Goal: Task Accomplishment & Management: Manage account settings

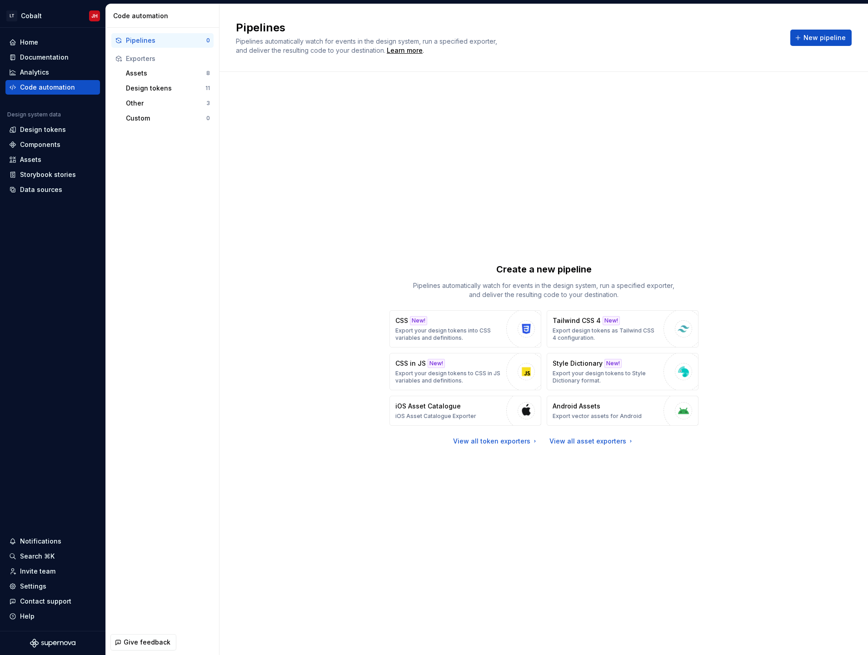
click at [423, 577] on div "Create a new pipeline Pipelines automatically watch for events in the design sy…" at bounding box center [544, 354] width 616 height 532
click at [12, 54] on icon at bounding box center [12, 57] width 7 height 7
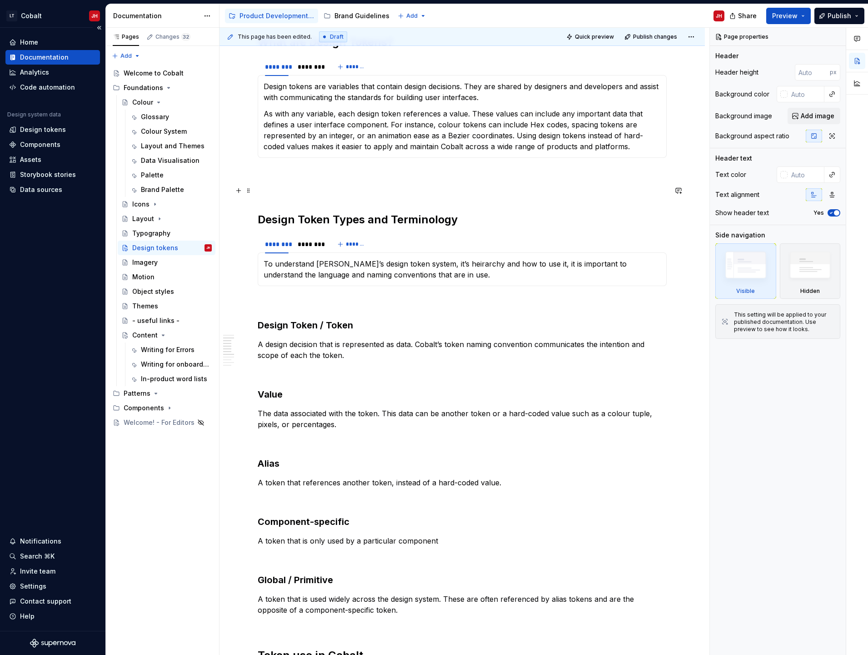
scroll to position [182, 0]
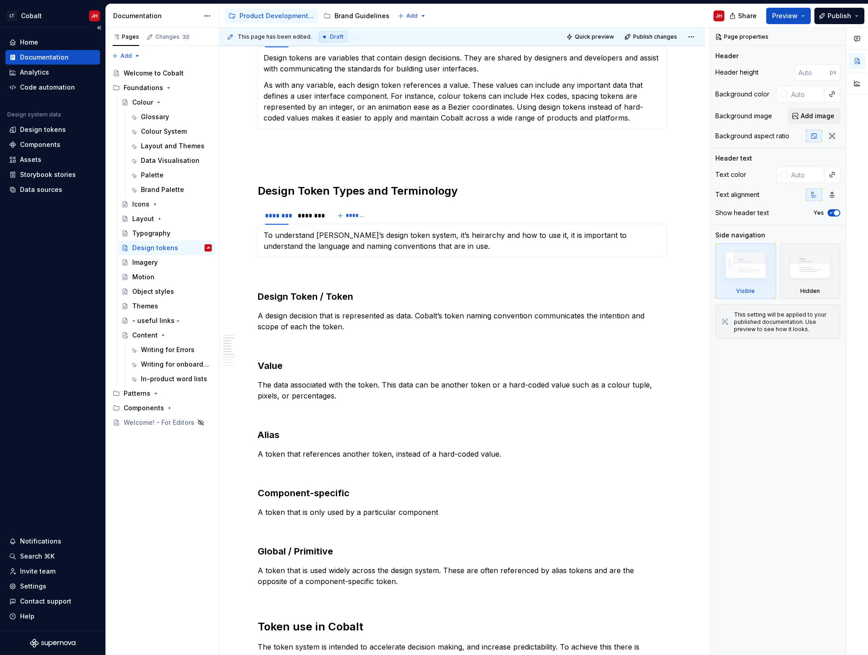
type textarea "*"
click at [280, 416] on p at bounding box center [462, 412] width 409 height 11
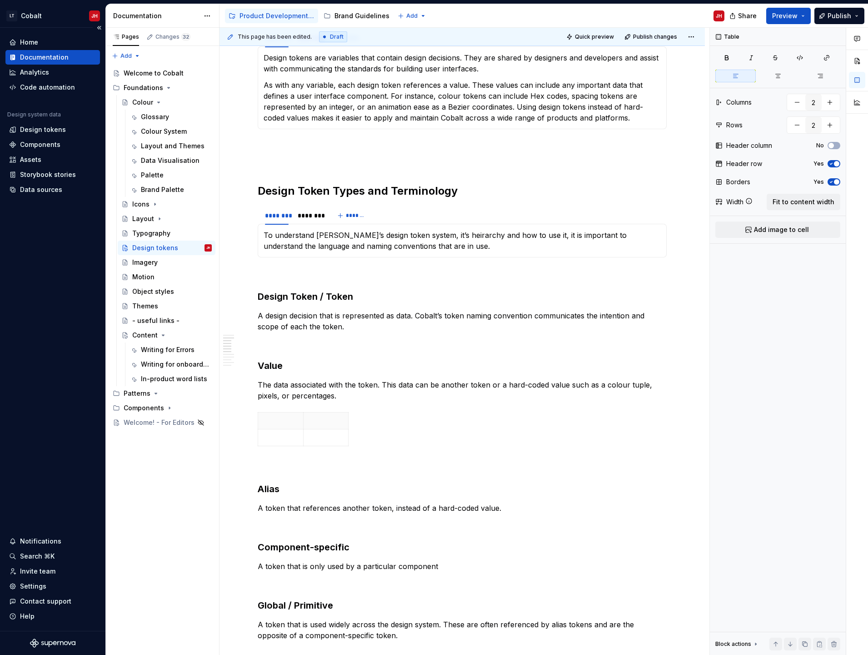
type input "3"
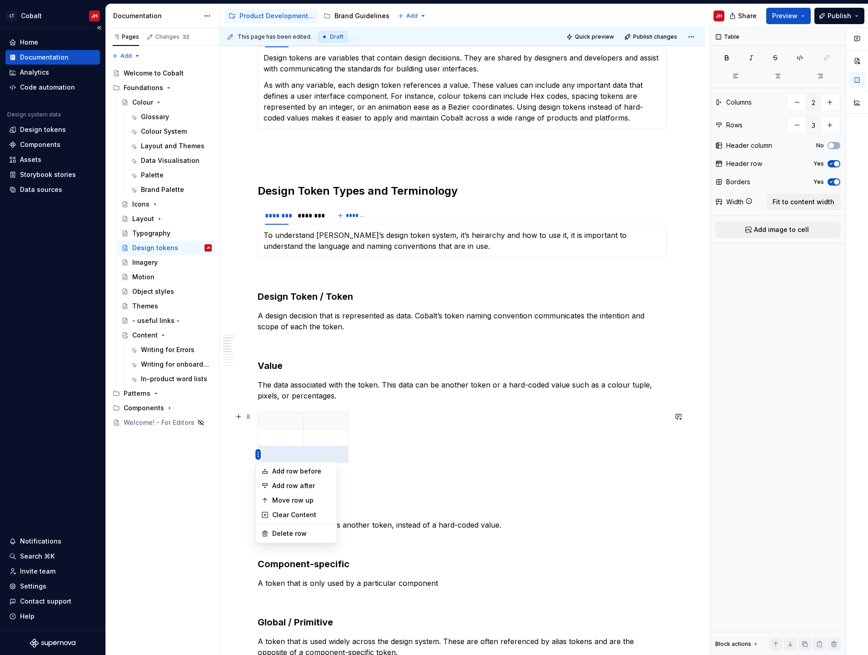
click at [256, 452] on html "LT Cobalt JH Home Documentation Analytics Code automation Design system data De…" at bounding box center [434, 327] width 868 height 655
click at [366, 480] on html "LT Cobalt JH Home Documentation Analytics Code automation Design system data De…" at bounding box center [434, 327] width 868 height 655
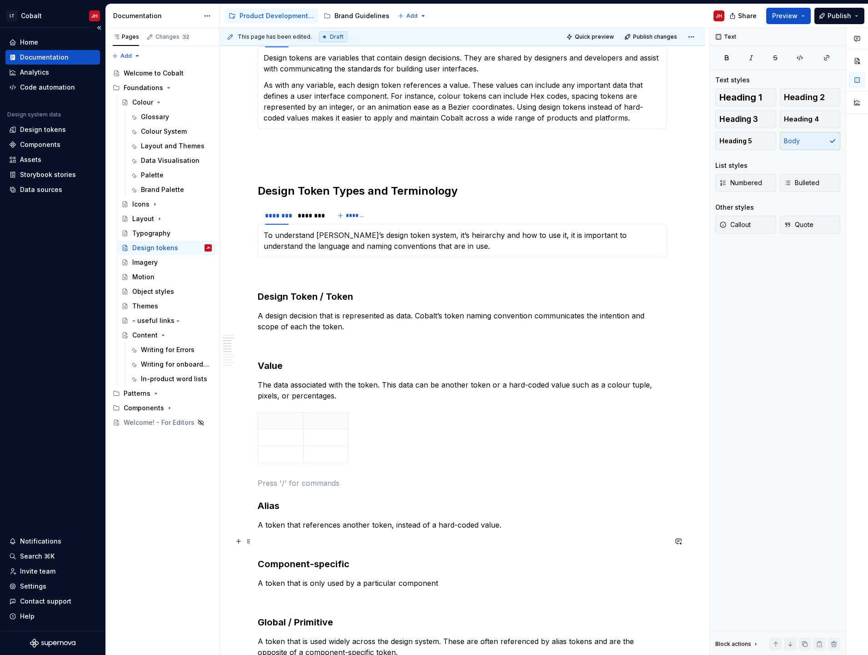
click at [271, 542] on p at bounding box center [462, 541] width 409 height 11
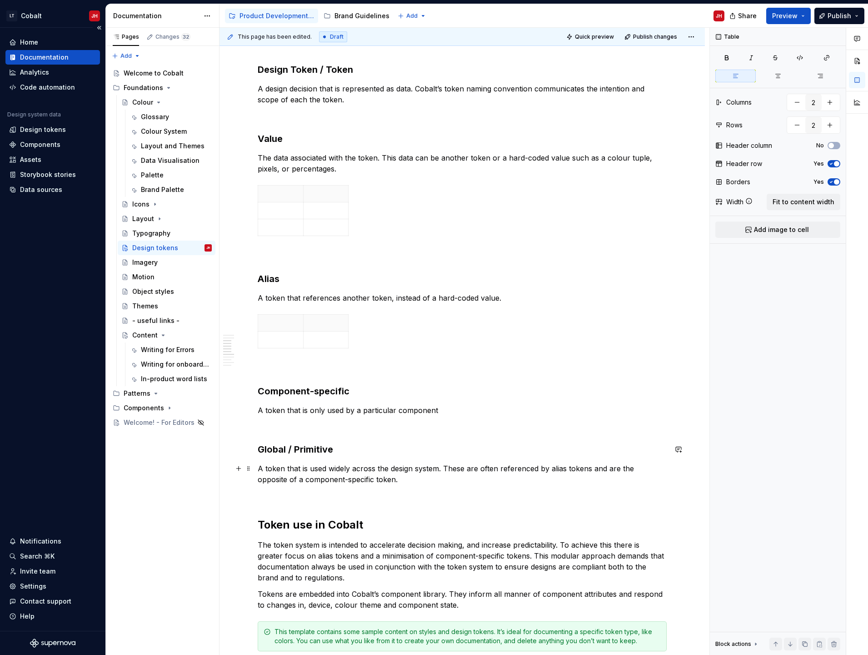
scroll to position [409, 0]
click at [285, 425] on p at bounding box center [462, 426] width 409 height 11
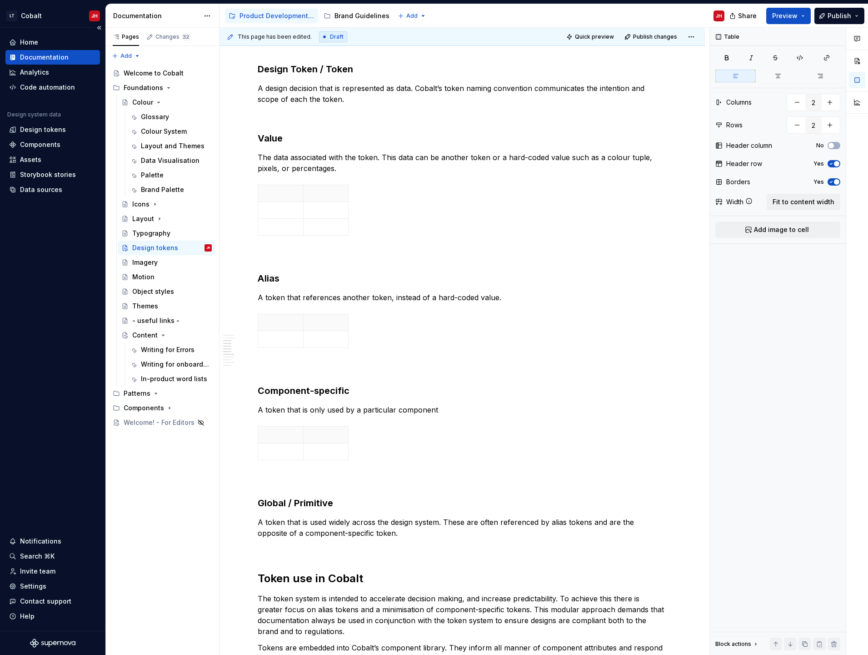
type input "3"
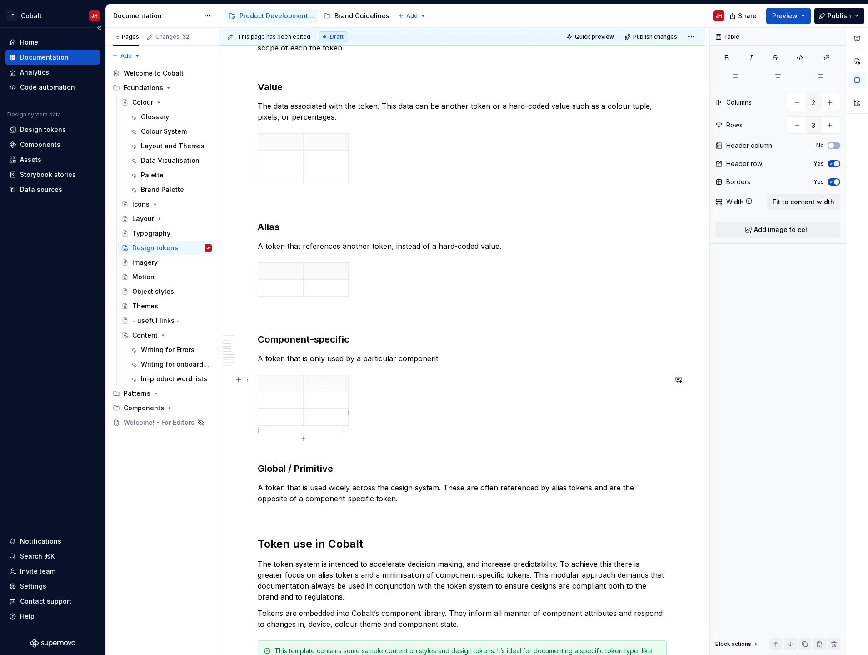
scroll to position [500, 0]
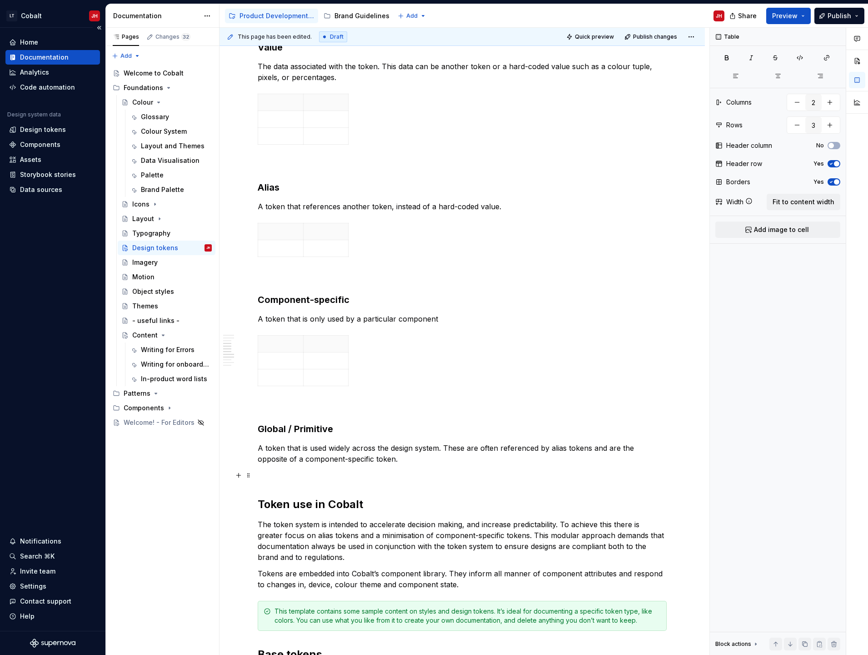
click at [288, 467] on div "What are Design Tokens? ******** ******** ******* Design tokens are variables t…" at bounding box center [462, 549] width 409 height 1722
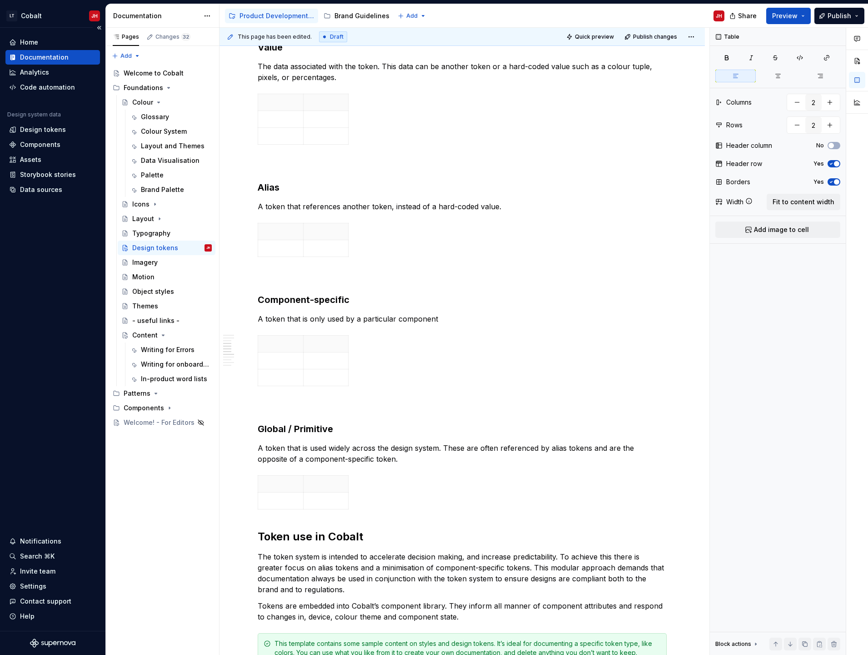
type input "3"
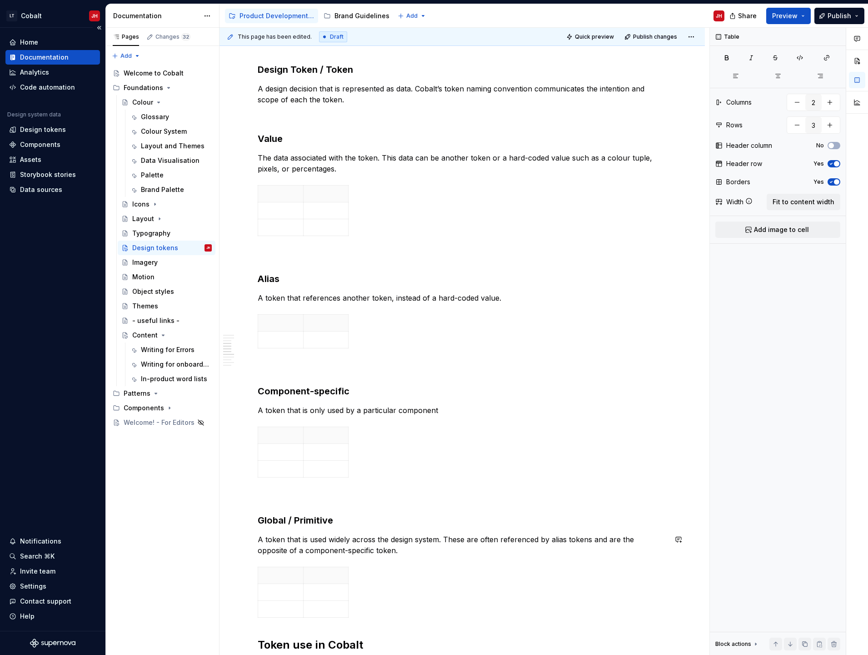
scroll to position [318, 0]
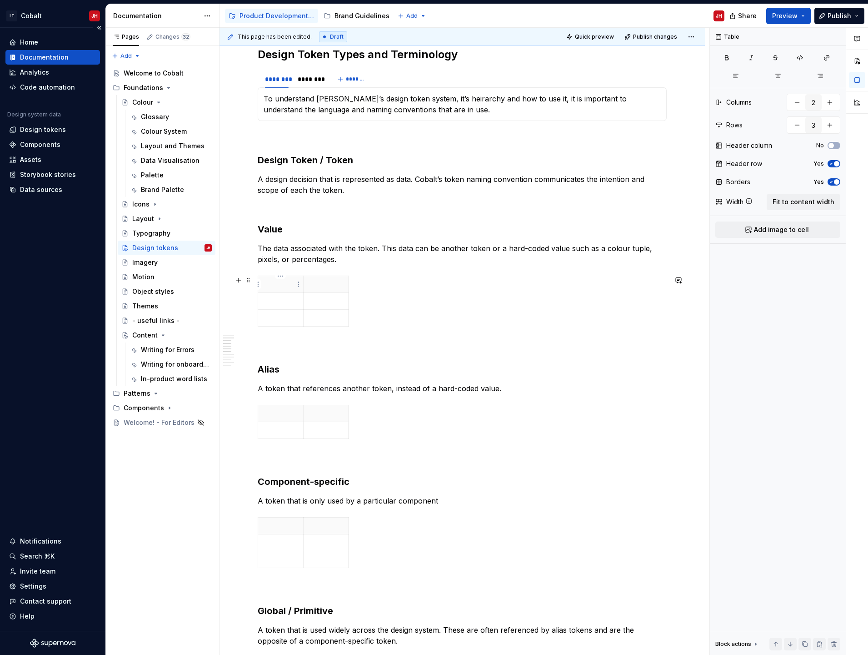
click at [284, 280] on p at bounding box center [281, 284] width 34 height 9
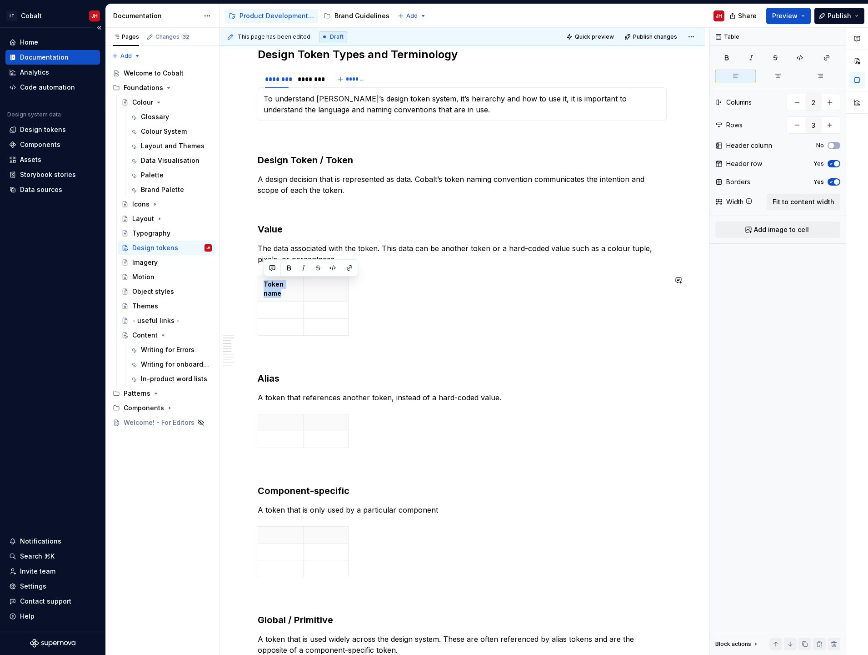
copy p "Token name"
click at [310, 291] on html "LT Cobalt JH Home Documentation Analytics Code automation Design system data De…" at bounding box center [434, 327] width 868 height 655
click at [306, 285] on html "LT Cobalt JH Home Documentation Analytics Code automation Design system data De…" at bounding box center [434, 327] width 868 height 655
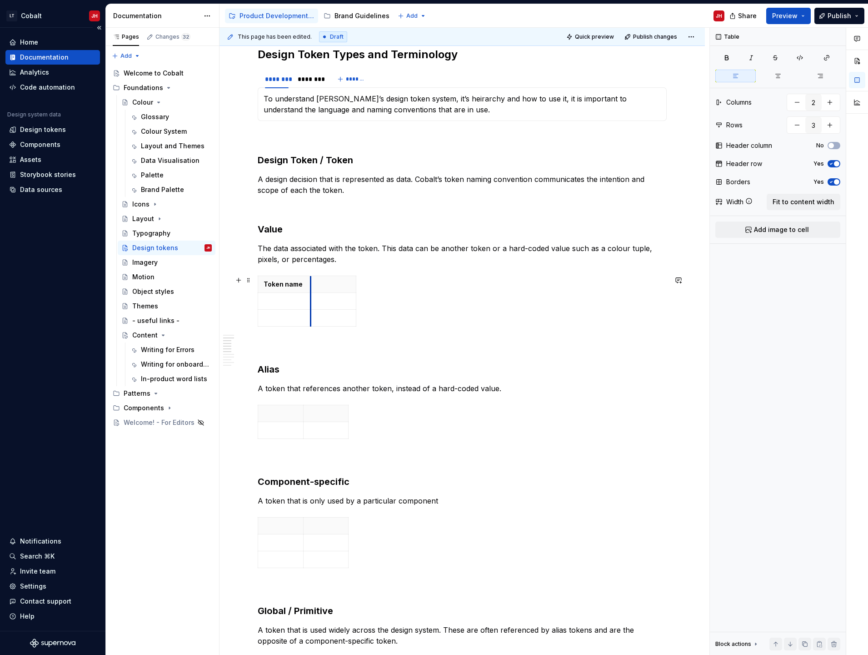
drag, startPoint x: 304, startPoint y: 280, endPoint x: 311, endPoint y: 281, distance: 7.8
click at [311, 281] on th at bounding box center [333, 284] width 45 height 17
drag, startPoint x: 310, startPoint y: 289, endPoint x: 331, endPoint y: 292, distance: 21.2
click at [247, 283] on span at bounding box center [248, 280] width 7 height 13
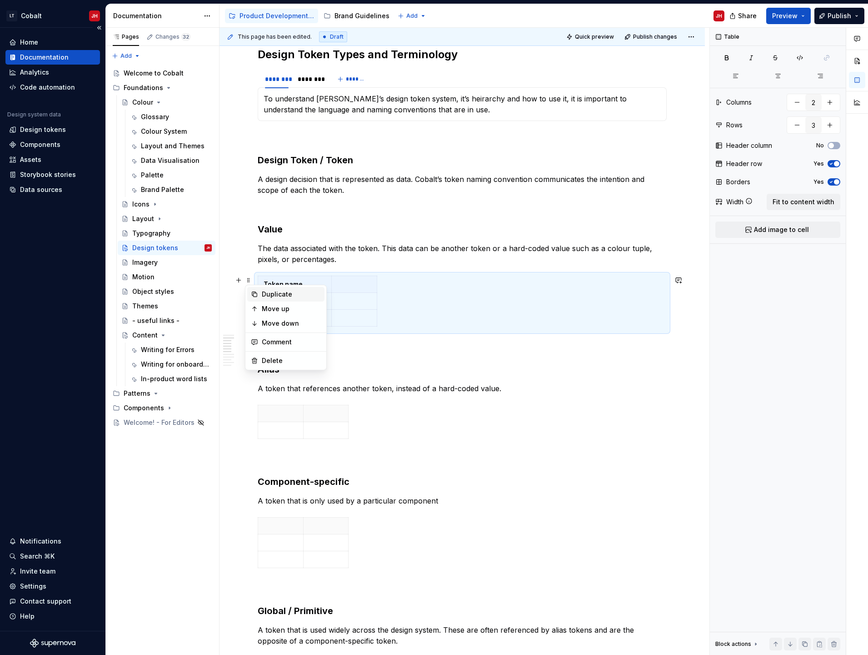
click at [264, 291] on div "Duplicate" at bounding box center [291, 294] width 59 height 9
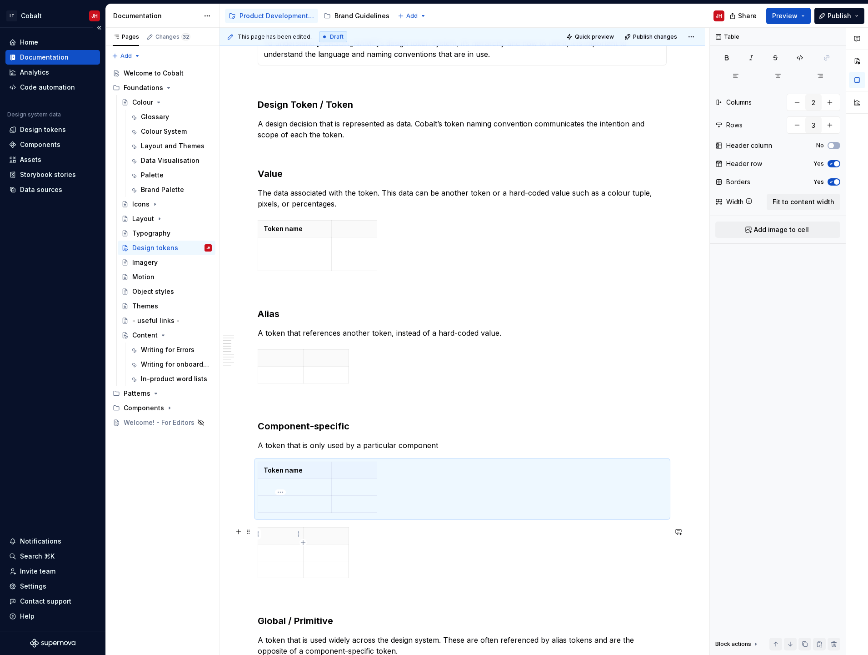
scroll to position [409, 0]
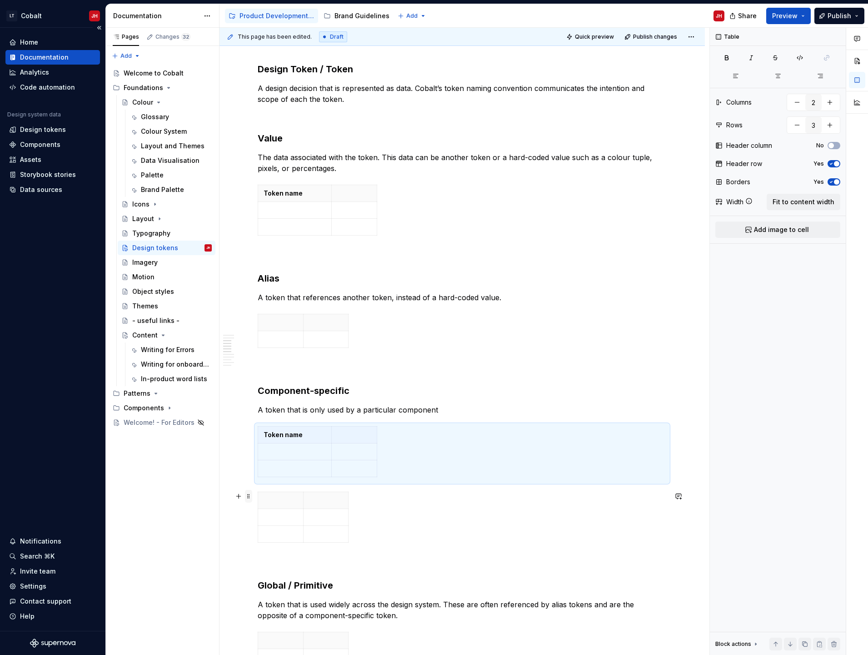
click at [248, 495] on span at bounding box center [248, 496] width 7 height 13
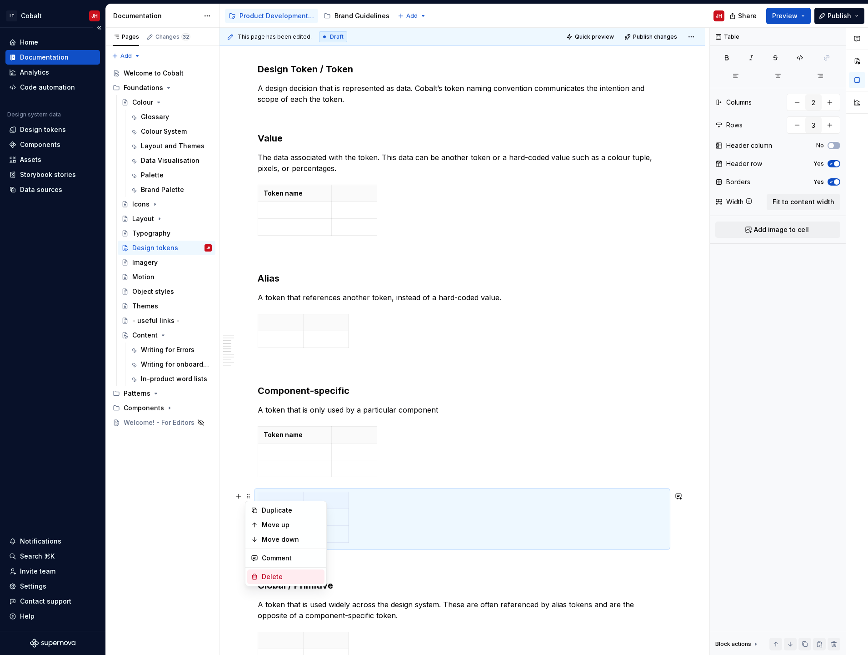
click at [267, 577] on div "Delete" at bounding box center [291, 576] width 59 height 9
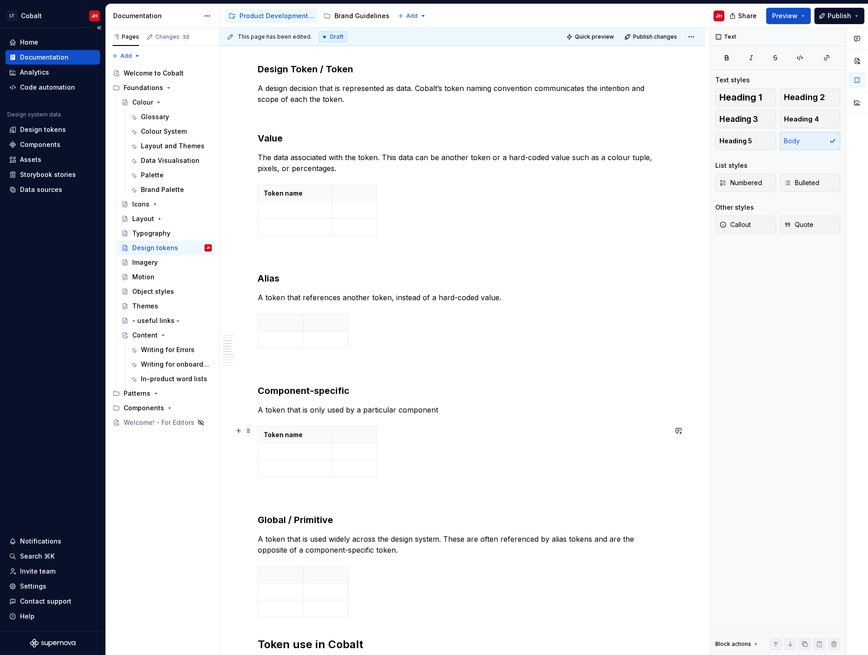
click at [248, 432] on span at bounding box center [248, 430] width 7 height 13
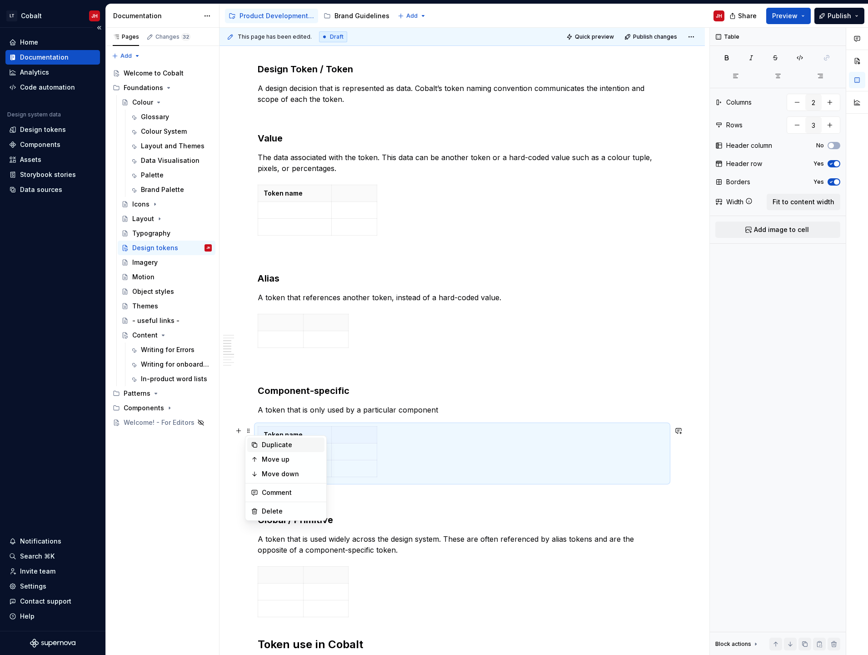
click at [270, 440] on div "Duplicate" at bounding box center [291, 444] width 59 height 9
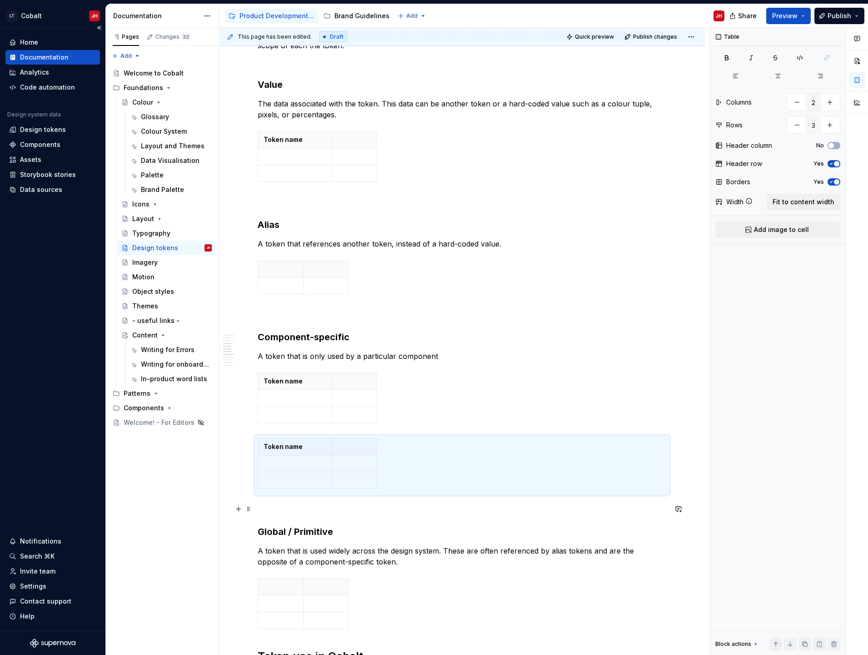
scroll to position [500, 0]
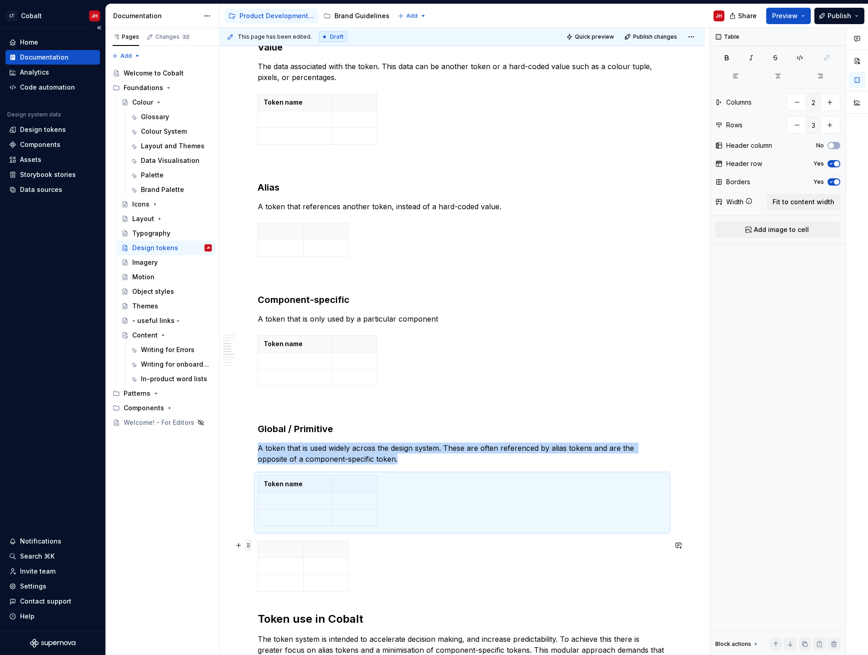
click at [250, 548] on span at bounding box center [248, 545] width 7 height 13
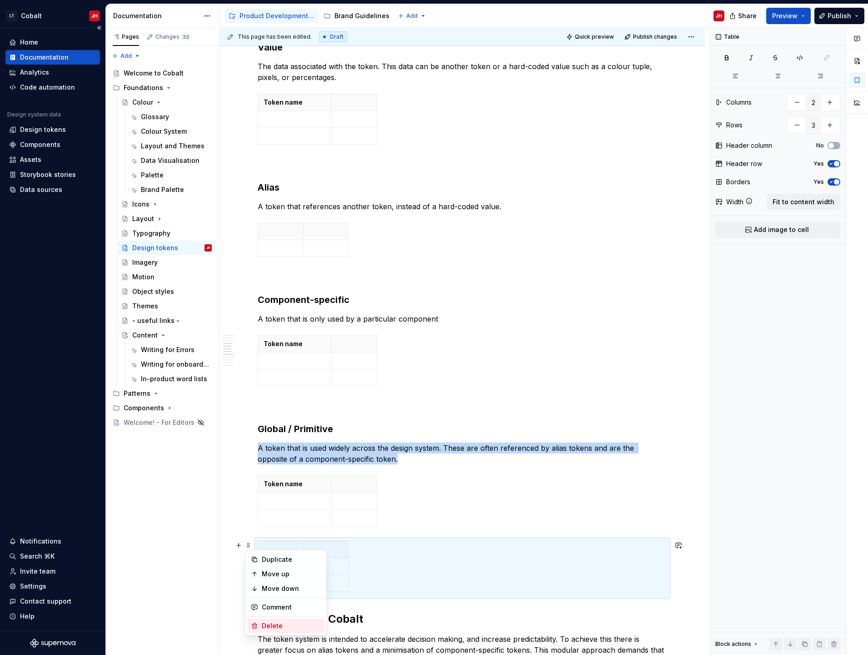
click at [273, 629] on div "Delete" at bounding box center [291, 625] width 59 height 9
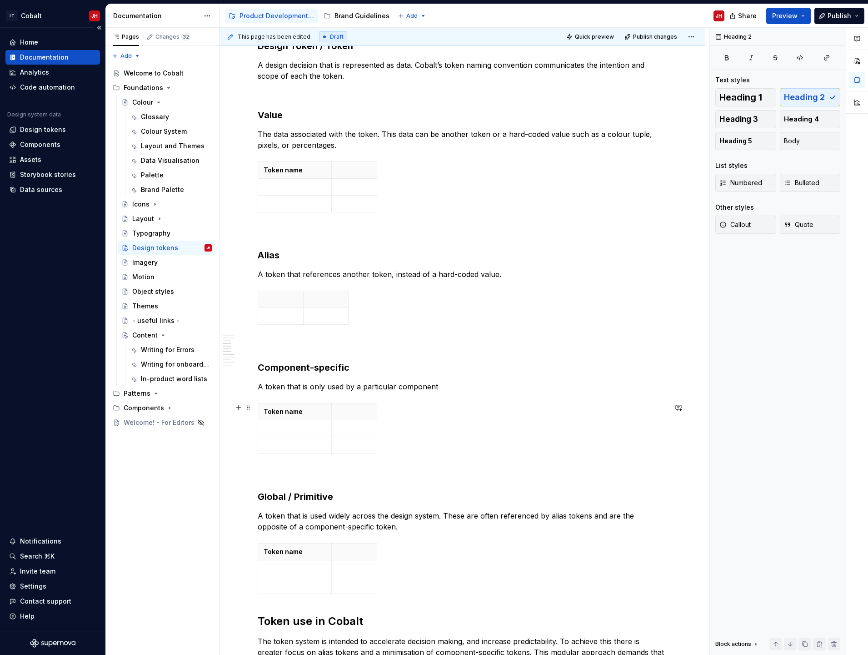
scroll to position [318, 0]
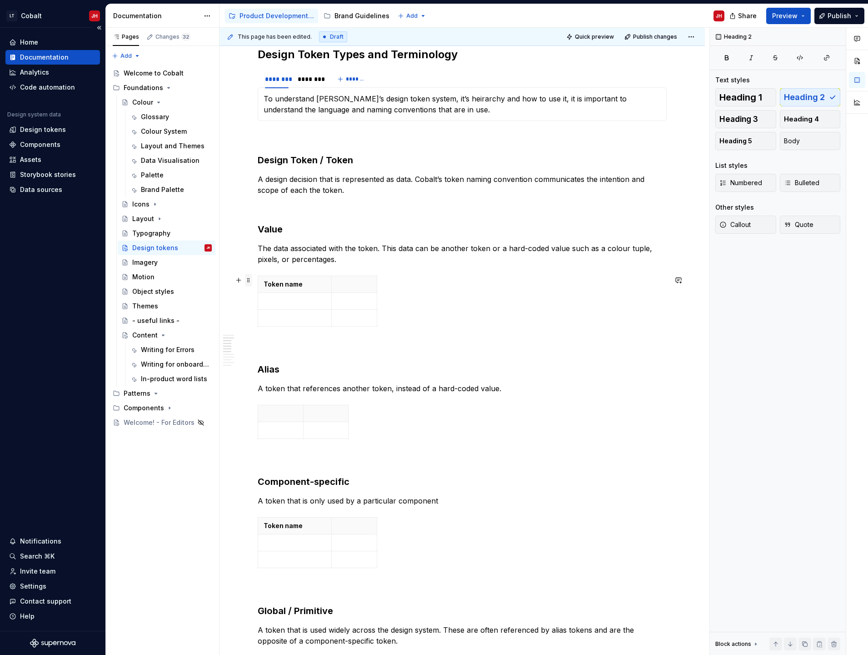
click at [251, 280] on span at bounding box center [248, 280] width 7 height 13
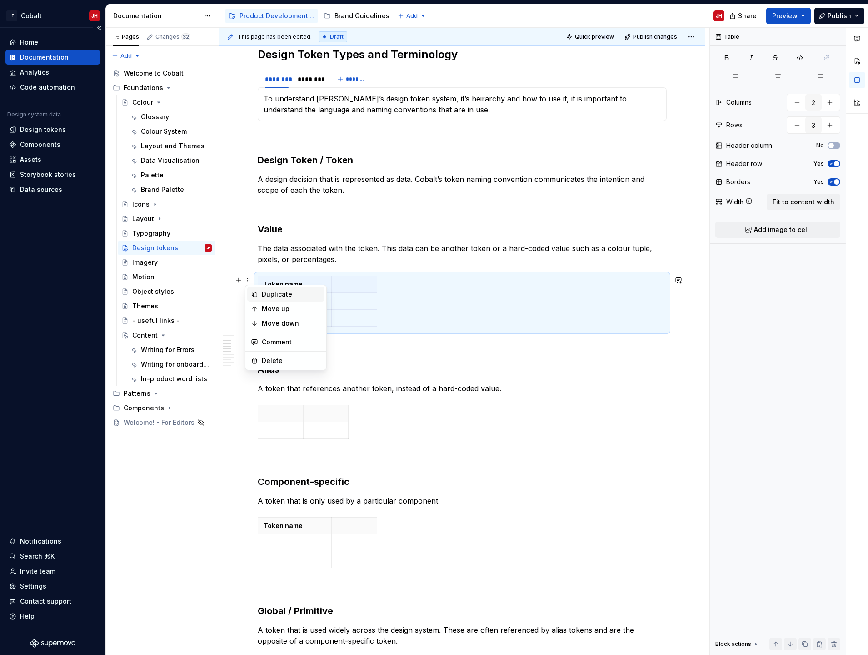
click at [266, 290] on div "Duplicate" at bounding box center [291, 294] width 59 height 9
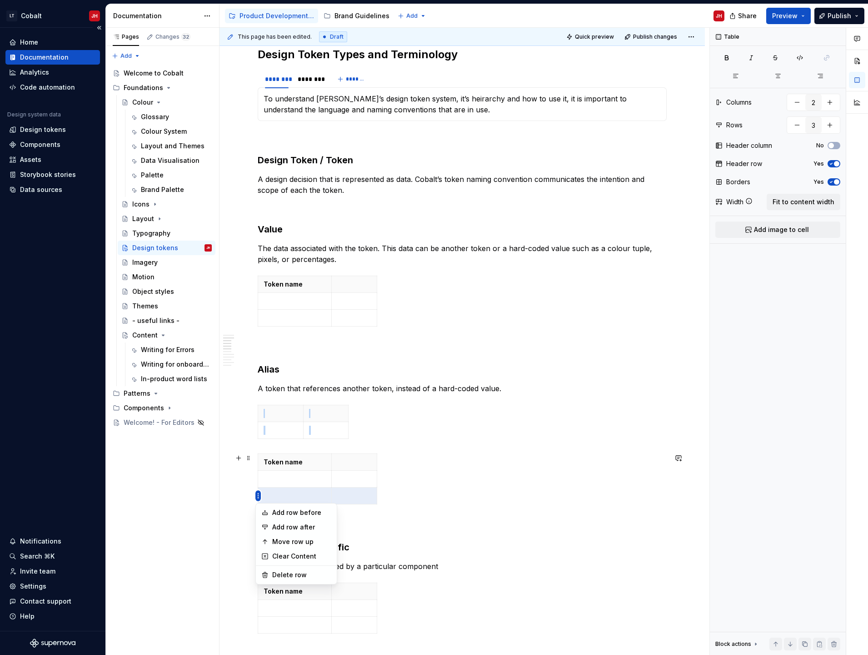
click at [261, 494] on html "LT Cobalt JH Home Documentation Analytics Code automation Design system data De…" at bounding box center [434, 327] width 868 height 655
click at [273, 574] on div "Delete row" at bounding box center [301, 574] width 59 height 9
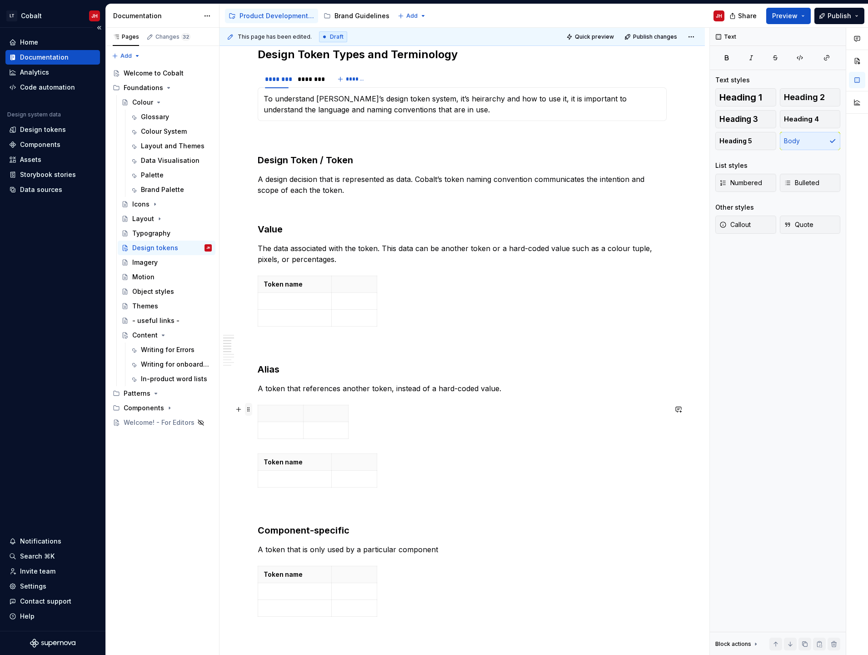
click at [246, 411] on span at bounding box center [248, 409] width 7 height 13
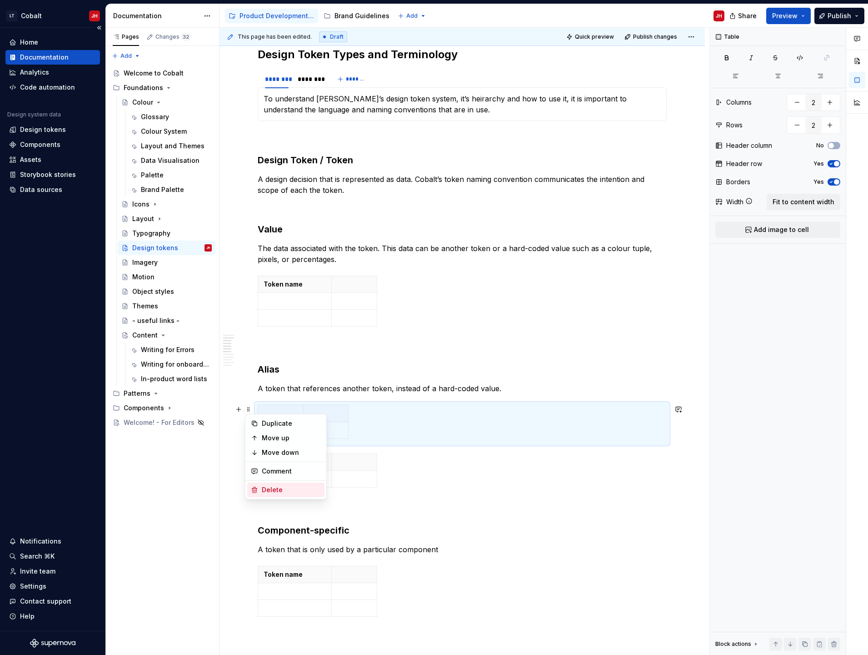
click at [265, 488] on div "Delete" at bounding box center [291, 489] width 59 height 9
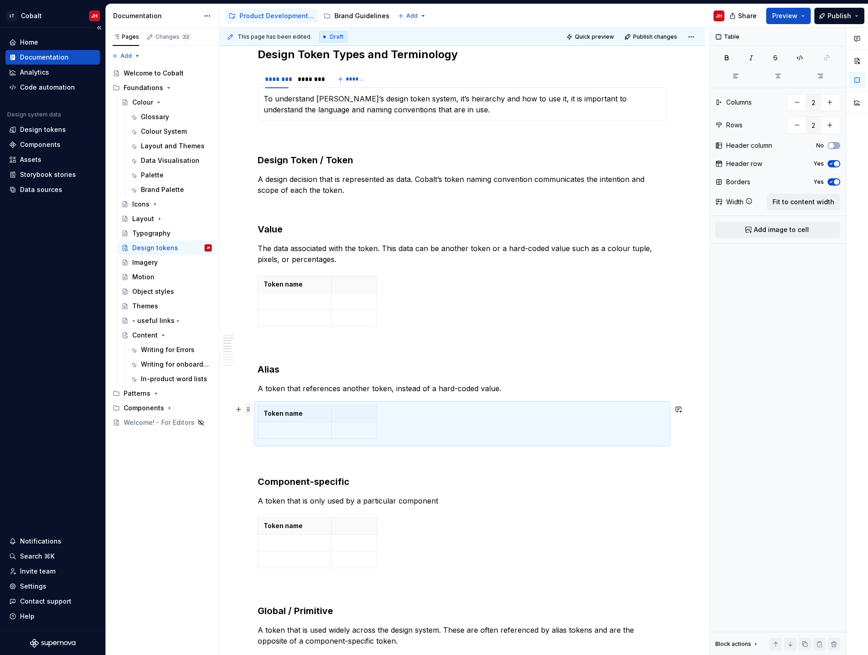
click at [248, 412] on span at bounding box center [248, 409] width 7 height 13
click at [269, 423] on div "Duplicate" at bounding box center [291, 423] width 59 height 9
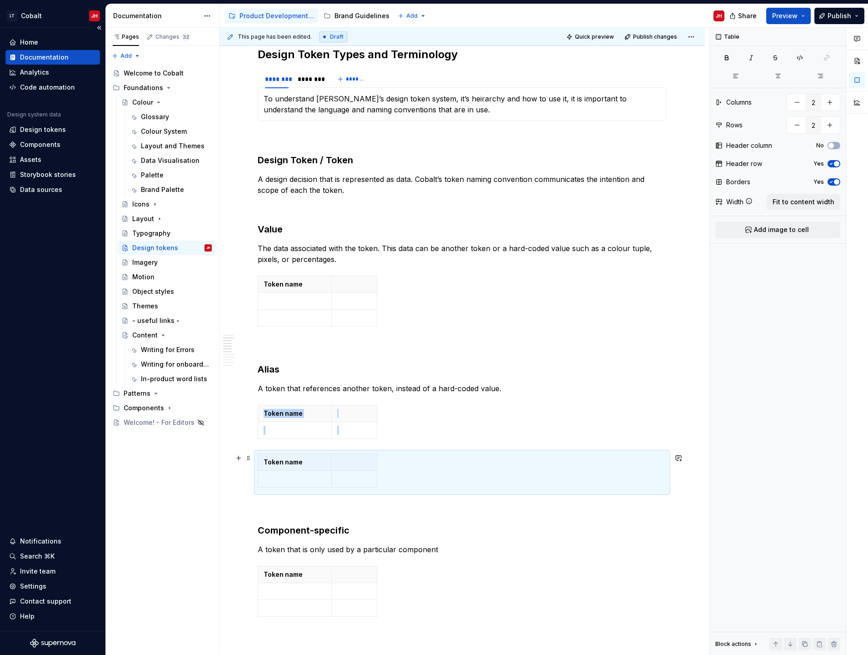
click at [249, 459] on span at bounding box center [248, 458] width 7 height 13
click at [271, 536] on div "Delete" at bounding box center [291, 538] width 59 height 9
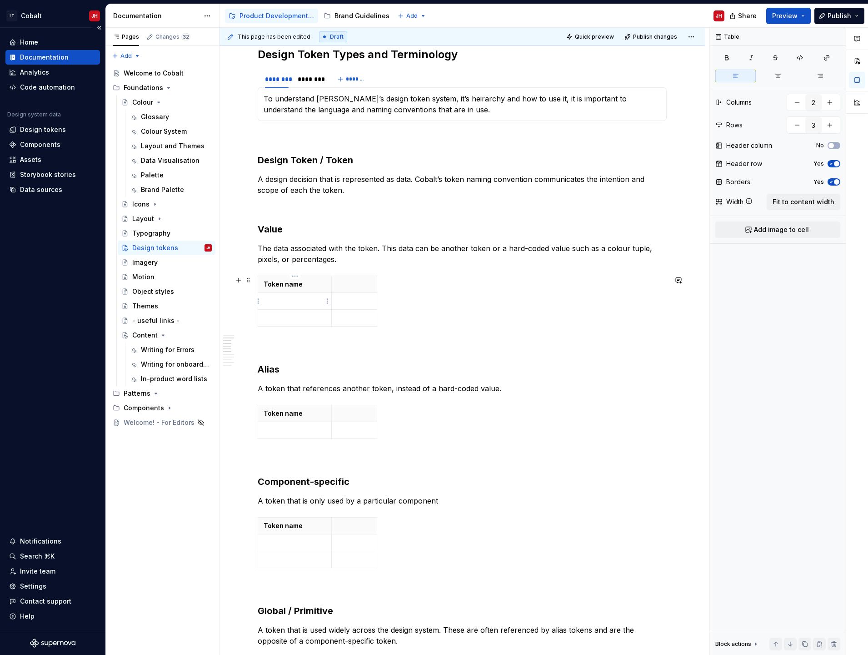
click at [287, 301] on p at bounding box center [295, 300] width 62 height 9
click at [275, 299] on p at bounding box center [295, 300] width 62 height 9
click at [287, 303] on p "corner-redius" at bounding box center [295, 300] width 62 height 9
click at [339, 300] on p at bounding box center [354, 300] width 34 height 9
click at [301, 316] on p at bounding box center [295, 317] width 62 height 9
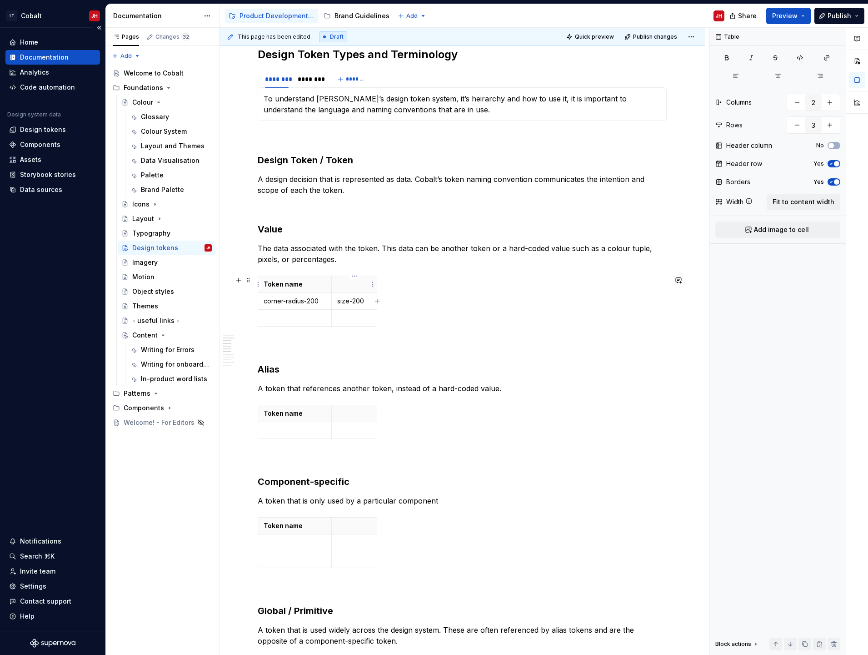
click at [346, 285] on p at bounding box center [354, 284] width 34 height 9
click at [278, 314] on p at bounding box center [295, 317] width 62 height 9
click at [356, 320] on p at bounding box center [354, 317] width 34 height 9
drag, startPoint x: 376, startPoint y: 283, endPoint x: 408, endPoint y: 288, distance: 31.7
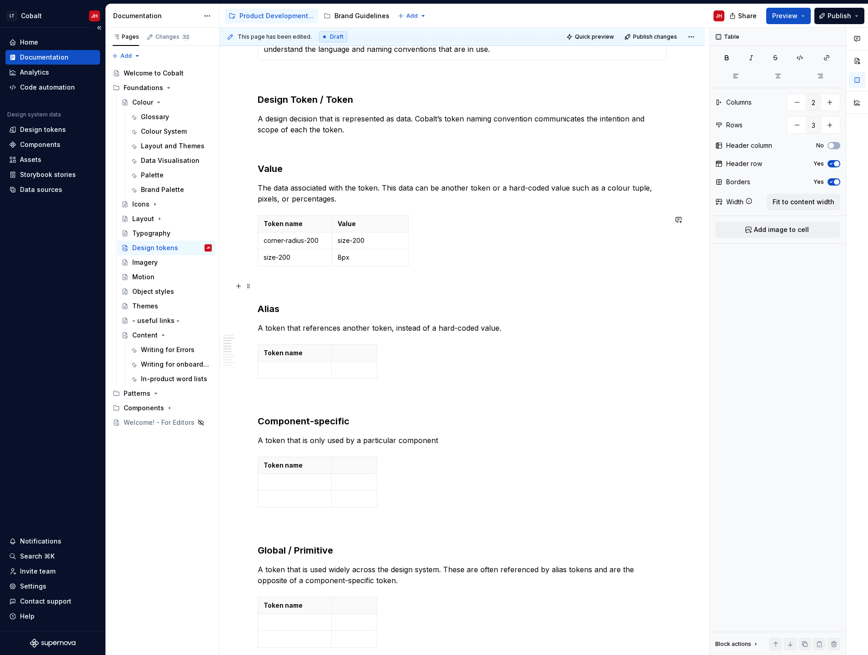
scroll to position [455, 0]
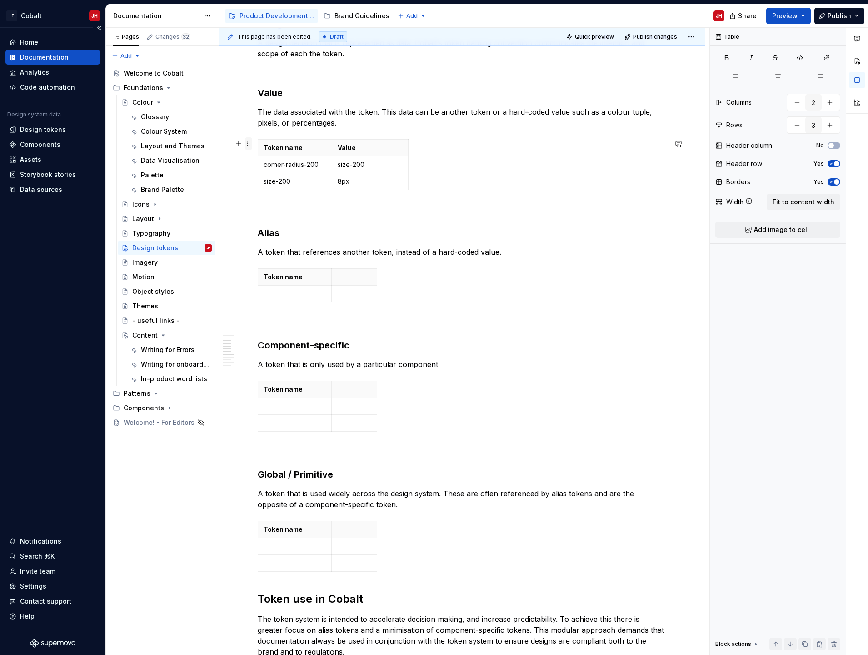
click at [249, 144] on span at bounding box center [248, 143] width 7 height 13
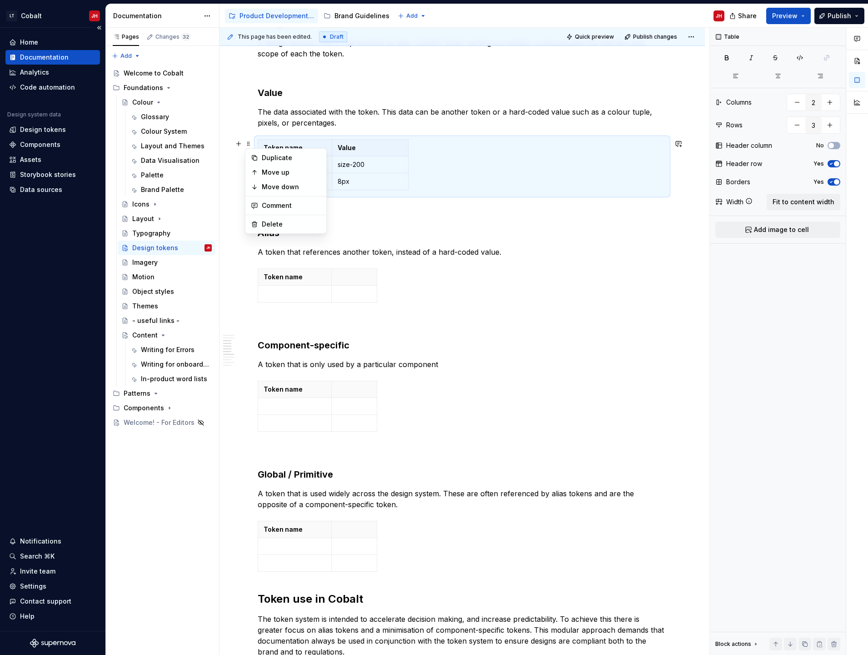
click at [370, 150] on p "Value" at bounding box center [370, 147] width 65 height 9
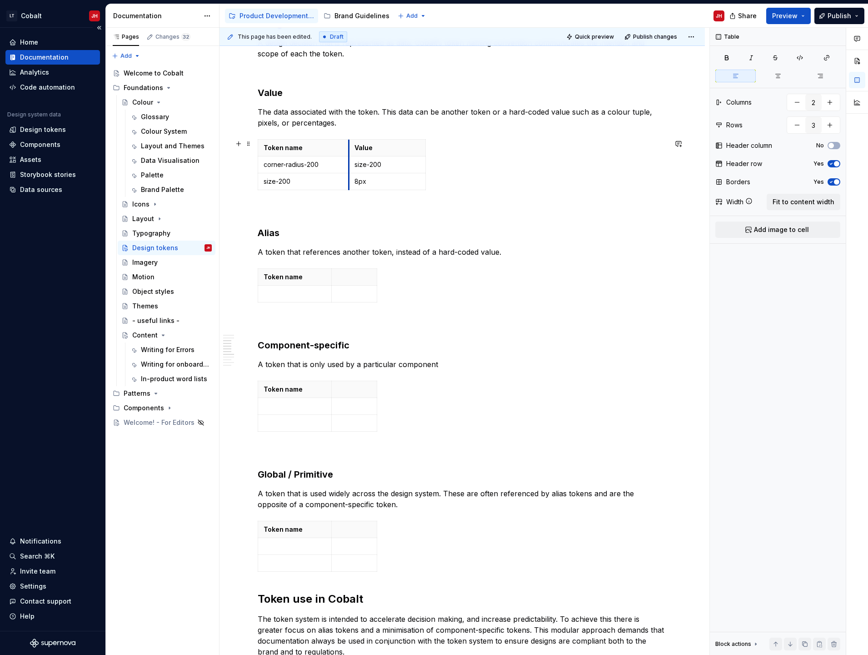
drag, startPoint x: 335, startPoint y: 147, endPoint x: 361, endPoint y: 157, distance: 27.5
click at [350, 153] on th "Value" at bounding box center [387, 148] width 77 height 17
drag, startPoint x: 426, startPoint y: 148, endPoint x: 441, endPoint y: 151, distance: 15.4
click at [248, 142] on span at bounding box center [248, 143] width 7 height 13
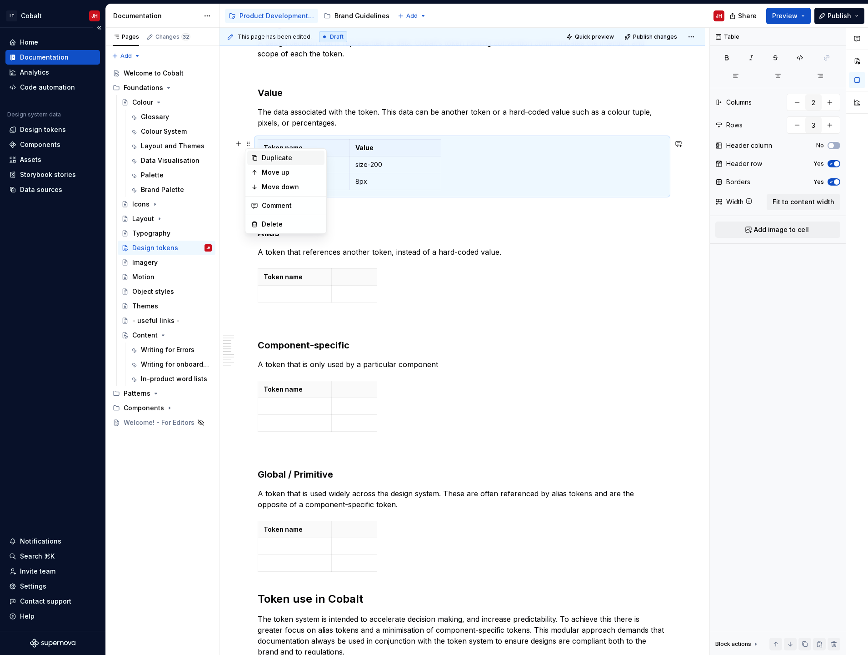
click at [266, 153] on div "Duplicate" at bounding box center [285, 158] width 77 height 15
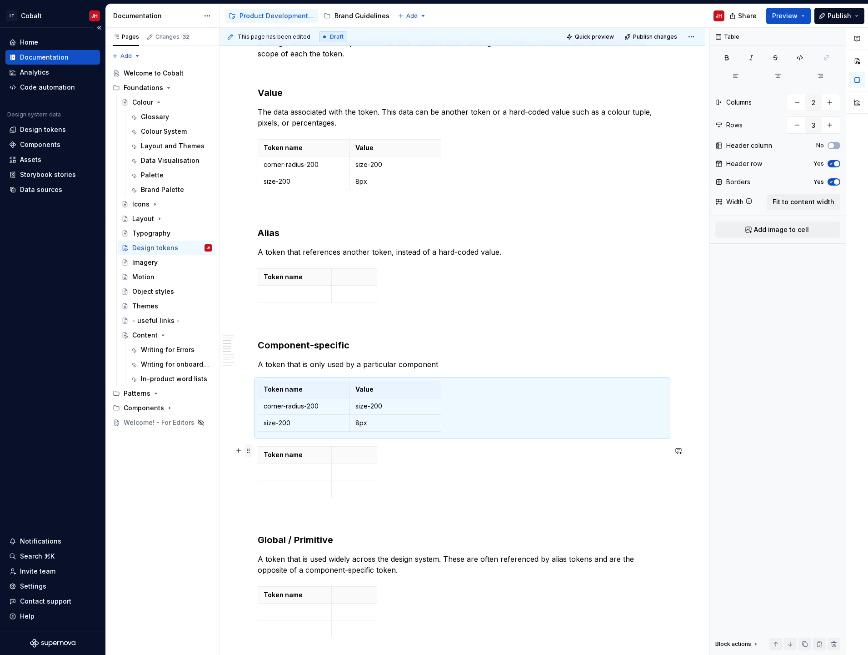
click at [247, 452] on span at bounding box center [248, 450] width 7 height 13
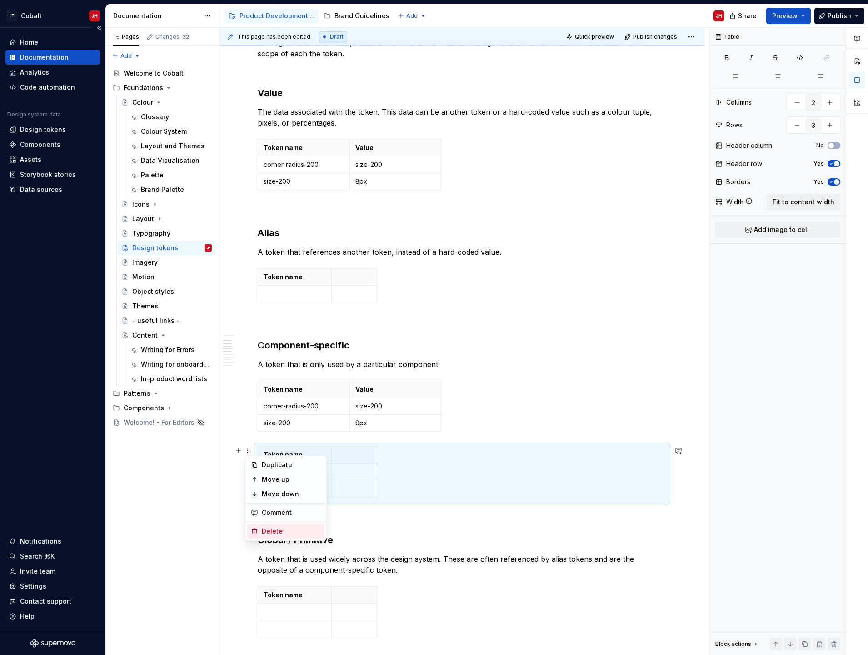
click at [274, 537] on div "Delete" at bounding box center [285, 531] width 77 height 15
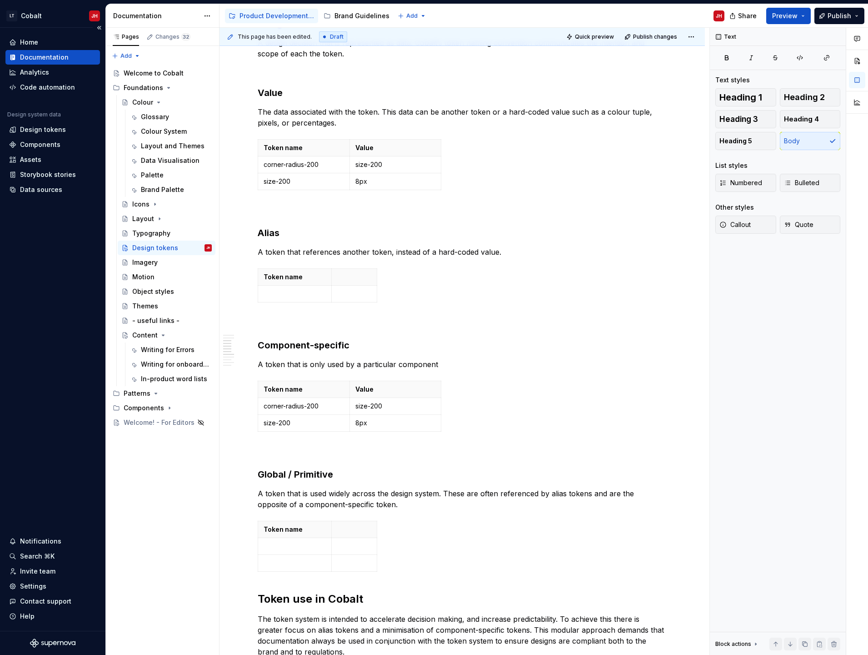
type textarea "*"
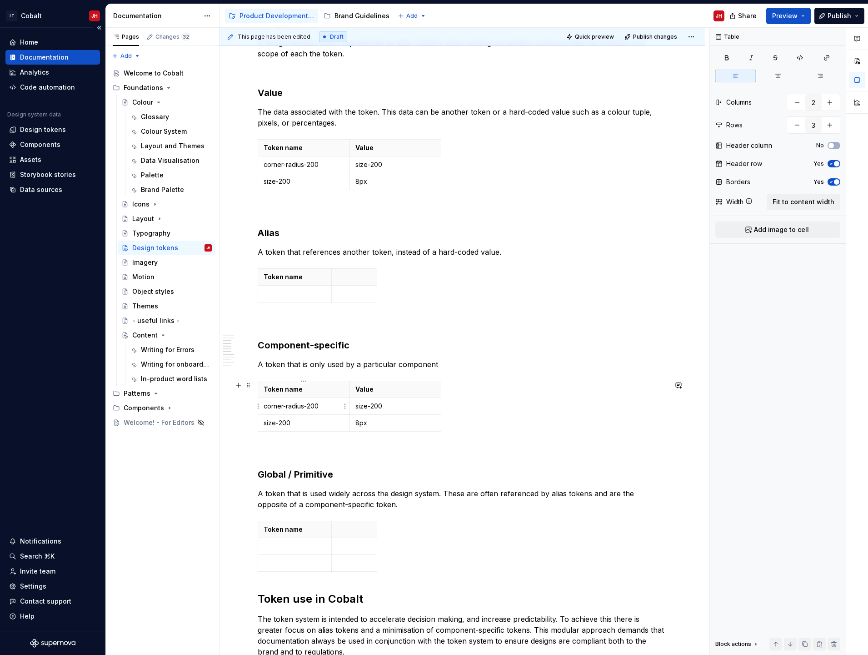
click at [303, 407] on p "corner-radius-200" at bounding box center [304, 406] width 80 height 9
drag, startPoint x: 299, startPoint y: 405, endPoint x: 264, endPoint y: 406, distance: 34.6
click at [264, 406] on p "corner-radius-200" at bounding box center [304, 406] width 80 height 9
click at [316, 407] on p "corner-radius-200" at bounding box center [304, 406] width 80 height 9
drag, startPoint x: 326, startPoint y: 405, endPoint x: 264, endPoint y: 405, distance: 62.3
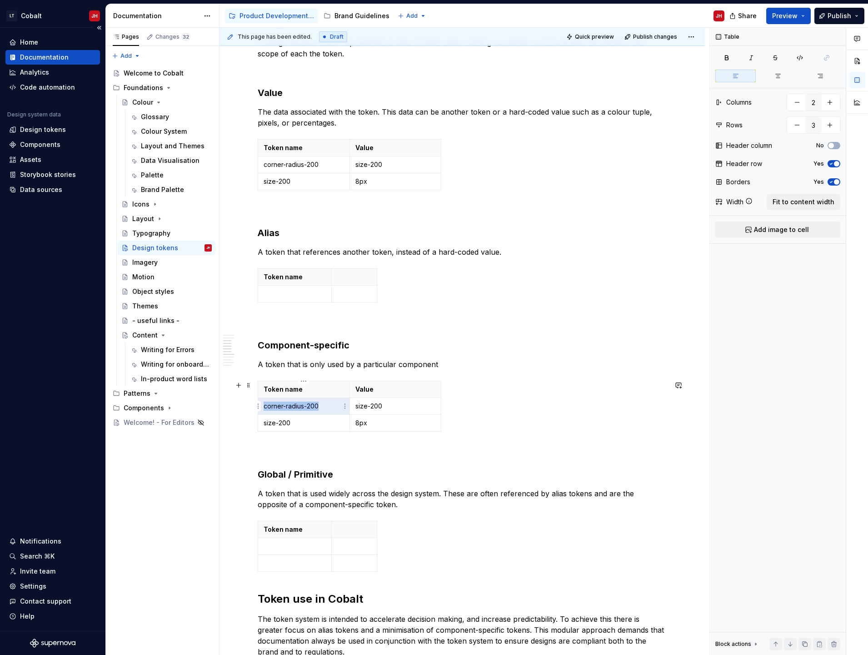
click at [264, 405] on p "corner-radius-200" at bounding box center [304, 406] width 80 height 9
click at [377, 405] on p "size-200" at bounding box center [396, 406] width 80 height 9
drag, startPoint x: 386, startPoint y: 405, endPoint x: 350, endPoint y: 404, distance: 36.4
click at [350, 404] on td "size-200" at bounding box center [396, 406] width 92 height 17
click at [369, 403] on p "size-200" at bounding box center [396, 406] width 80 height 9
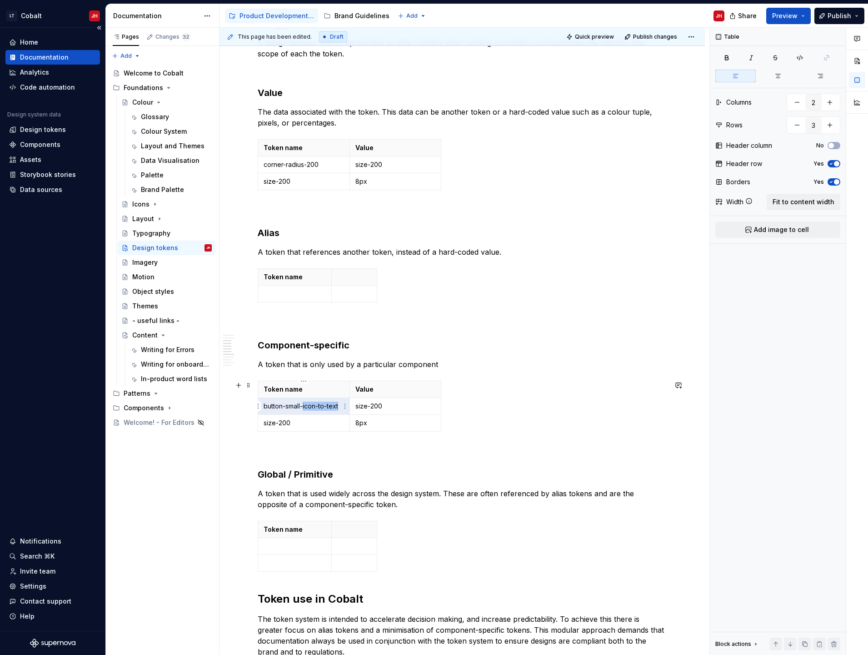
drag, startPoint x: 304, startPoint y: 406, endPoint x: 340, endPoint y: 404, distance: 36.4
click at [340, 404] on p "button-small-icon-to-text" at bounding box center [304, 406] width 80 height 9
click at [318, 407] on p at bounding box center [304, 406] width 80 height 9
type input "2"
click at [308, 406] on p "button-small-icon-to-text" at bounding box center [304, 406] width 80 height 9
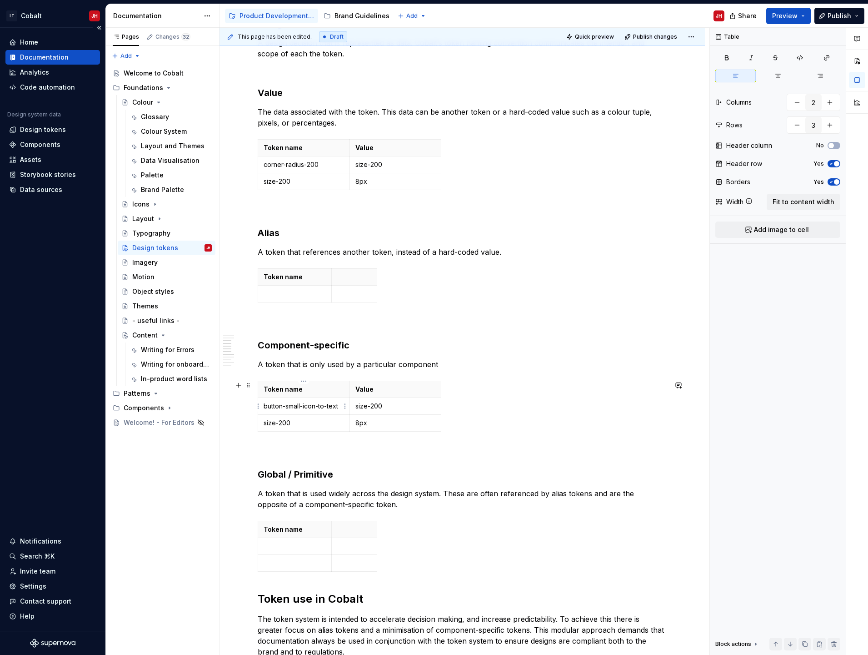
click at [304, 407] on p "button-small-icon-to-text" at bounding box center [304, 406] width 80 height 9
click at [377, 405] on p "size-200" at bounding box center [396, 406] width 80 height 9
click at [292, 422] on p "size-200" at bounding box center [304, 422] width 80 height 9
drag, startPoint x: 292, startPoint y: 421, endPoint x: 264, endPoint y: 428, distance: 29.1
click at [264, 428] on td "size-200" at bounding box center [304, 423] width 92 height 17
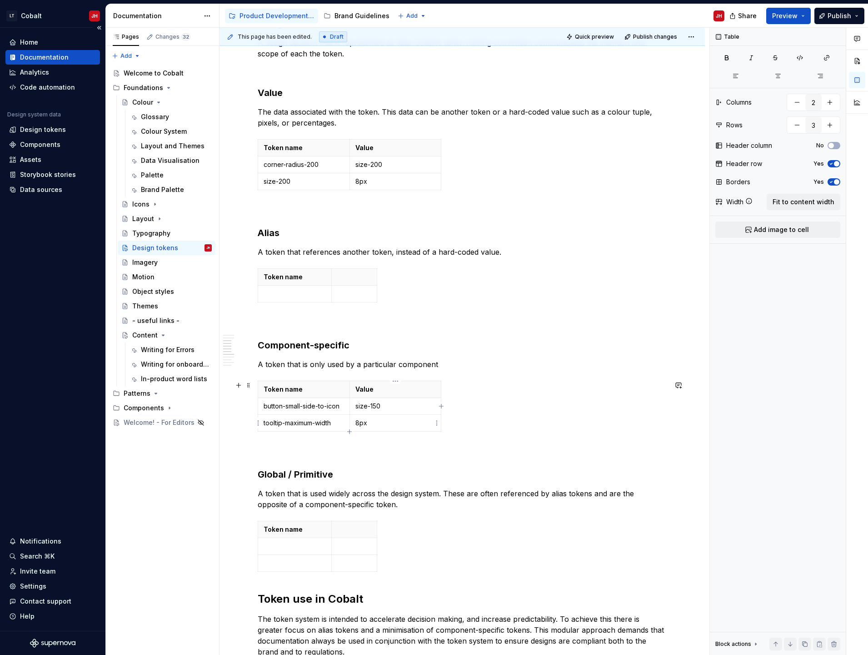
click at [372, 422] on p "8px" at bounding box center [396, 422] width 80 height 9
drag, startPoint x: 372, startPoint y: 422, endPoint x: 356, endPoint y: 421, distance: 16.5
click at [356, 421] on p "8px" at bounding box center [396, 422] width 80 height 9
click at [373, 426] on p "8px" at bounding box center [396, 422] width 80 height 9
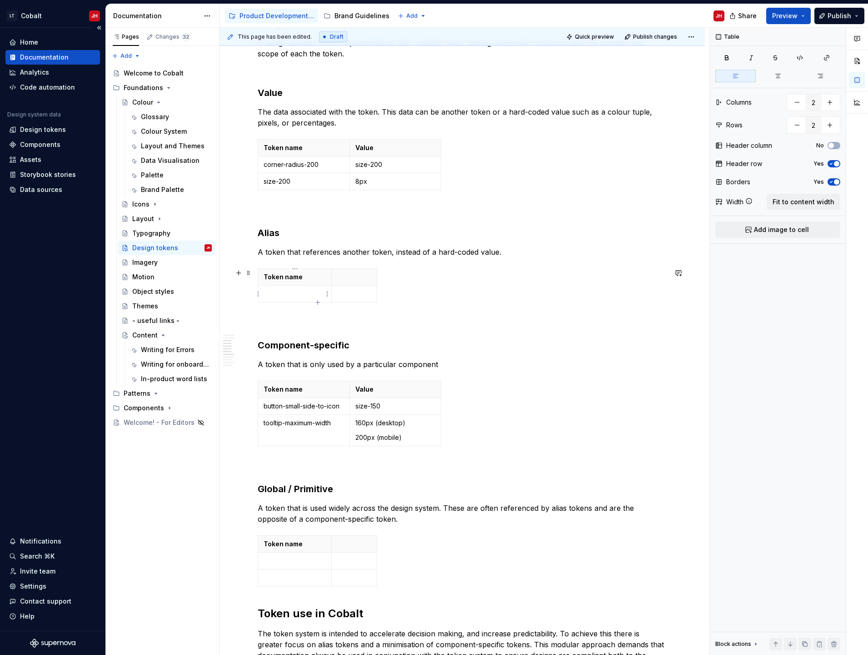
click at [275, 289] on td at bounding box center [295, 294] width 74 height 17
click at [409, 426] on p "160px (desktop)" at bounding box center [396, 422] width 80 height 9
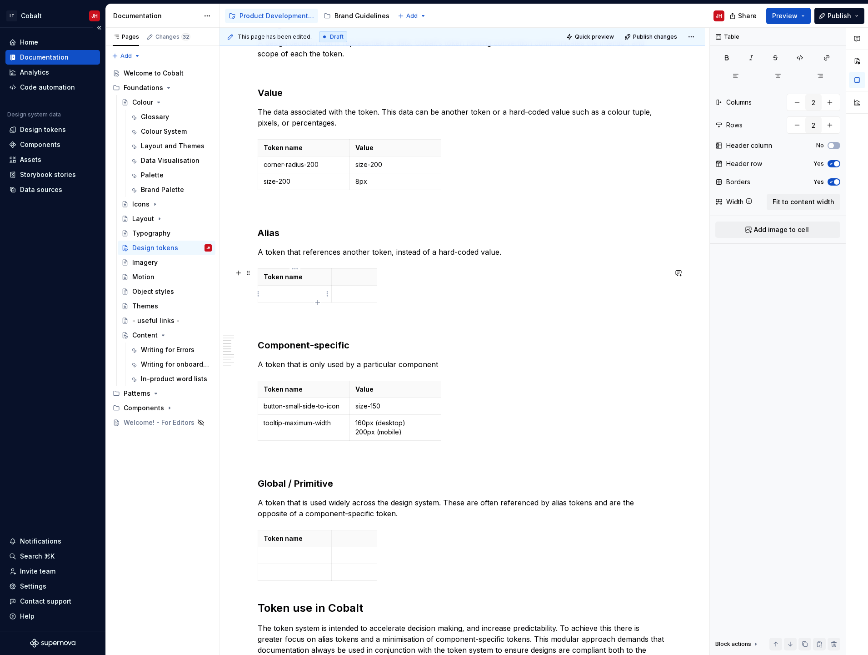
click at [271, 293] on p at bounding box center [295, 293] width 62 height 9
click at [275, 294] on p at bounding box center [295, 293] width 62 height 9
click at [355, 297] on p at bounding box center [354, 293] width 34 height 9
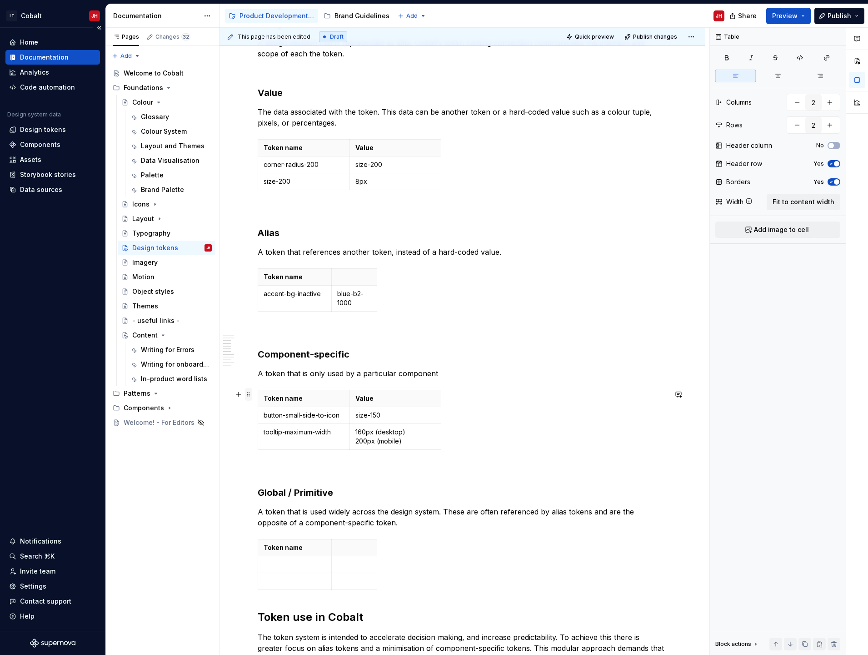
click at [249, 395] on span at bounding box center [248, 394] width 7 height 13
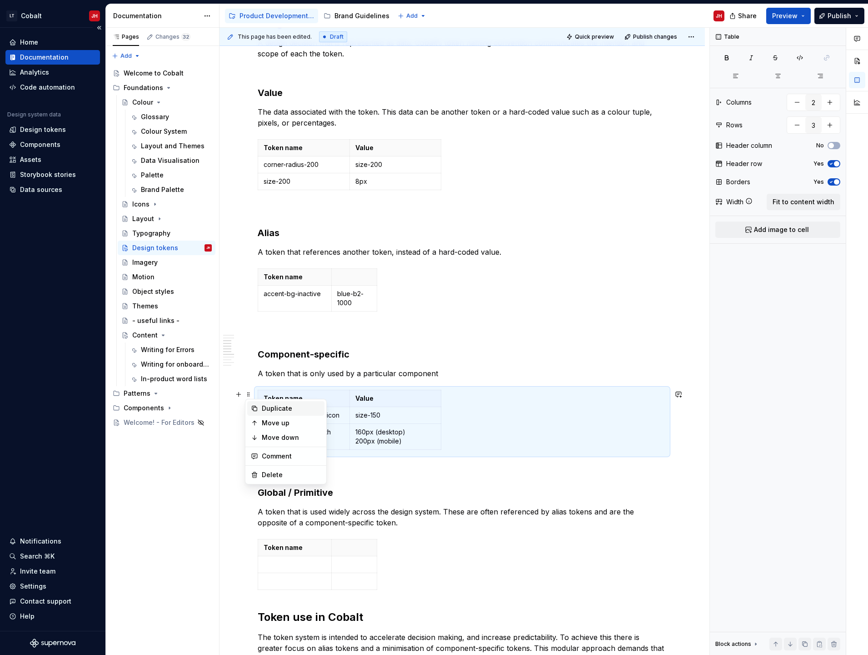
drag, startPoint x: 266, startPoint y: 408, endPoint x: 267, endPoint y: 416, distance: 7.8
click at [266, 409] on div "Duplicate" at bounding box center [291, 408] width 59 height 9
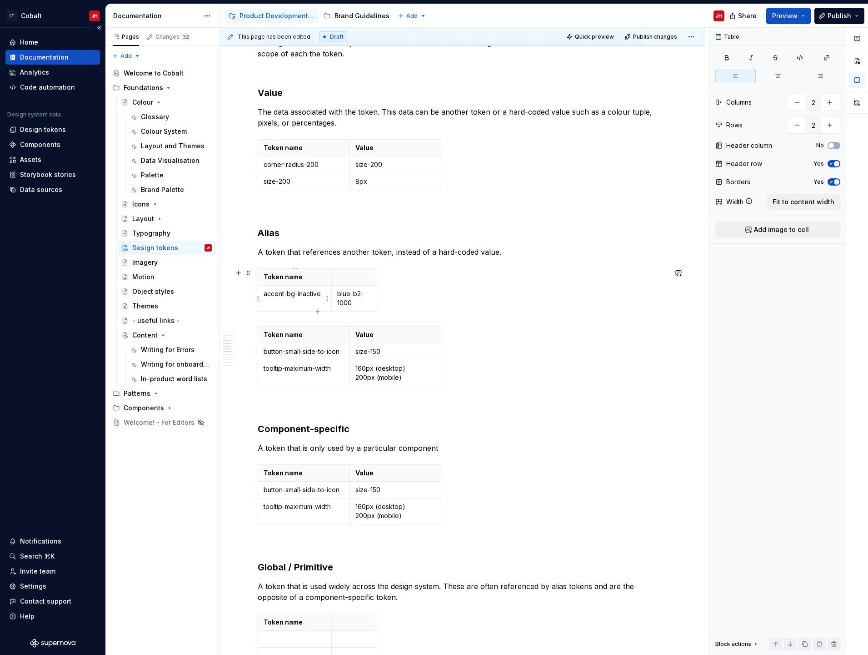
click at [284, 292] on p "accent-bg-inactive" at bounding box center [295, 293] width 62 height 9
copy p "accent-bg-inactive"
click at [316, 348] on p "button-small-side-to-icon" at bounding box center [304, 351] width 80 height 9
click at [343, 303] on p "blue-b2-1000" at bounding box center [354, 298] width 34 height 18
copy p "blue-b2-1000"
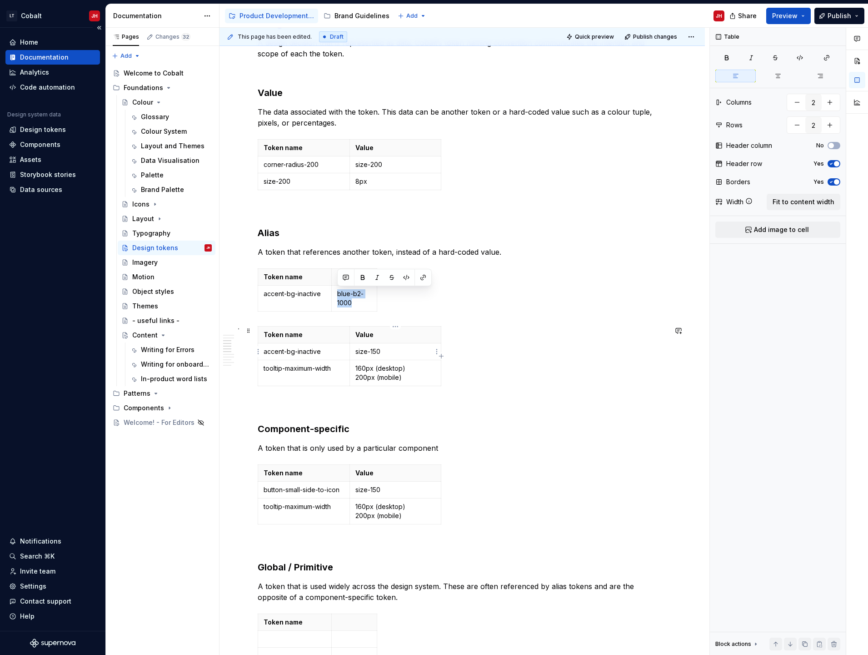
type input "3"
click at [368, 349] on p "size-150" at bounding box center [396, 351] width 80 height 9
click at [399, 371] on p "160px (desktop) 200px (mobile)" at bounding box center [396, 373] width 80 height 18
click at [258, 375] on html "LT Cobalt JH Home Documentation Analytics Code automation Design system data De…" at bounding box center [434, 327] width 868 height 655
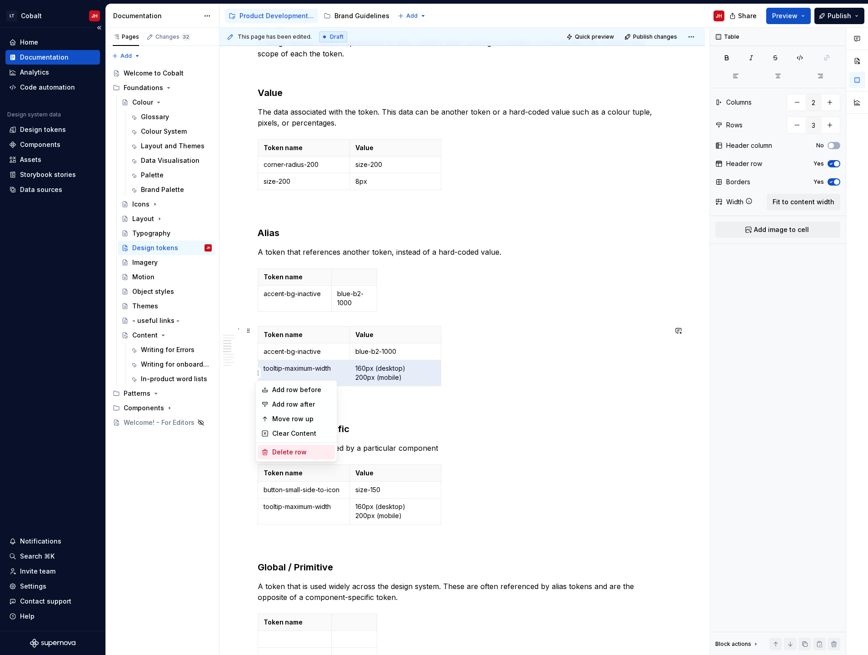
click at [280, 448] on div "Delete row" at bounding box center [301, 451] width 59 height 9
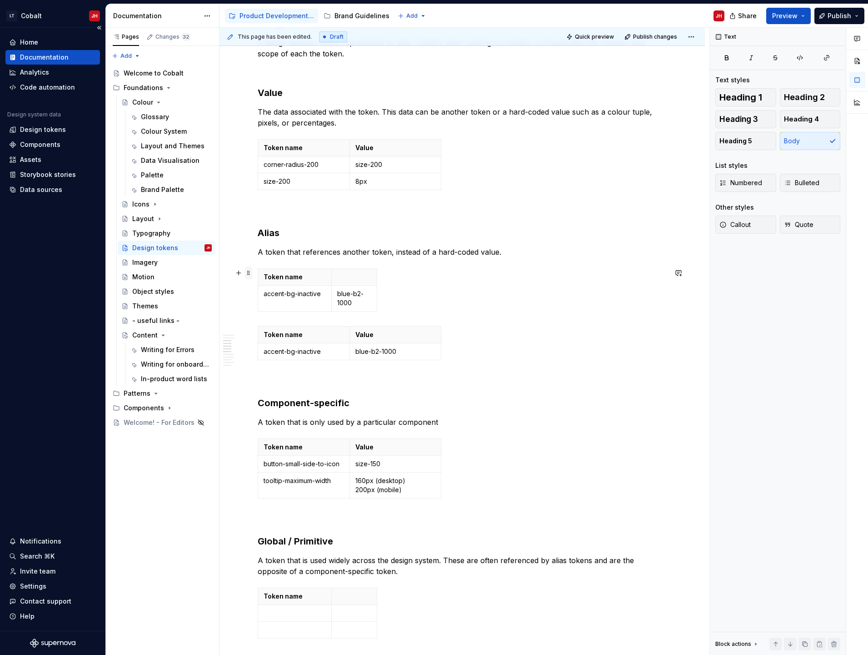
click at [250, 272] on span at bounding box center [248, 272] width 7 height 13
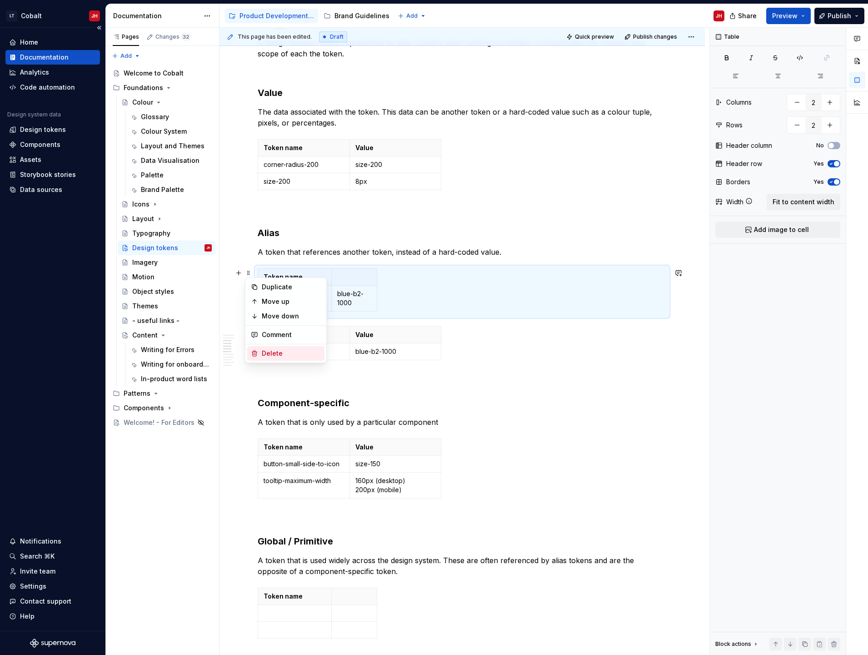
click at [272, 352] on div "Delete" at bounding box center [291, 353] width 59 height 9
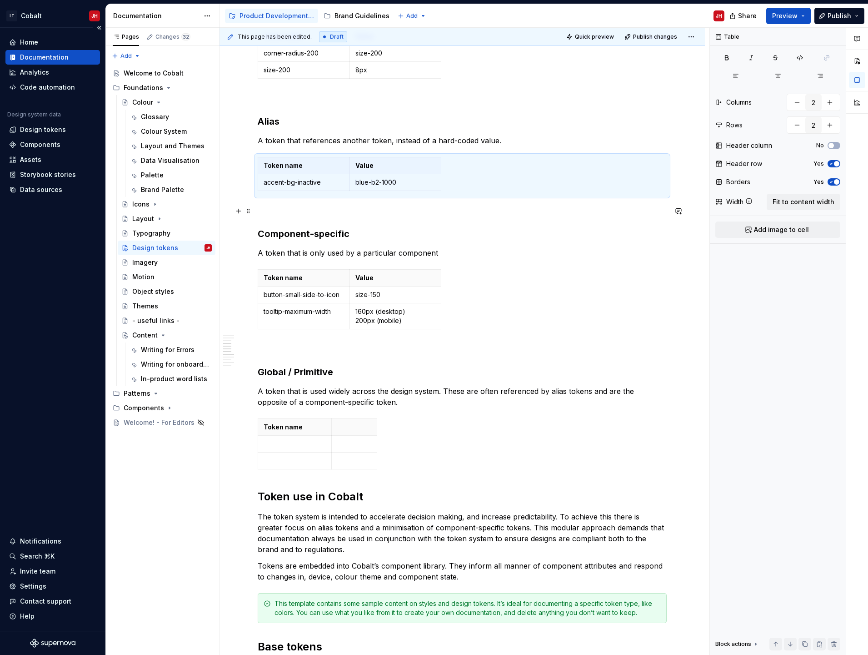
scroll to position [591, 0]
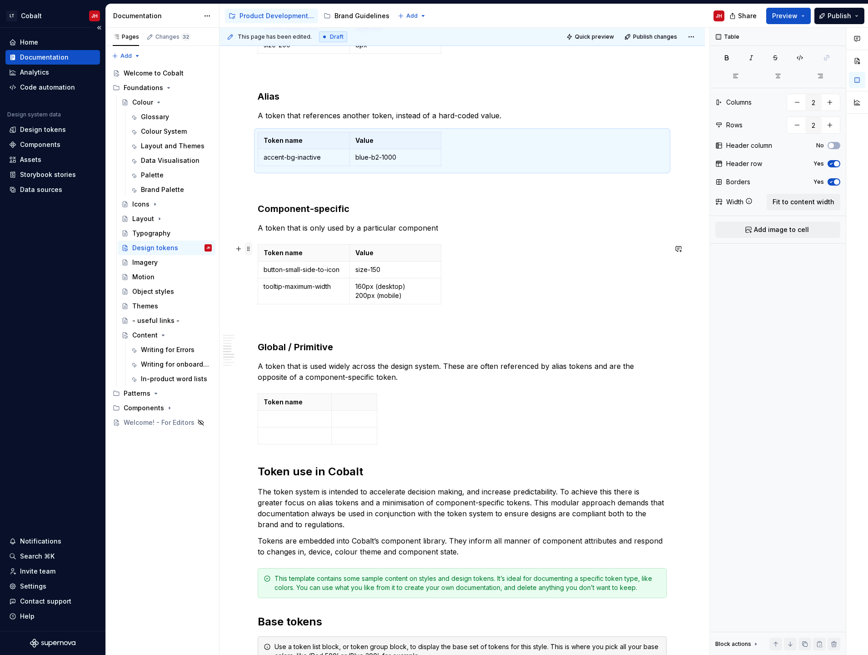
click at [249, 250] on span at bounding box center [248, 248] width 7 height 13
type input "3"
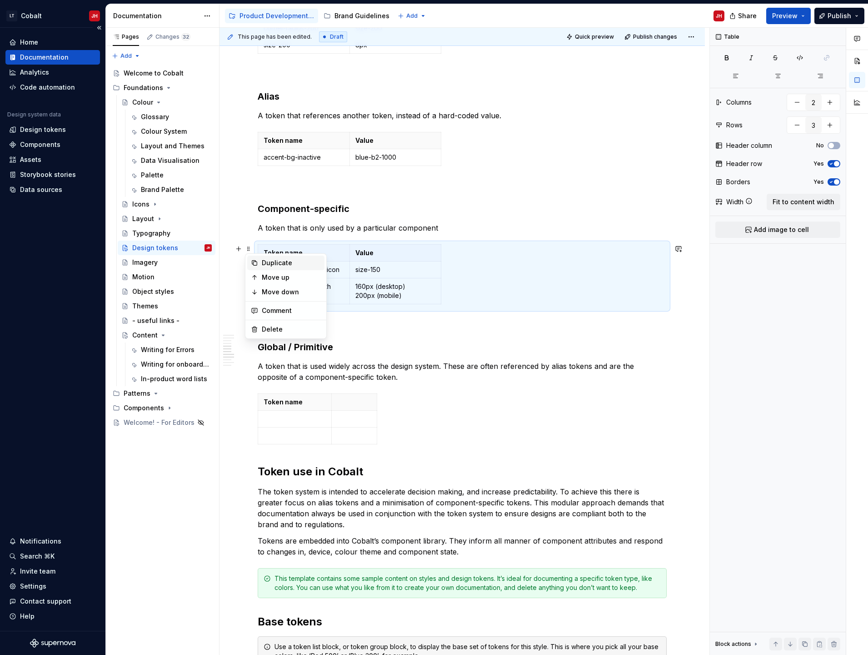
click at [261, 261] on div "Duplicate" at bounding box center [285, 263] width 77 height 15
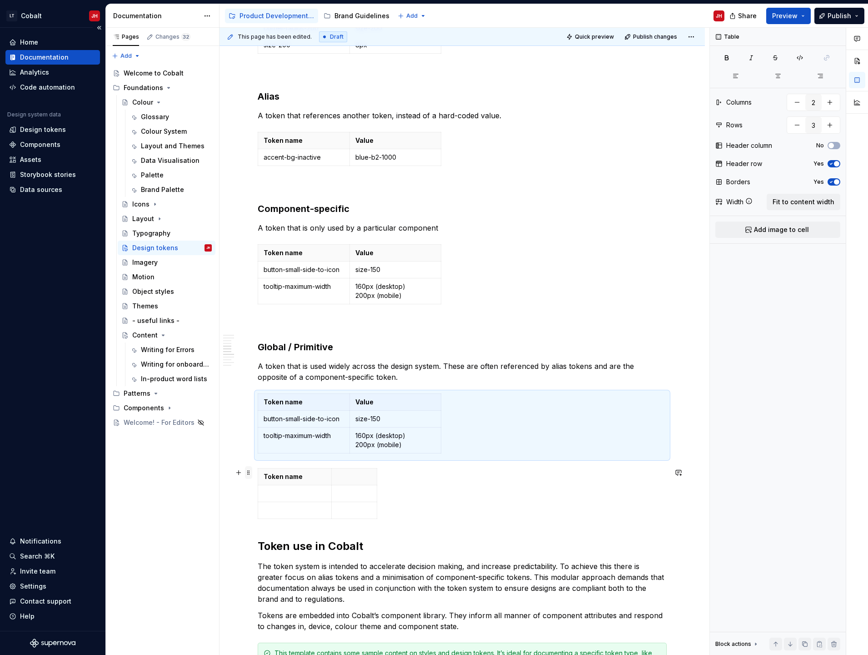
click at [248, 473] on span at bounding box center [248, 472] width 7 height 13
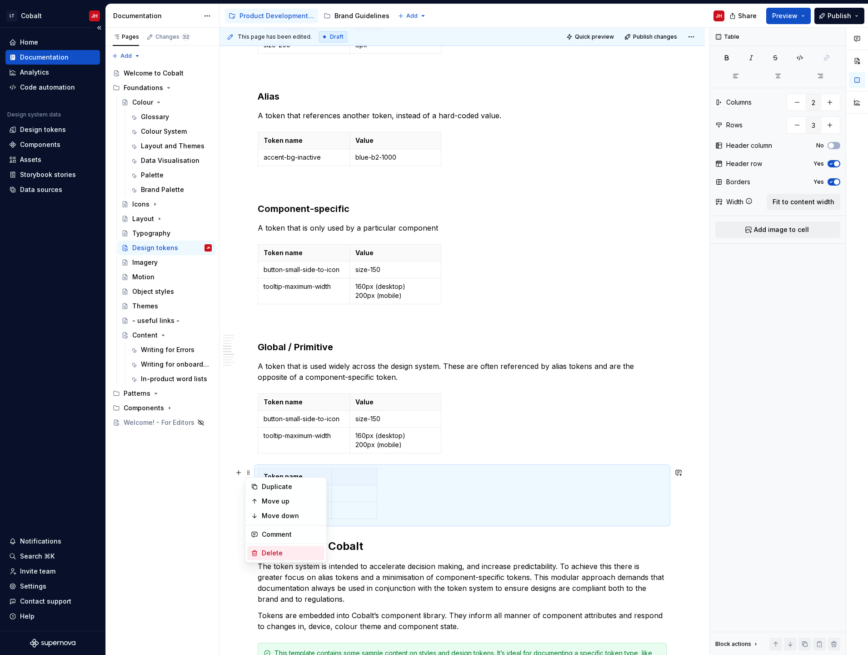
click at [276, 557] on div "Delete" at bounding box center [285, 553] width 77 height 15
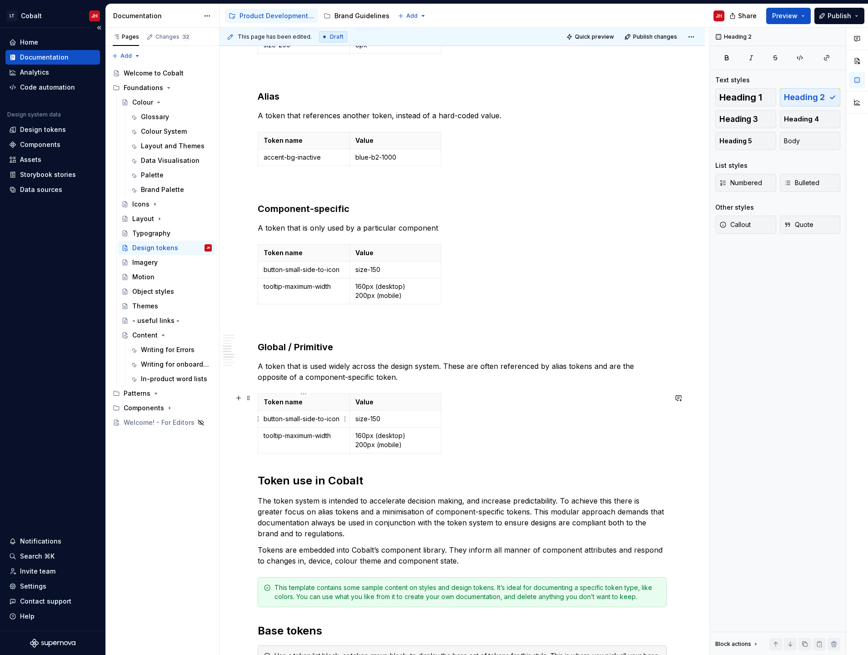
click at [297, 419] on p "button-small-side-to-icon" at bounding box center [304, 418] width 80 height 9
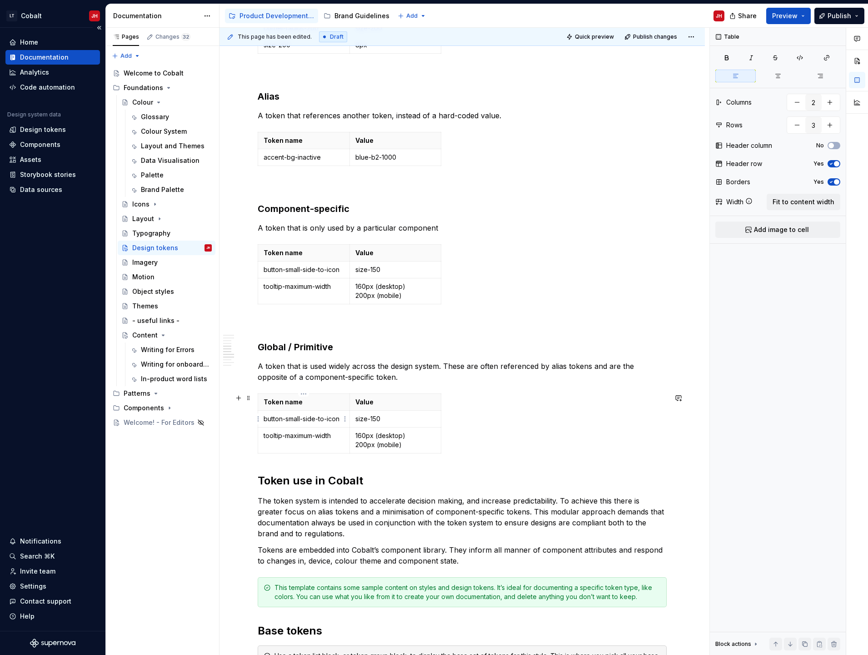
click at [291, 420] on p "button-small-side-to-icon" at bounding box center [304, 418] width 80 height 9
click at [285, 412] on td "blue" at bounding box center [304, 419] width 92 height 17
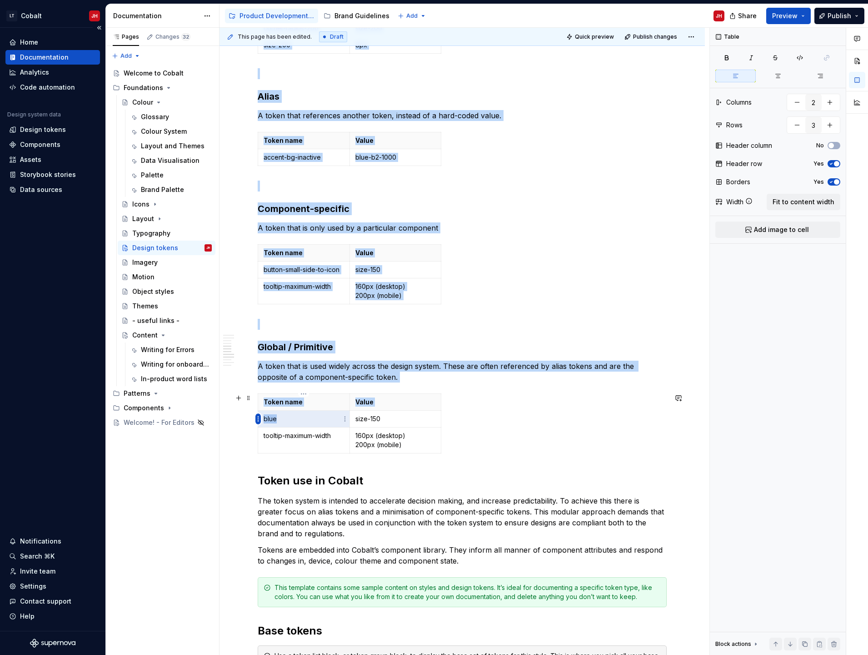
drag, startPoint x: 283, startPoint y: 417, endPoint x: 260, endPoint y: 416, distance: 22.8
click at [260, 416] on body "LT Cobalt JH Home Documentation Analytics Code automation Design system data De…" at bounding box center [434, 327] width 868 height 655
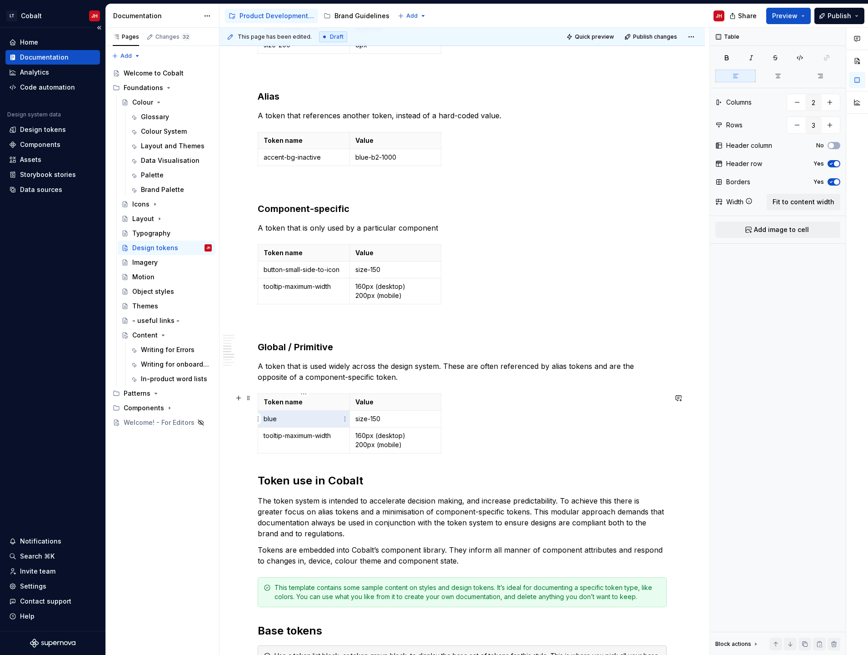
click at [287, 412] on td "blue" at bounding box center [304, 419] width 92 height 17
click at [266, 421] on p "blue" at bounding box center [304, 418] width 80 height 9
click at [367, 417] on p "size-150" at bounding box center [396, 418] width 80 height 9
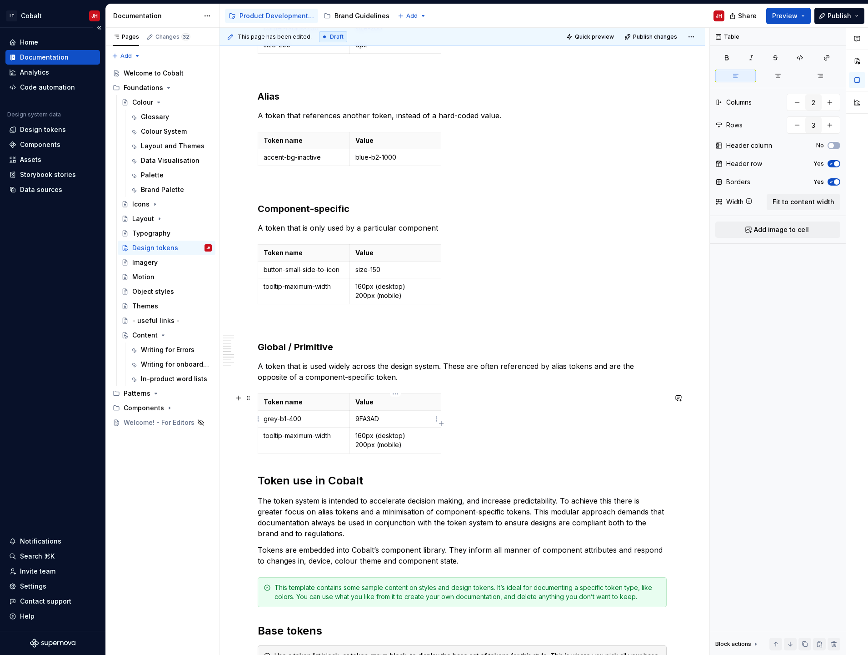
click at [356, 420] on p "9FA3AD" at bounding box center [396, 418] width 80 height 9
click at [313, 433] on p "tooltip-maximum-width" at bounding box center [304, 435] width 80 height 9
click at [280, 430] on td "tooltip-maximum-width" at bounding box center [304, 440] width 92 height 26
click at [360, 434] on p "160px (desktop) 200px (mobile)" at bounding box center [396, 440] width 80 height 18
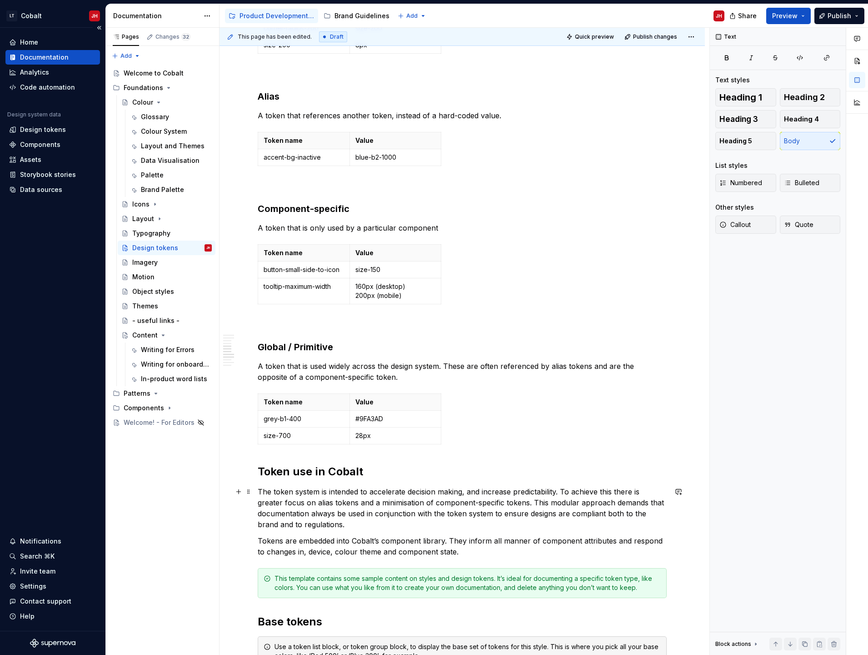
click at [402, 514] on p "The token system is intended to accelerate decision making, and increase predic…" at bounding box center [462, 508] width 409 height 44
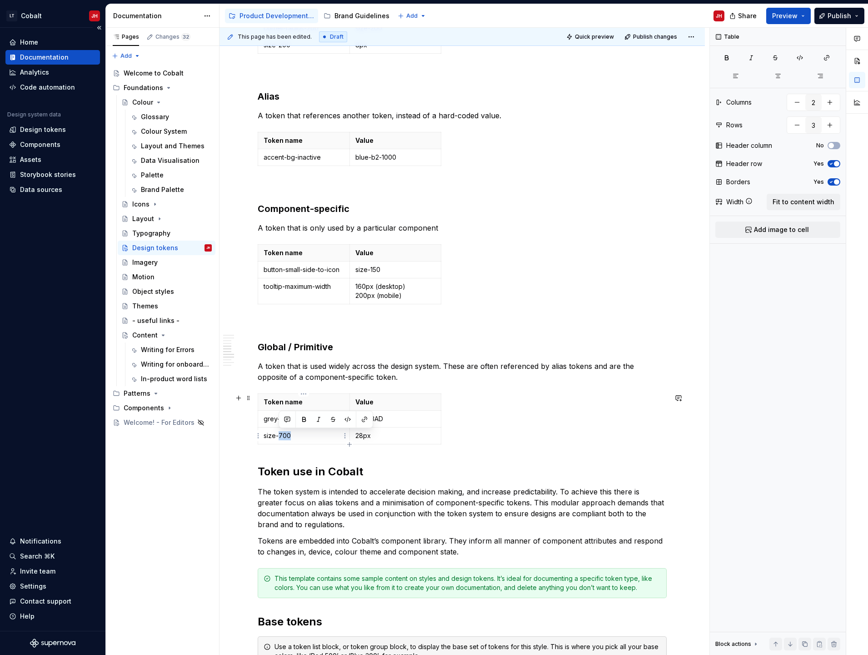
drag, startPoint x: 278, startPoint y: 434, endPoint x: 291, endPoint y: 433, distance: 13.2
click at [291, 433] on p "size-700" at bounding box center [304, 435] width 80 height 9
drag, startPoint x: 364, startPoint y: 436, endPoint x: 355, endPoint y: 433, distance: 8.9
click at [356, 433] on p "28px" at bounding box center [396, 435] width 80 height 9
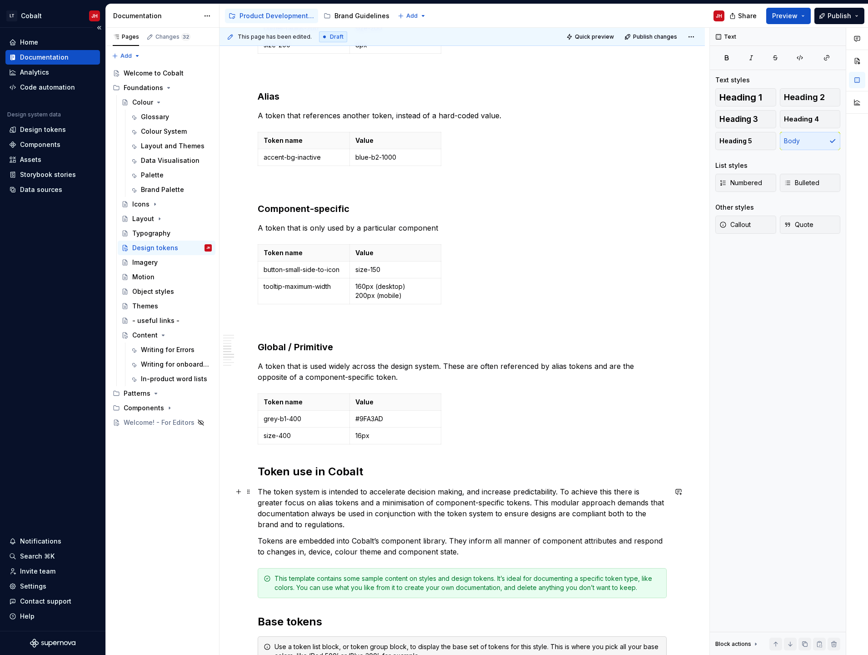
click at [408, 514] on p "The token system is intended to accelerate decision making, and increase predic…" at bounding box center [462, 508] width 409 height 44
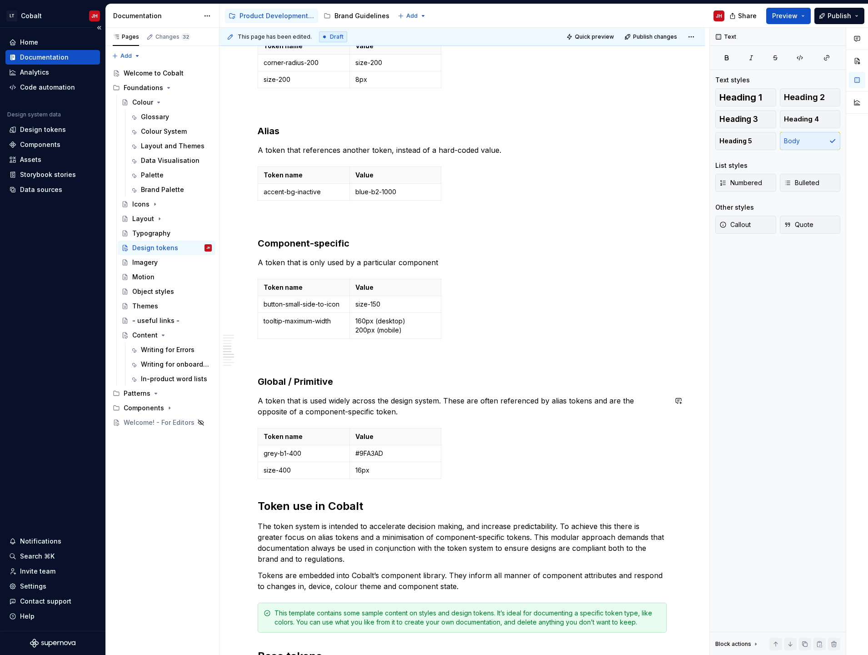
scroll to position [546, 0]
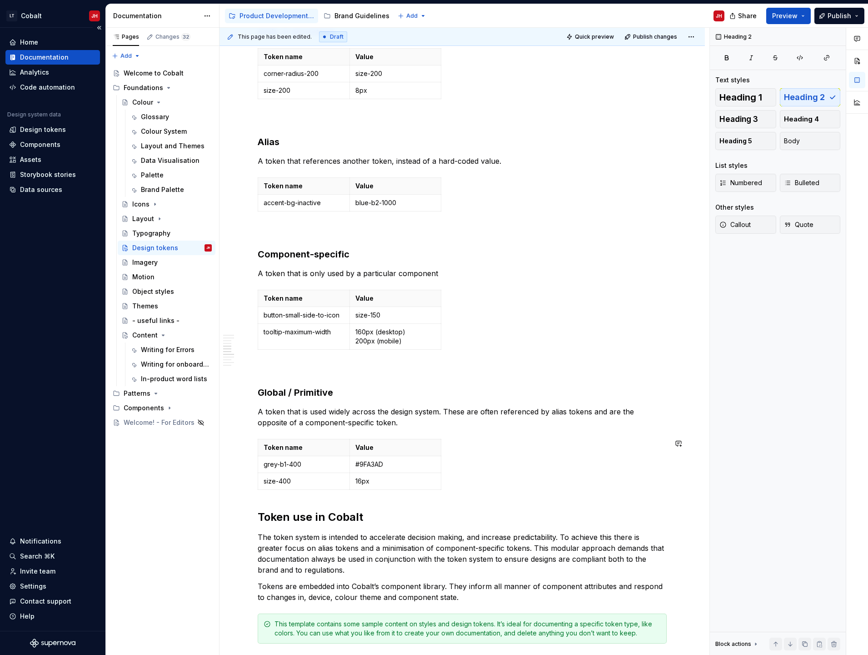
click at [276, 495] on div "What are Design Tokens? ******** ******** ******* Design tokens are variables t…" at bounding box center [462, 533] width 409 height 1780
click at [470, 481] on div "Token name Value grey-b1-400 #9FA3AD size-400 16px" at bounding box center [462, 466] width 409 height 55
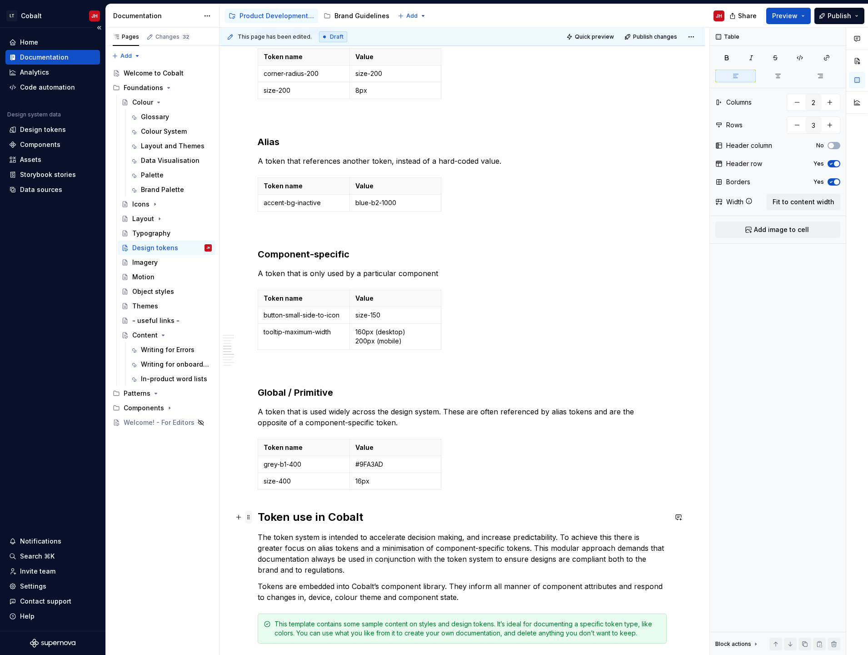
click at [249, 516] on span at bounding box center [248, 517] width 7 height 13
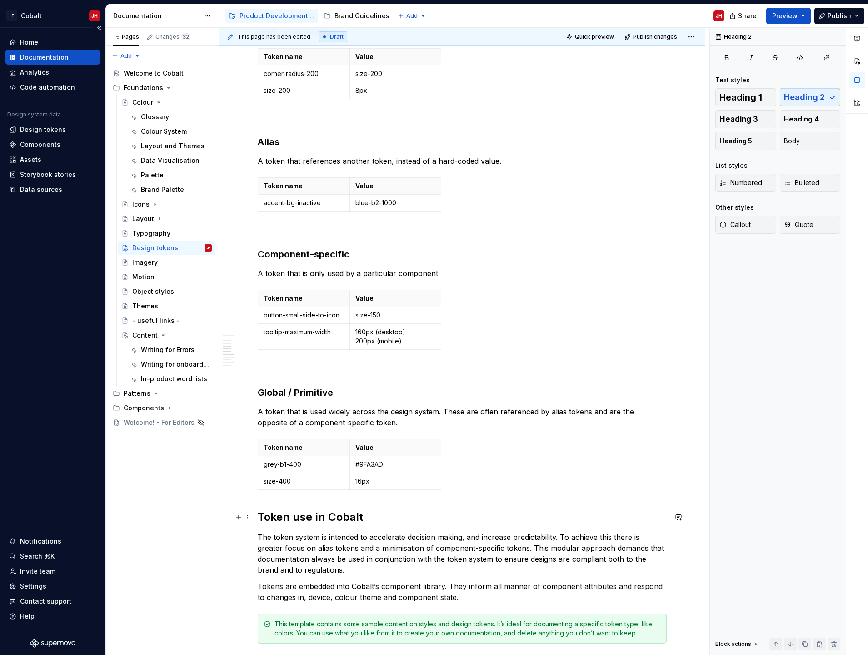
click at [268, 512] on h2 "Token use in Cobalt" at bounding box center [462, 517] width 409 height 15
click at [260, 518] on h2 "Token use in Cobalt" at bounding box center [462, 517] width 409 height 15
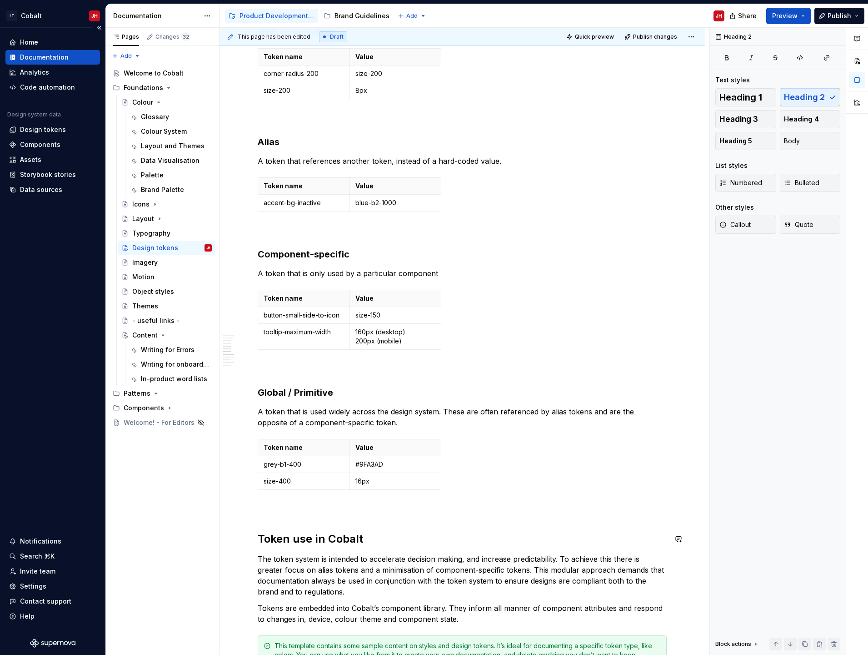
click at [278, 503] on div "What are Design Tokens? ******** ******** ******* Design tokens are variables t…" at bounding box center [462, 544] width 409 height 1802
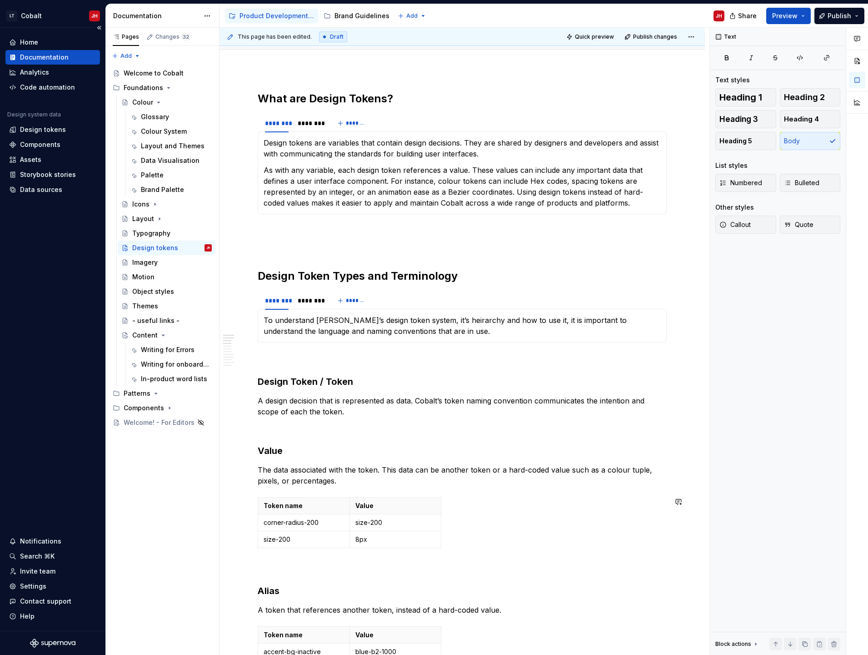
scroll to position [0, 0]
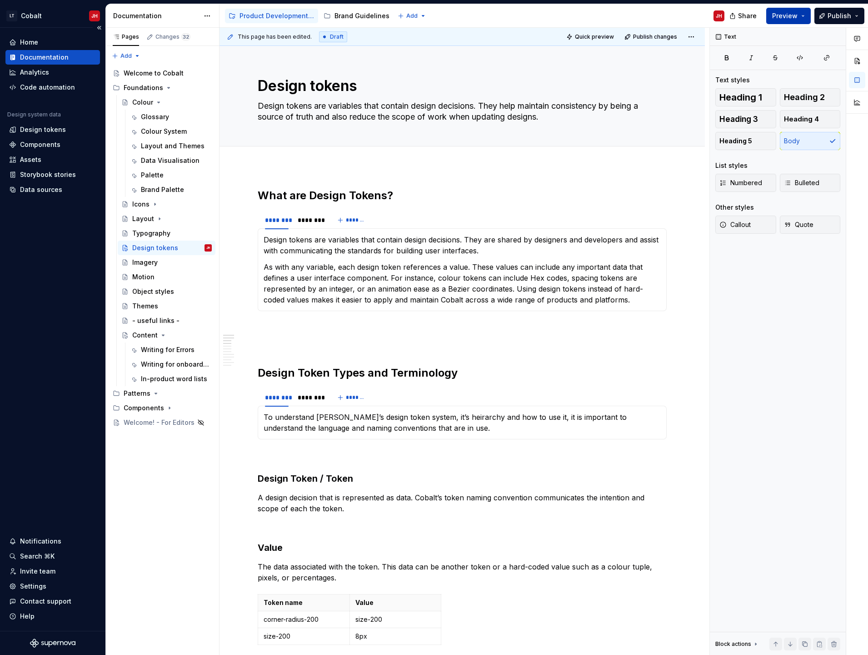
click at [795, 21] on button "Preview" at bounding box center [789, 16] width 45 height 16
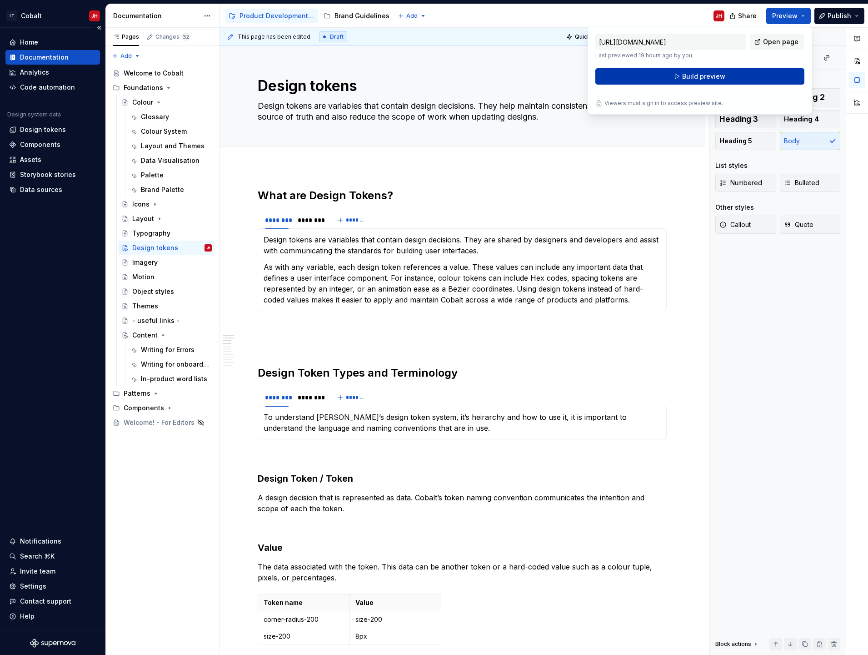
click at [679, 78] on button "Build preview" at bounding box center [700, 76] width 209 height 16
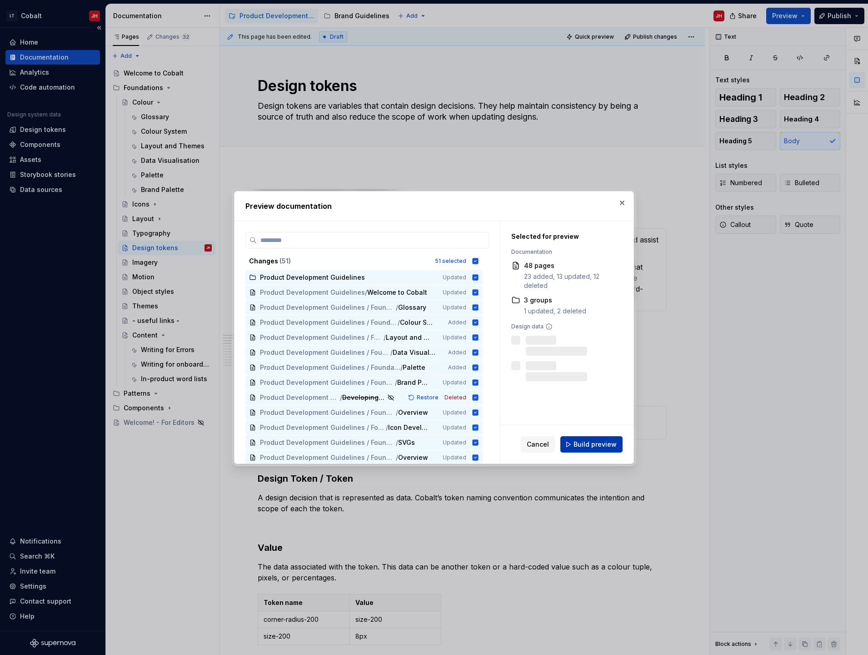
click at [584, 444] on span "Build preview" at bounding box center [595, 444] width 43 height 9
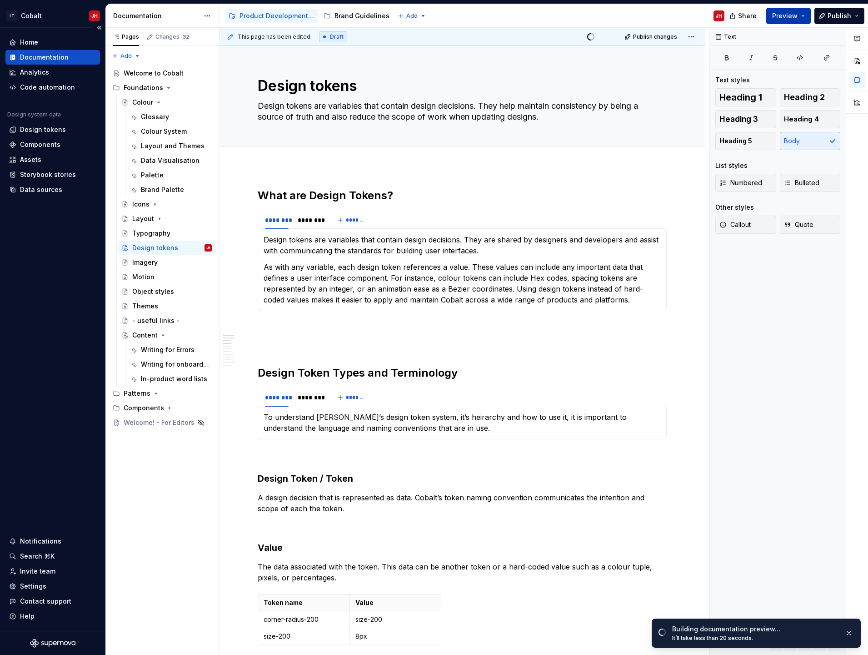
click at [778, 19] on span "Preview" at bounding box center [785, 15] width 25 height 9
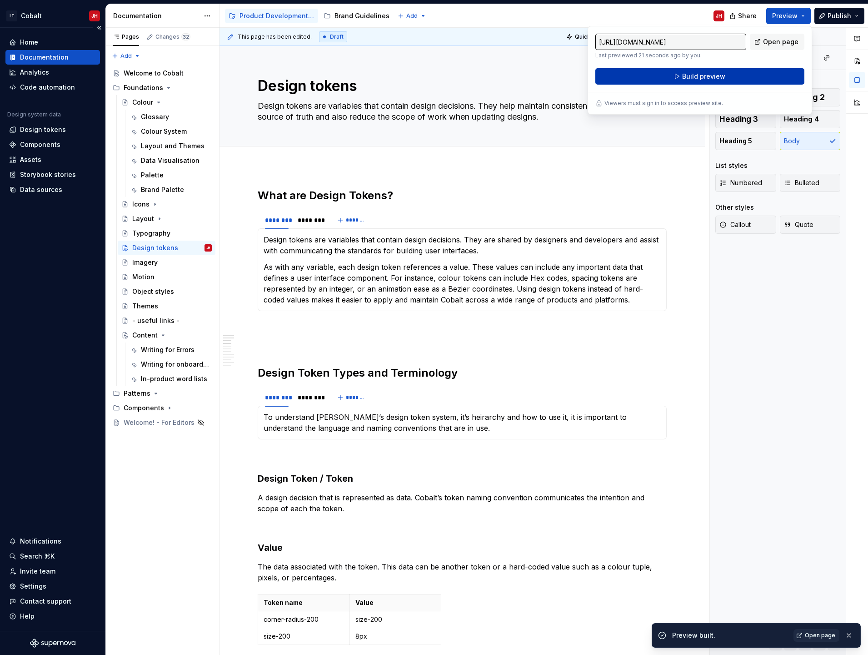
drag, startPoint x: 778, startPoint y: 19, endPoint x: 721, endPoint y: 76, distance: 80.4
click at [721, 76] on span "Build preview" at bounding box center [704, 76] width 43 height 9
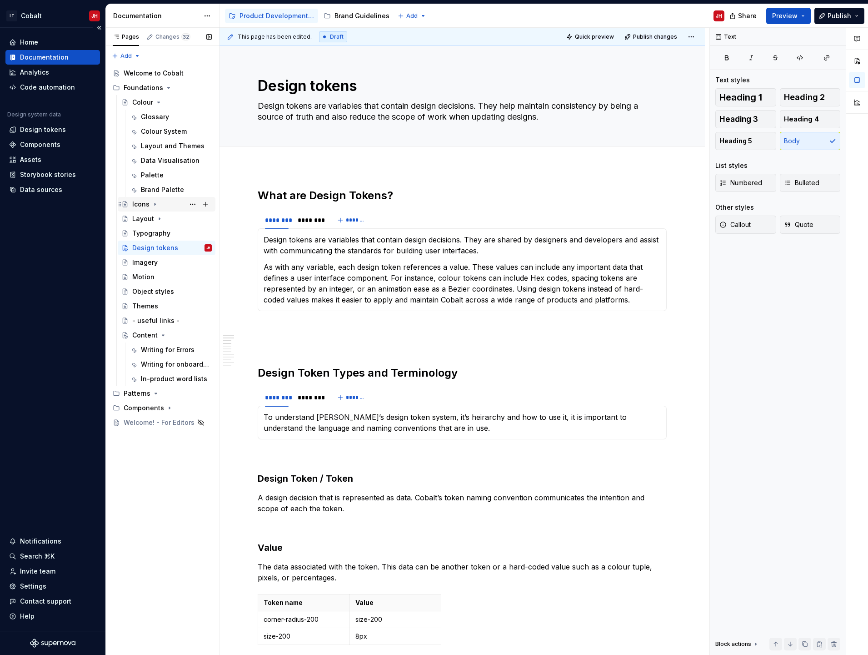
drag, startPoint x: 158, startPoint y: 99, endPoint x: 161, endPoint y: 112, distance: 13.0
click at [158, 100] on icon "Page tree" at bounding box center [158, 102] width 7 height 7
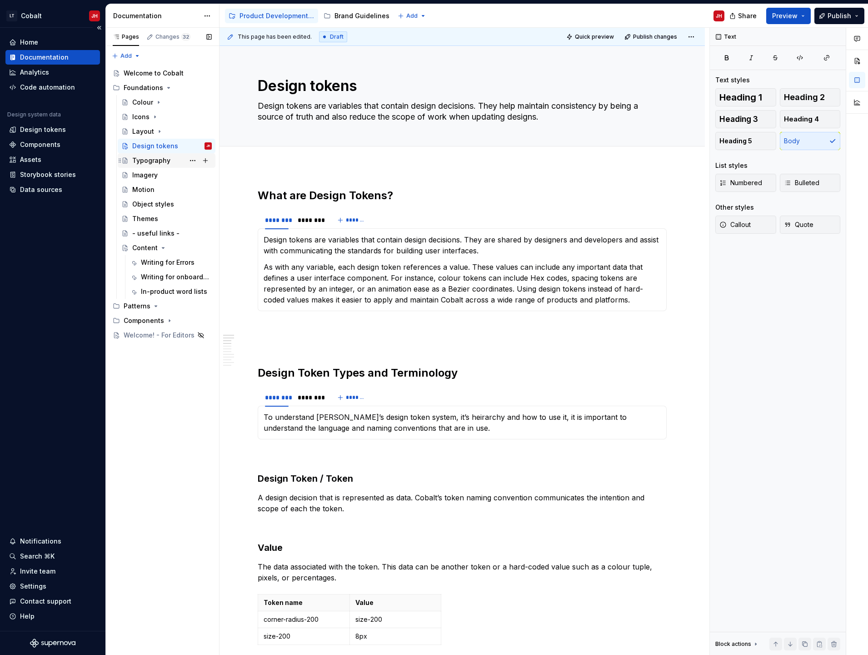
click at [159, 162] on div "Typography" at bounding box center [151, 160] width 38 height 9
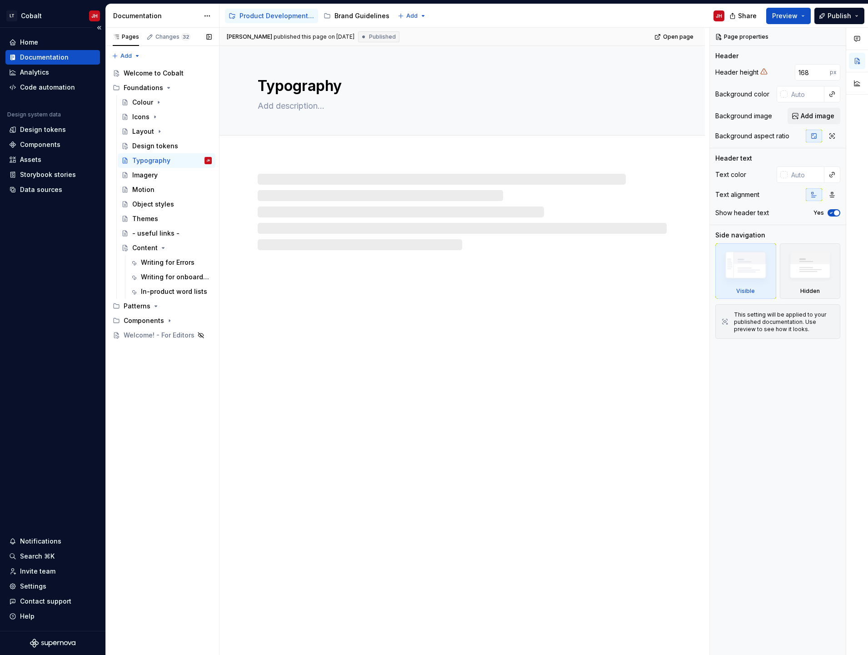
click at [0, 0] on button "Page tree" at bounding box center [0, 0] width 0 height 0
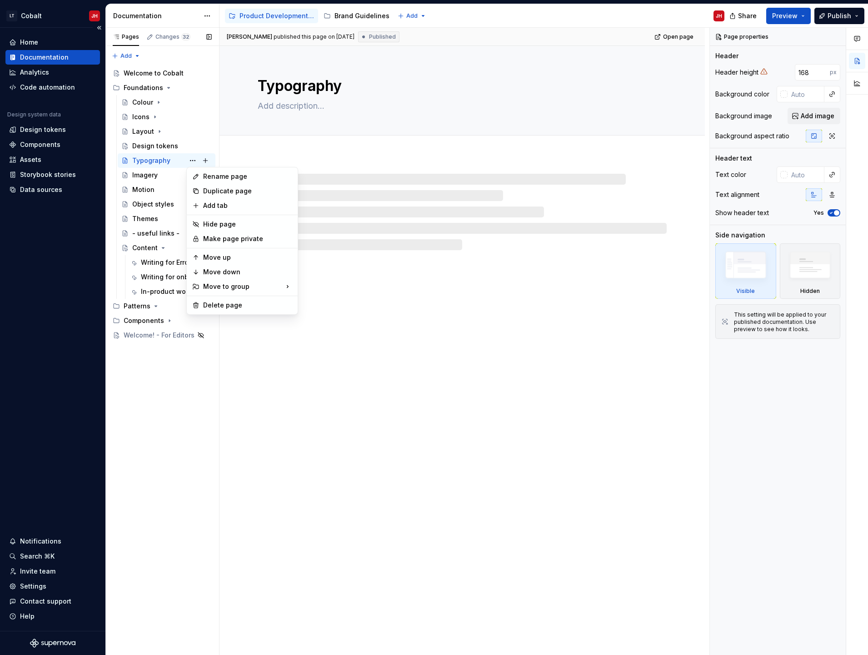
type textarea "*"
click at [213, 179] on div "Rename page" at bounding box center [247, 176] width 89 height 9
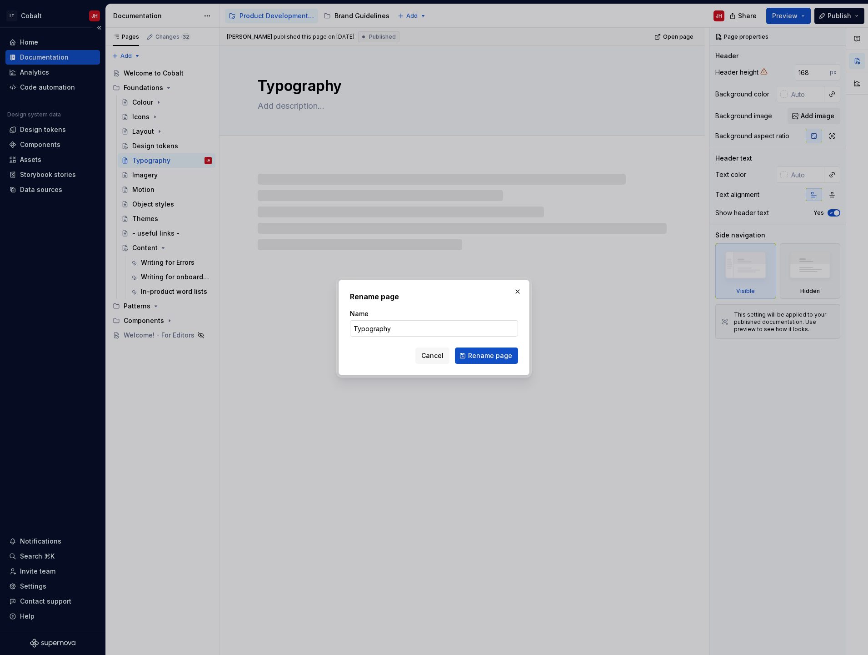
click at [427, 331] on input "Typography" at bounding box center [434, 328] width 168 height 16
type input "Typography - not star"
type textarea "*"
type input "Typography - not starte"
type textarea "*"
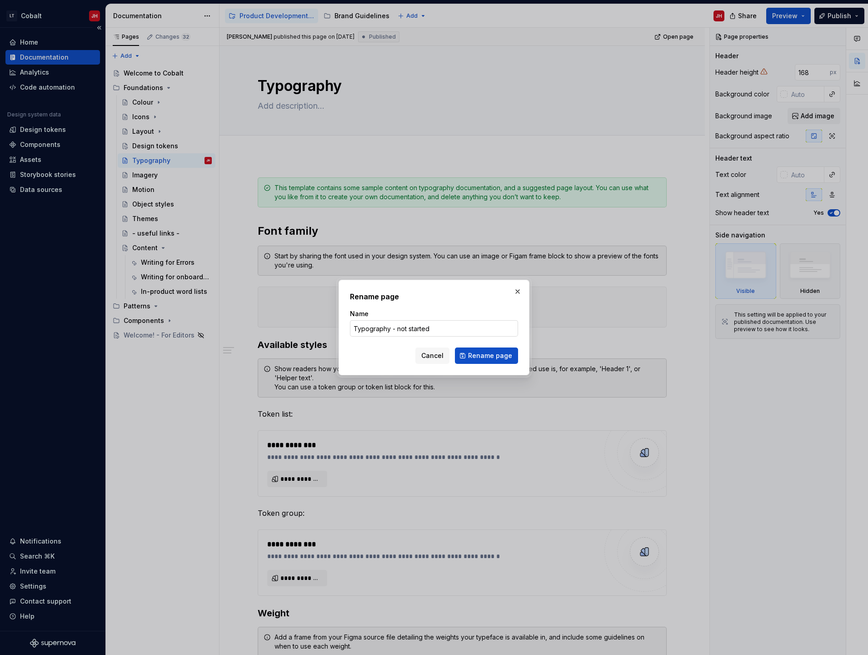
drag, startPoint x: 436, startPoint y: 325, endPoint x: 392, endPoint y: 330, distance: 44.4
click at [392, 330] on input "Typography - not started" at bounding box center [434, 328] width 168 height 16
type input "Typography - not started"
click at [479, 358] on span "Rename page" at bounding box center [490, 355] width 44 height 9
type textarea "*"
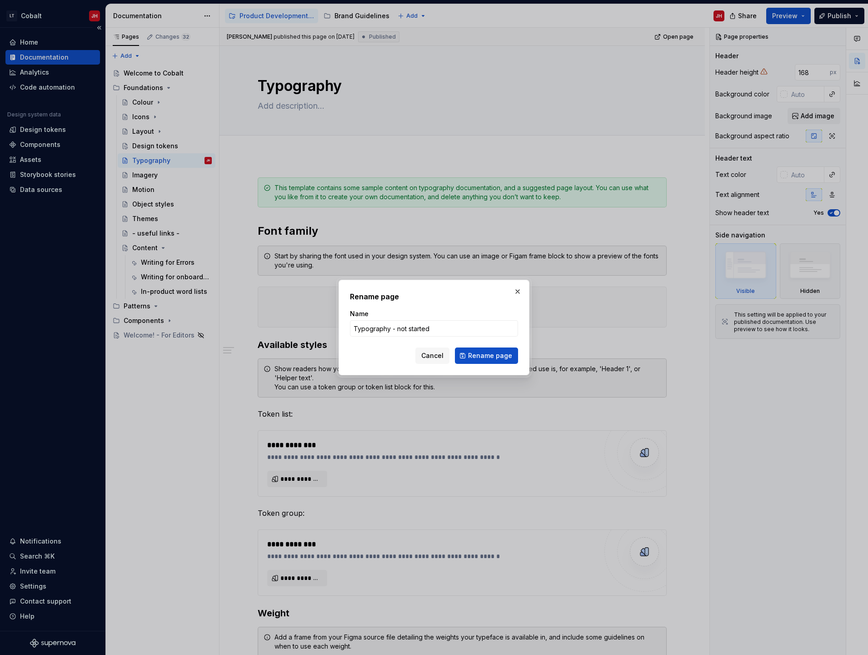
type textarea "Typography - not started"
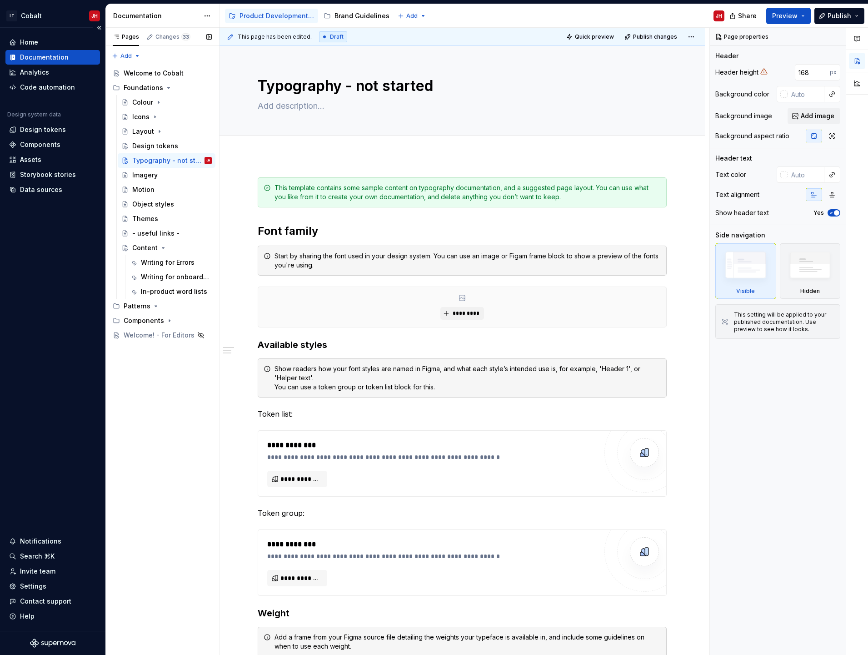
click at [0, 0] on button "Page tree" at bounding box center [0, 0] width 0 height 0
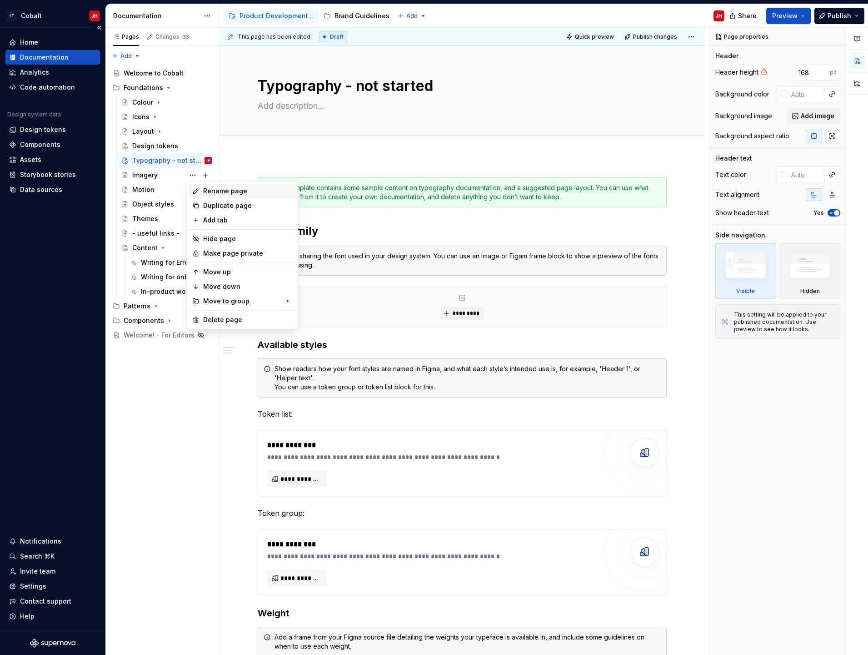
click at [218, 191] on div "Rename page" at bounding box center [247, 190] width 89 height 9
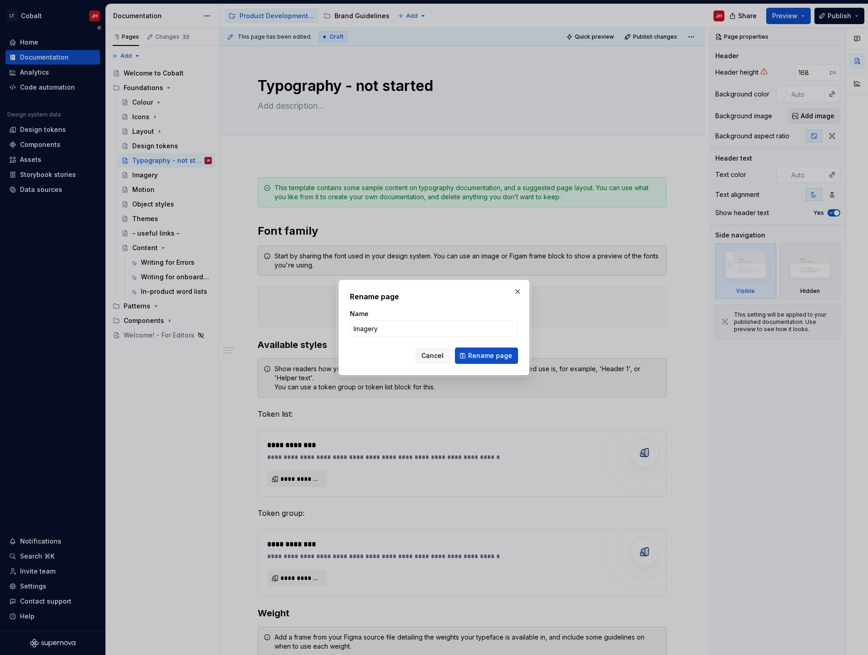
type textarea "*"
click at [416, 322] on input "Imagery" at bounding box center [434, 328] width 168 height 16
click at [377, 326] on input "Imagery" at bounding box center [434, 328] width 168 height 16
drag, startPoint x: 379, startPoint y: 331, endPoint x: 372, endPoint y: 330, distance: 6.4
click at [379, 331] on input "Imagery" at bounding box center [434, 328] width 168 height 16
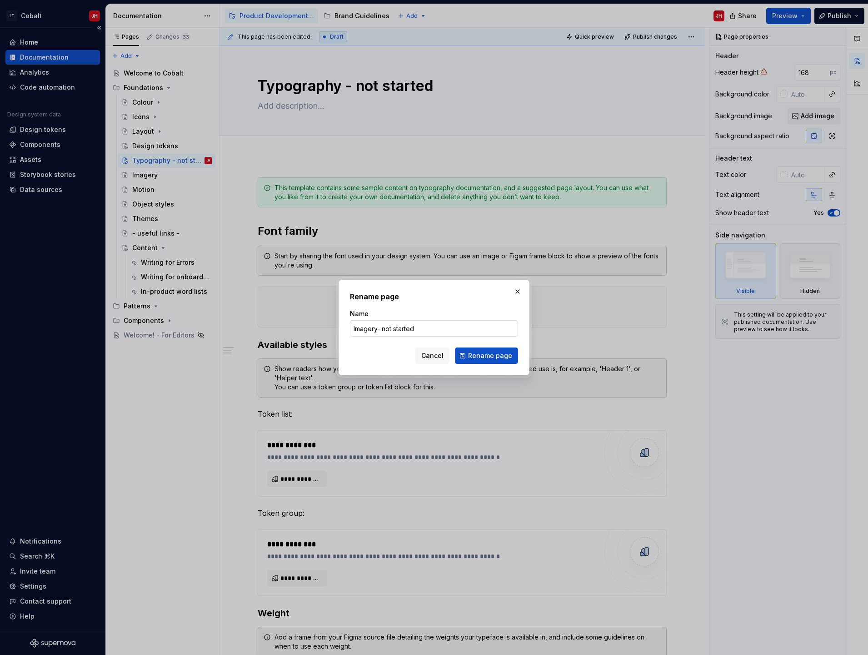
click at [379, 331] on input "Imagery- not started" at bounding box center [434, 328] width 168 height 16
type input "Imagery - not started"
click at [475, 356] on span "Rename page" at bounding box center [490, 355] width 44 height 9
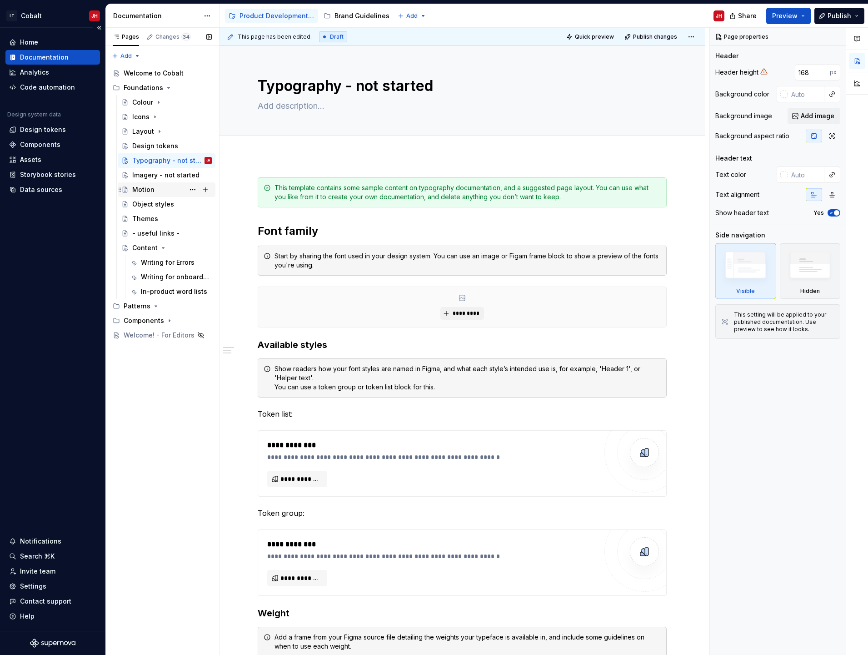
click at [146, 191] on div "Motion" at bounding box center [143, 189] width 22 height 9
click at [0, 0] on button "Page tree" at bounding box center [0, 0] width 0 height 0
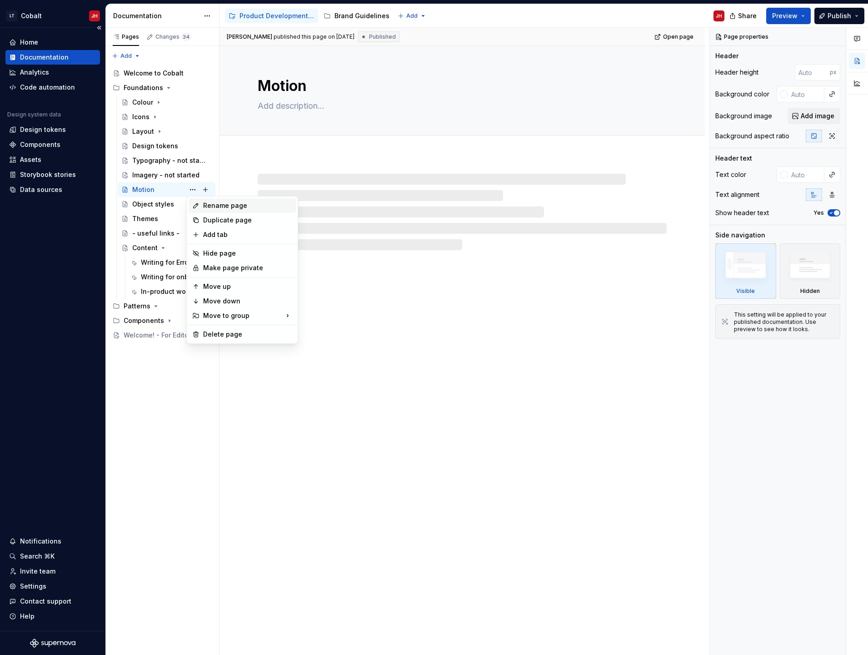
type textarea "*"
click at [226, 208] on div "Rename page" at bounding box center [247, 205] width 89 height 9
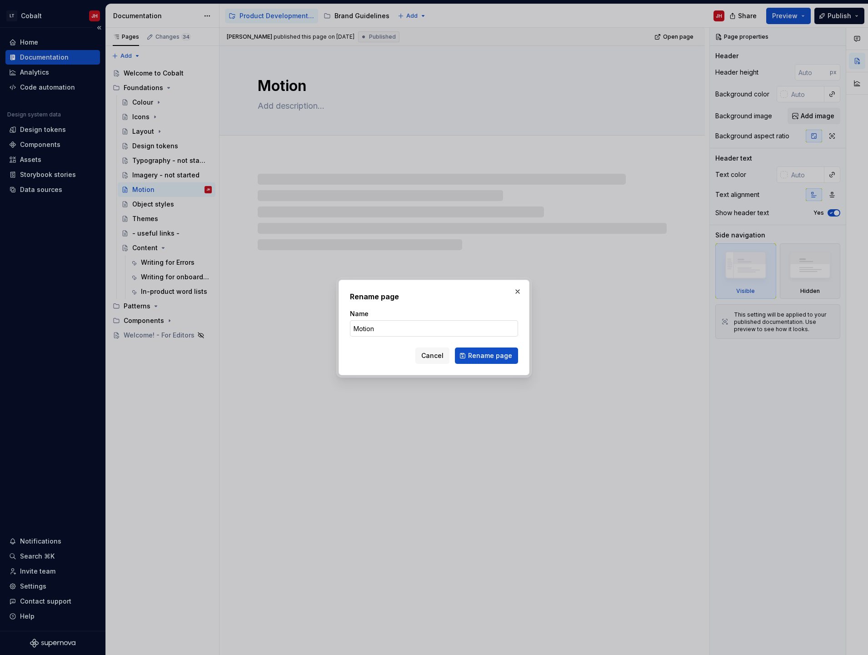
click at [391, 324] on input "Motion" at bounding box center [434, 328] width 168 height 16
click at [381, 327] on input "Motion" at bounding box center [434, 328] width 168 height 16
type input "Motion - not started"
drag, startPoint x: 472, startPoint y: 350, endPoint x: 442, endPoint y: 345, distance: 30.4
click at [472, 350] on button "Rename page" at bounding box center [486, 355] width 63 height 16
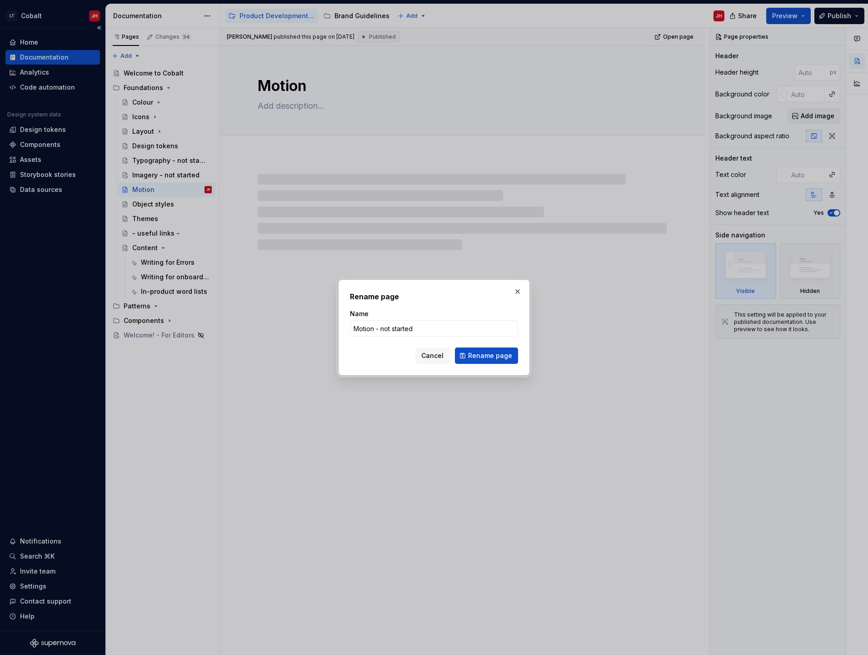
type textarea "*"
type textarea "Motion - not started"
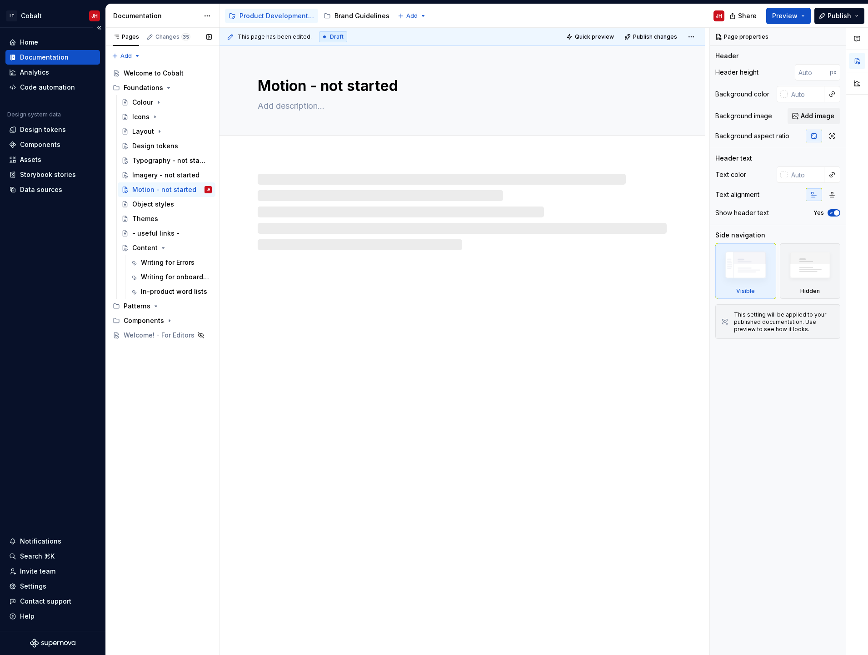
click at [0, 0] on button "Page tree" at bounding box center [0, 0] width 0 height 0
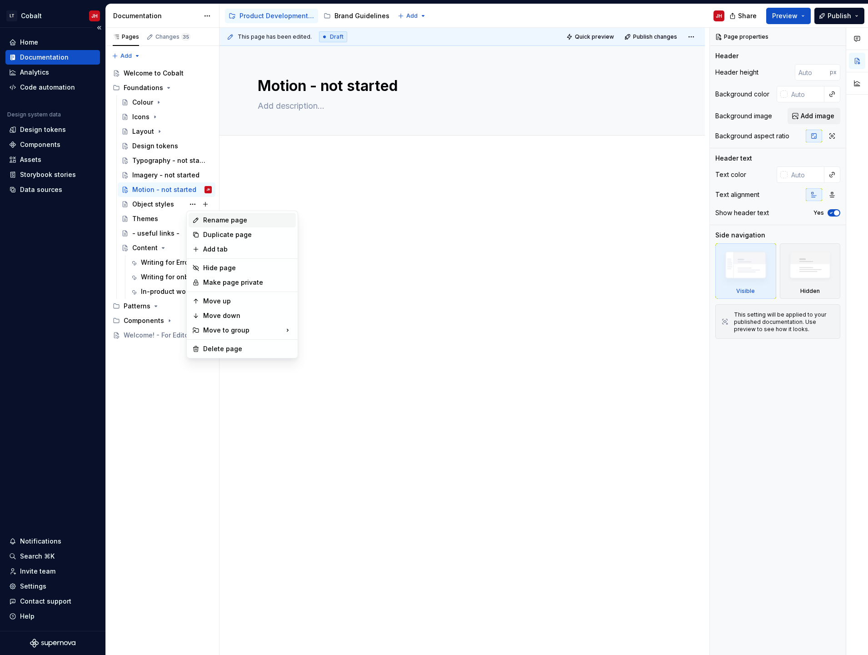
type textarea "*"
click at [224, 219] on div "Rename page" at bounding box center [247, 220] width 89 height 9
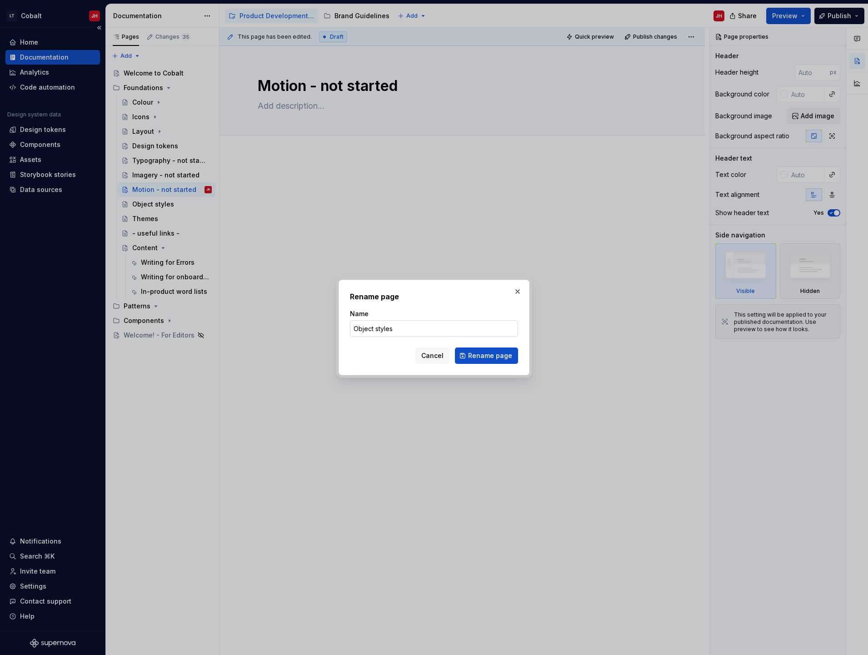
click at [402, 327] on input "Object styles" at bounding box center [434, 328] width 168 height 16
click at [387, 326] on input "Object styles" at bounding box center [434, 328] width 168 height 16
click at [390, 327] on input "Object styles" at bounding box center [434, 328] width 168 height 16
click at [388, 326] on input "Object styles" at bounding box center [434, 328] width 168 height 16
click at [385, 327] on input "Object styles" at bounding box center [434, 328] width 168 height 16
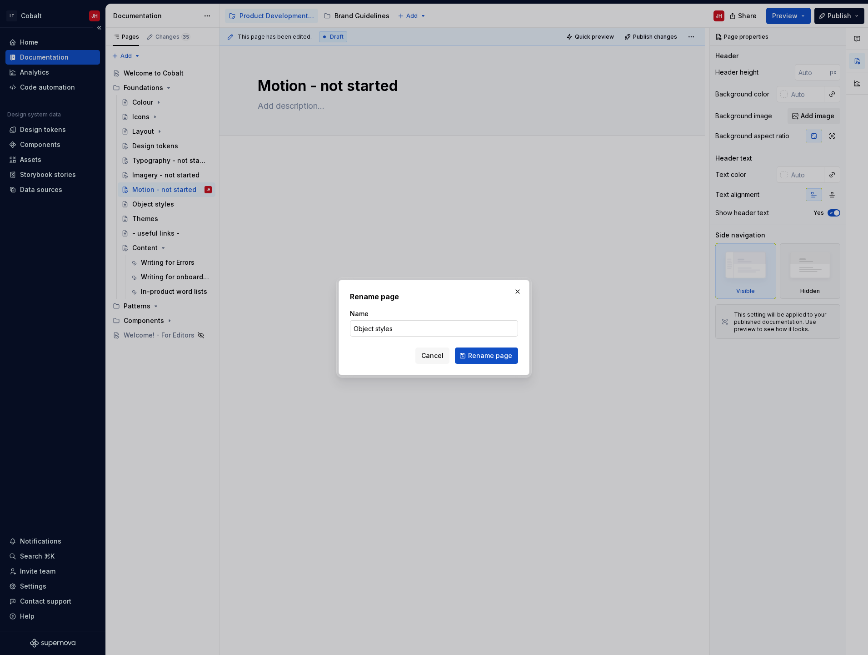
click at [396, 328] on input "Object styles" at bounding box center [434, 328] width 168 height 16
type input "Object styles - not started"
click at [499, 359] on span "Rename page" at bounding box center [490, 355] width 44 height 9
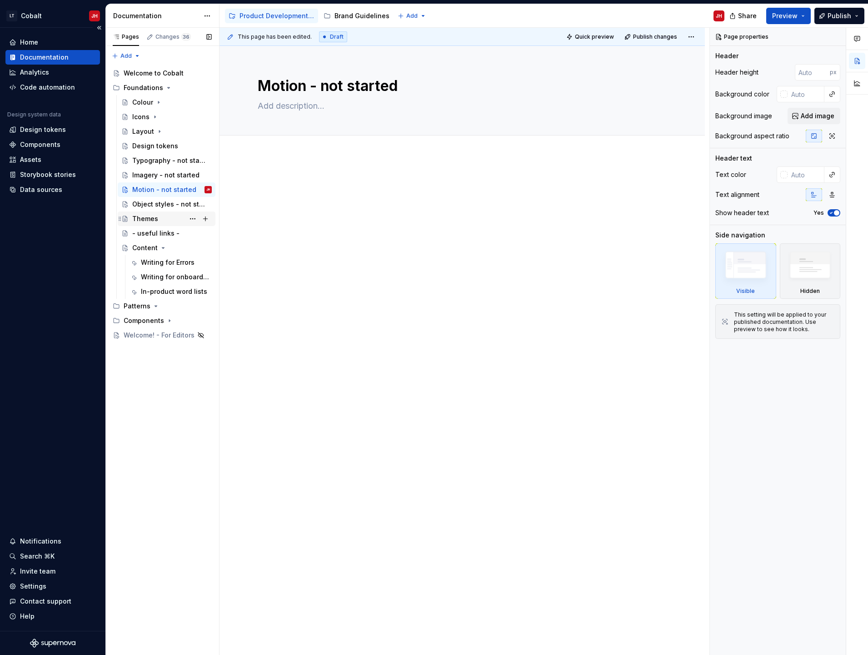
click at [154, 215] on div "Themes" at bounding box center [145, 218] width 26 height 9
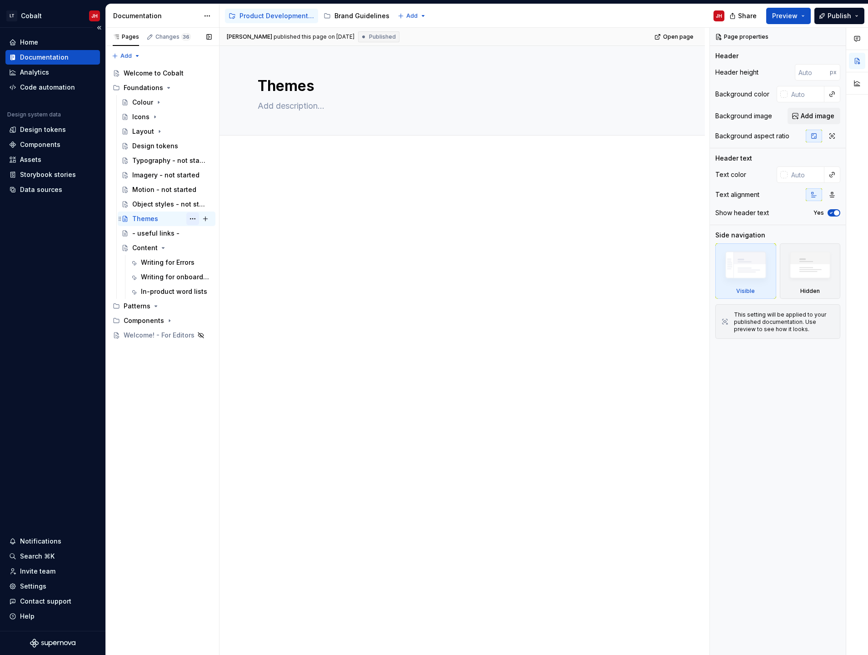
click at [191, 218] on button "Page tree" at bounding box center [192, 218] width 13 height 13
type textarea "*"
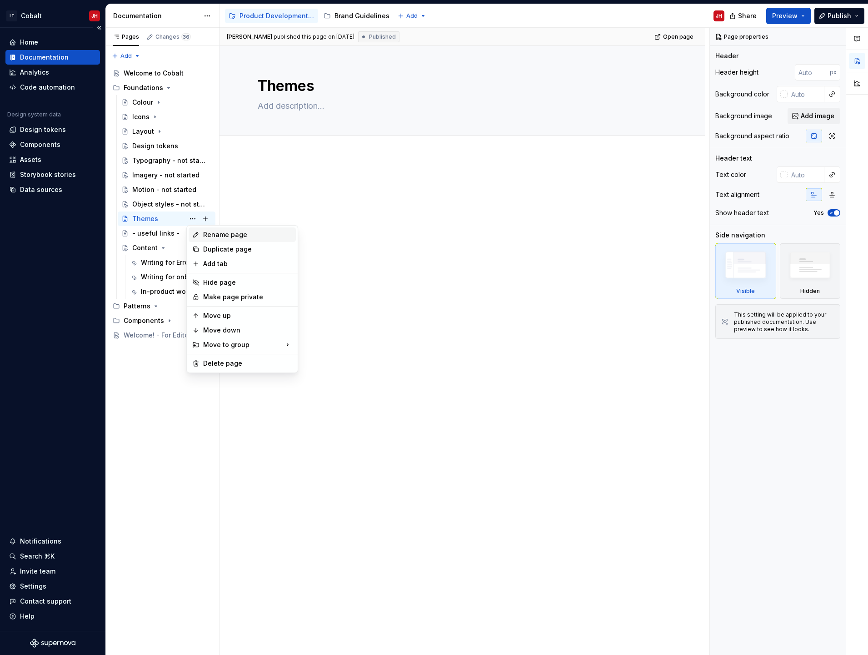
click at [215, 234] on div "Rename page" at bounding box center [247, 234] width 89 height 9
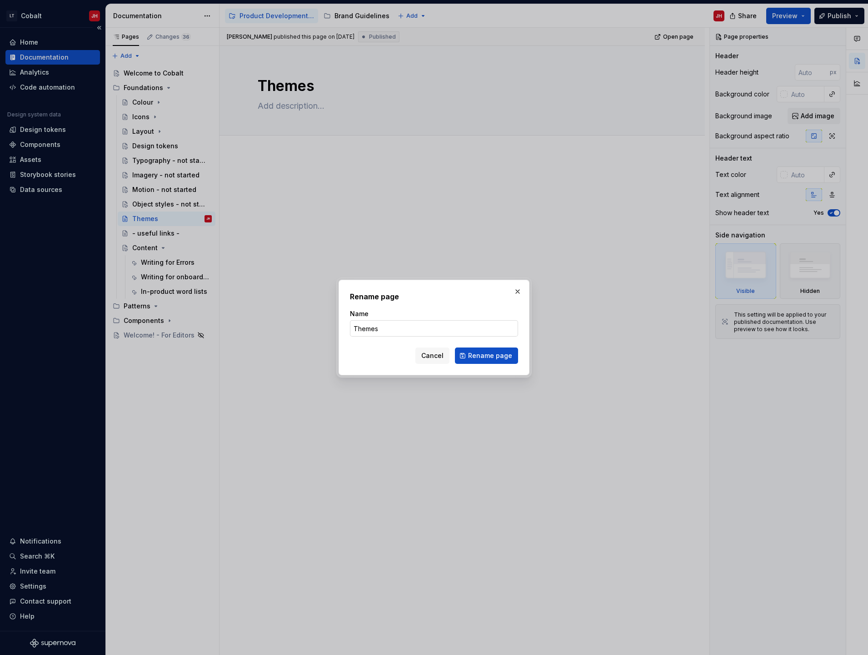
click at [423, 321] on div "Name Themes" at bounding box center [434, 322] width 168 height 27
click at [401, 330] on input "Themes" at bounding box center [434, 328] width 168 height 16
paste input "- not started"
type input "Themes - not started"
click at [481, 356] on span "Rename page" at bounding box center [490, 355] width 44 height 9
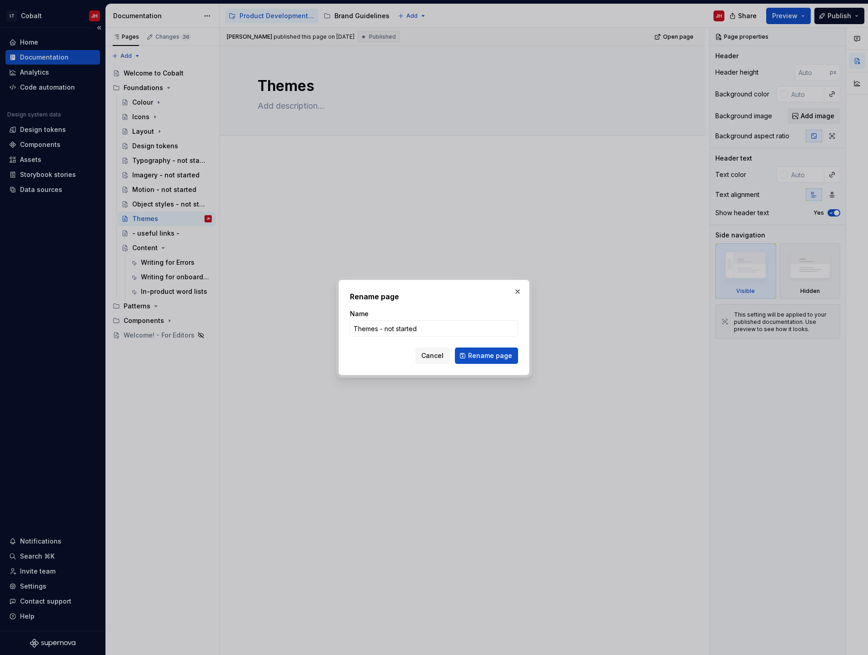
type textarea "*"
type textarea "Themes - not started"
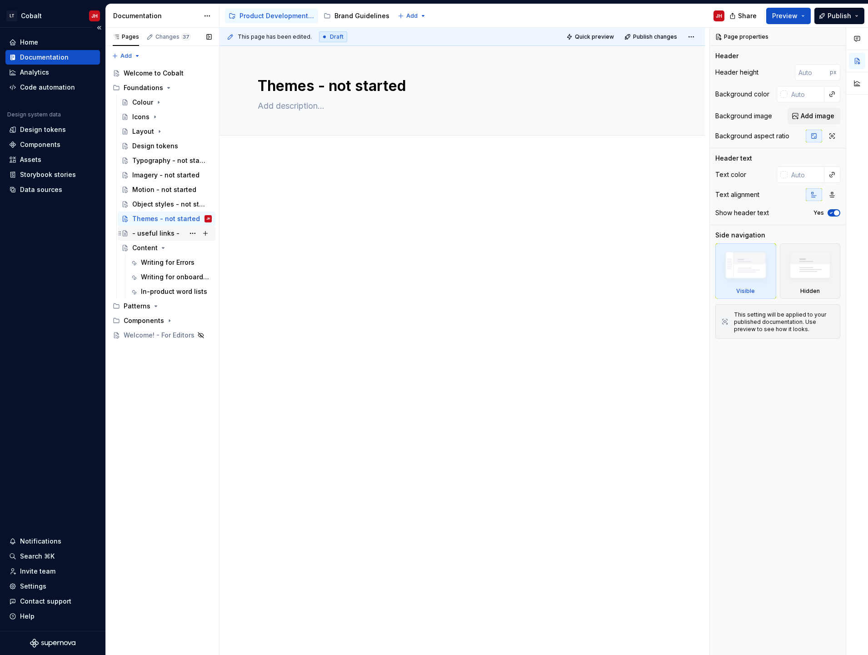
click at [155, 233] on div "- useful links -" at bounding box center [155, 233] width 47 height 9
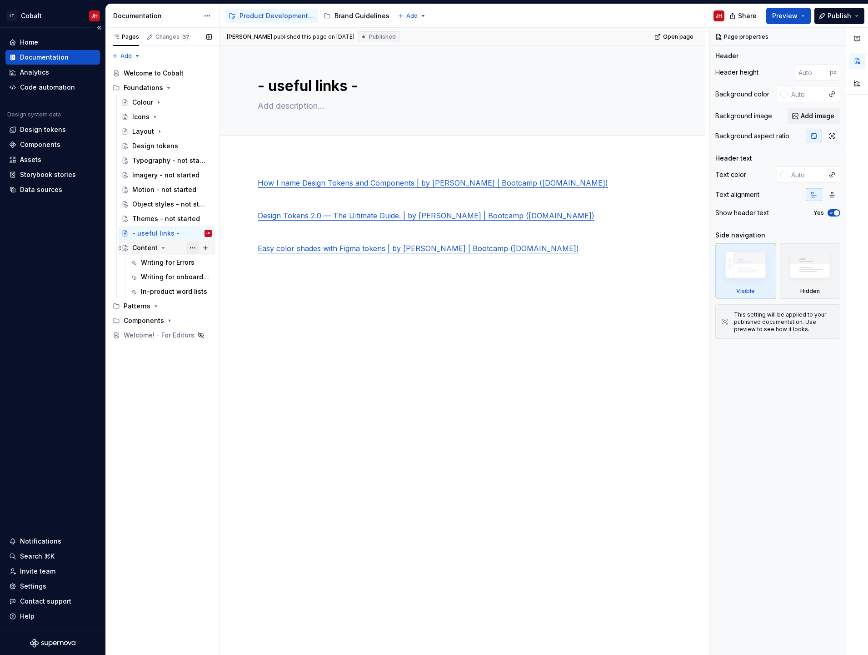
click at [192, 247] on button "Page tree" at bounding box center [192, 247] width 13 height 13
type textarea "*"
click at [221, 262] on div "Rename page" at bounding box center [247, 263] width 89 height 9
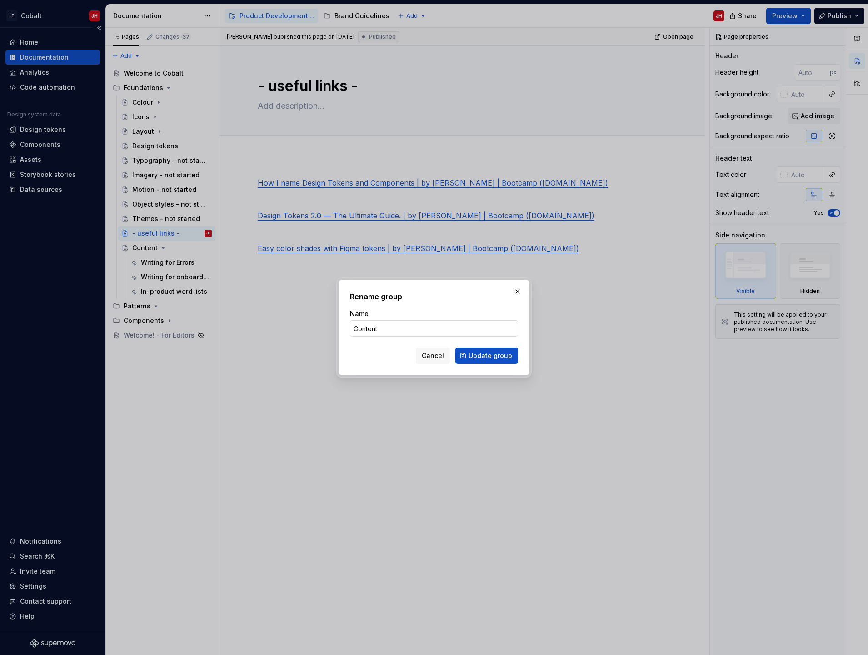
click at [422, 329] on input "Content" at bounding box center [434, 328] width 168 height 16
click at [392, 329] on input "Content" at bounding box center [434, 328] width 168 height 16
type input "Content - not started"
type textarea "*"
type input "Content - not started"
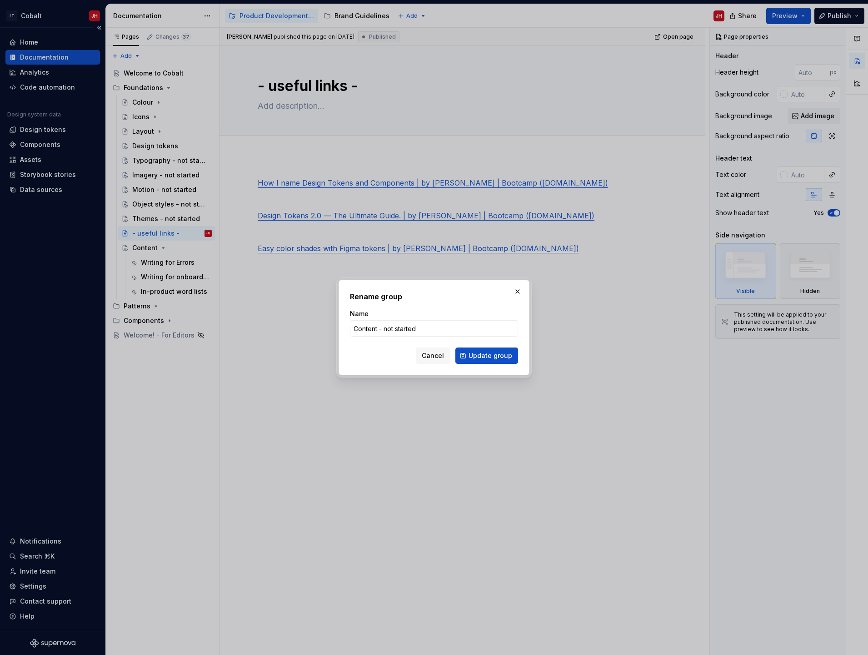
click at [478, 356] on span "Update group" at bounding box center [491, 355] width 44 height 9
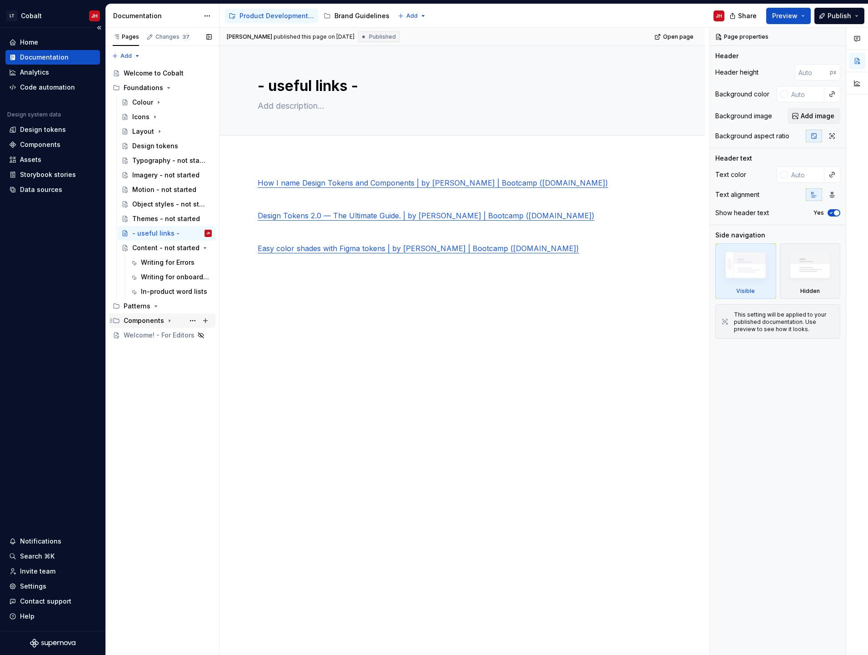
click at [168, 319] on icon "Page tree" at bounding box center [169, 320] width 7 height 7
click at [0, 0] on button "Page tree" at bounding box center [0, 0] width 0 height 0
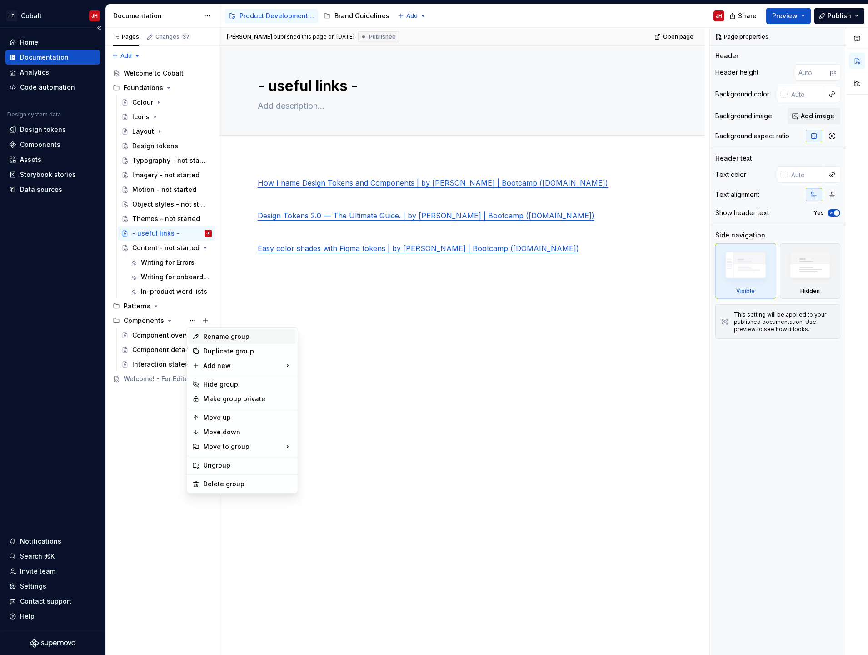
type textarea "*"
click at [230, 334] on div "Rename group" at bounding box center [247, 336] width 89 height 9
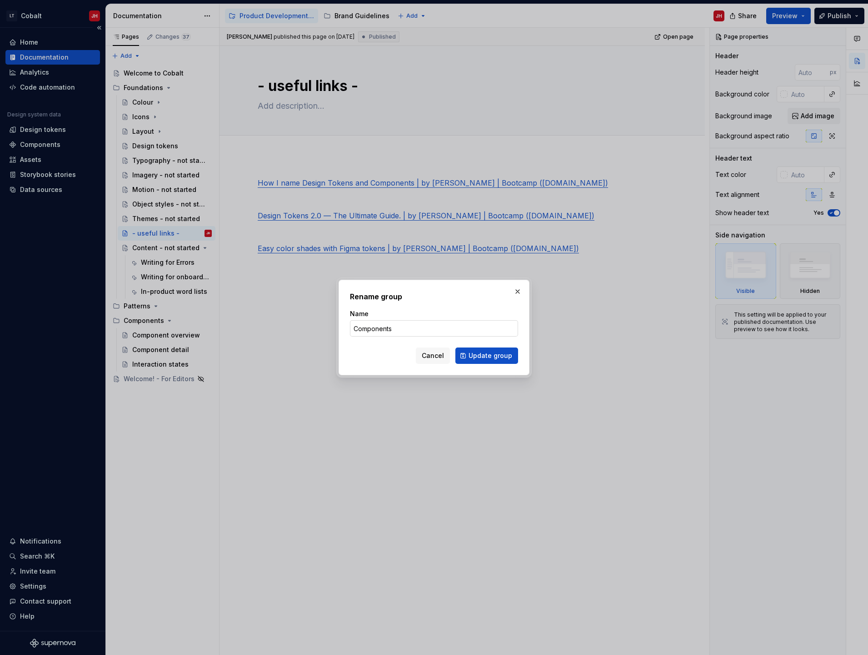
click at [406, 327] on input "Components" at bounding box center [434, 328] width 168 height 16
click at [401, 329] on input "Components" at bounding box center [434, 328] width 168 height 16
type input "Components - not started"
click at [491, 356] on span "Update group" at bounding box center [491, 355] width 44 height 9
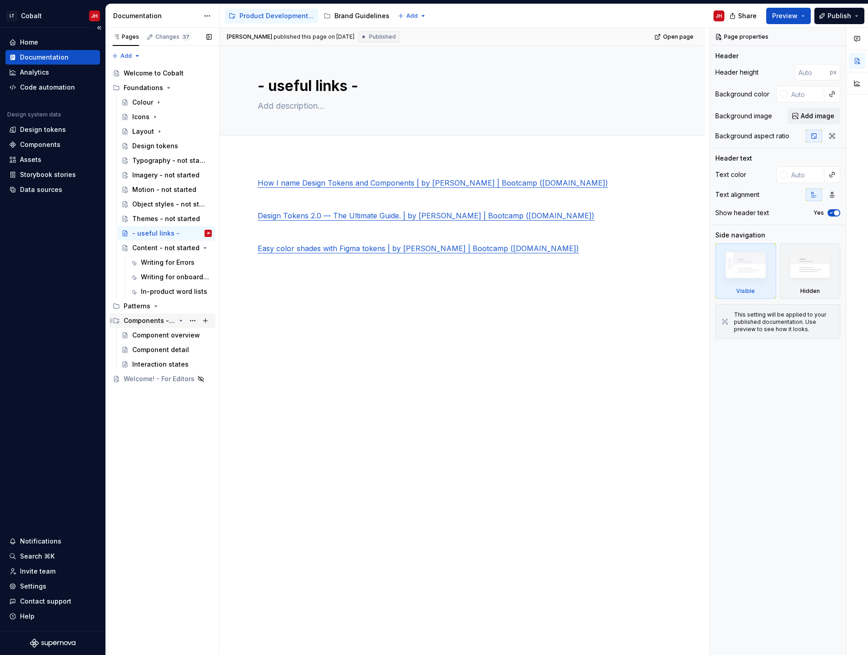
click at [181, 318] on icon "Page tree" at bounding box center [180, 320] width 7 height 7
click at [157, 306] on icon "Page tree" at bounding box center [155, 305] width 7 height 7
click at [180, 249] on icon "Page tree" at bounding box center [180, 247] width 7 height 7
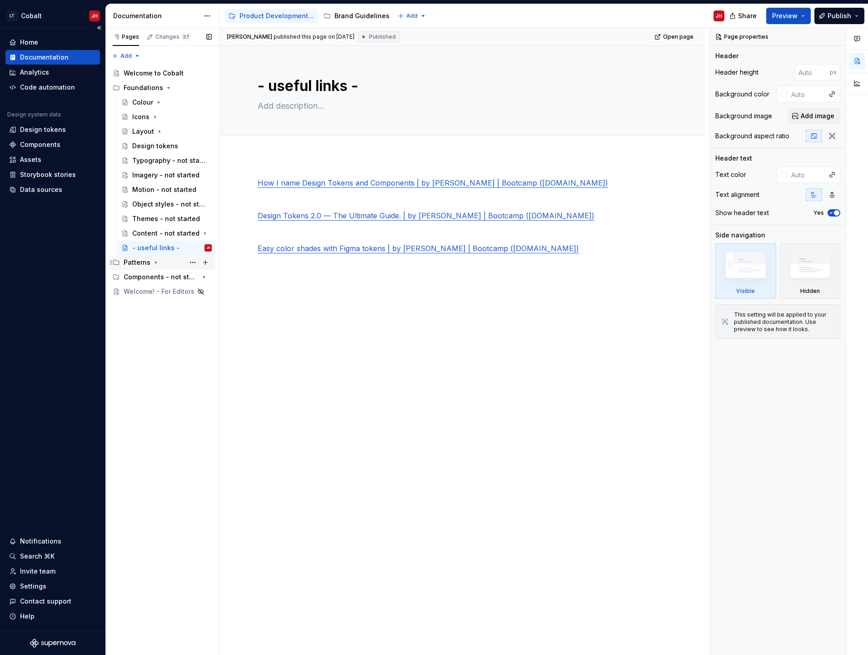
click at [155, 265] on icon "Page tree" at bounding box center [155, 262] width 7 height 7
click at [152, 263] on icon "Page tree" at bounding box center [155, 262] width 7 height 7
click at [190, 264] on button "Page tree" at bounding box center [192, 262] width 13 height 13
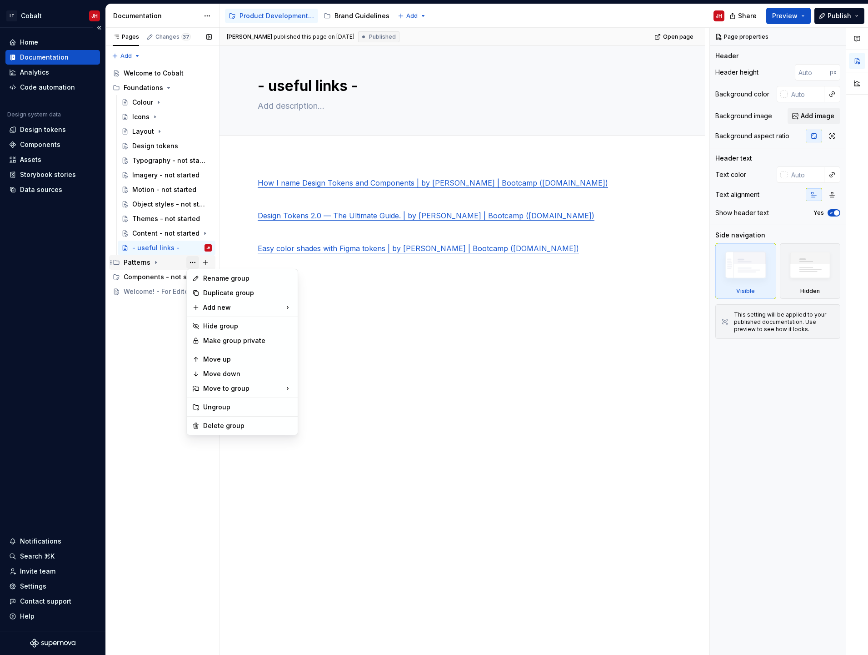
type textarea "*"
click at [222, 280] on div "Rename group" at bounding box center [247, 278] width 89 height 9
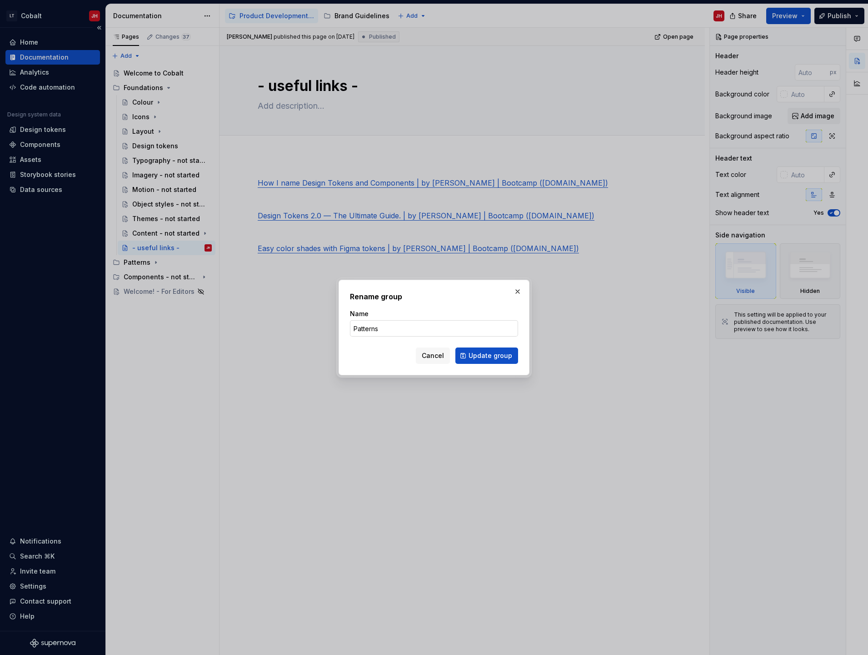
click at [377, 326] on input "Patterns" at bounding box center [434, 328] width 168 height 16
click at [378, 330] on input "Patterns" at bounding box center [434, 328] width 168 height 16
click at [385, 327] on input "Patterns" at bounding box center [434, 328] width 168 height 16
type input "Patterns - not started"
click at [490, 359] on span "Update group" at bounding box center [491, 355] width 44 height 9
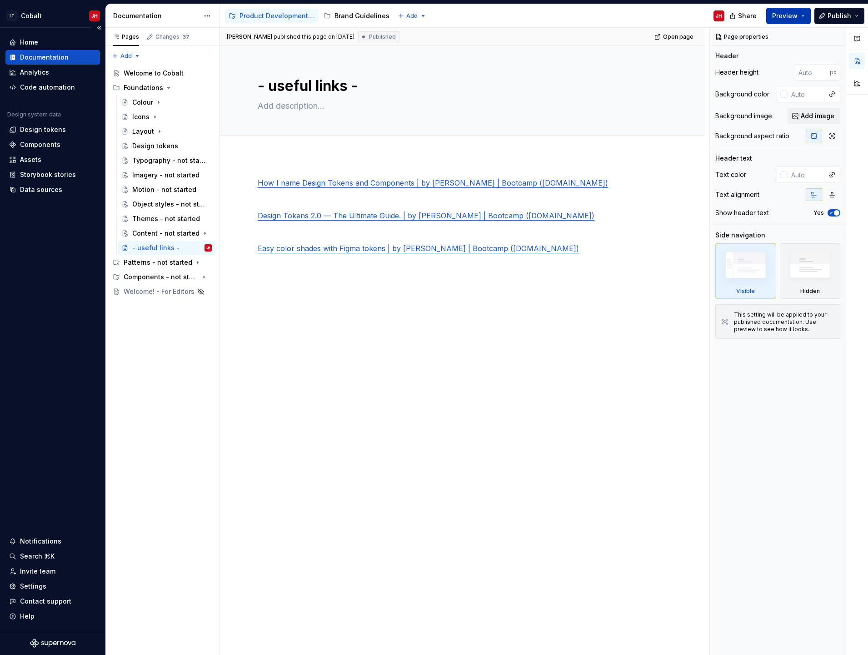
click at [786, 13] on span "Preview" at bounding box center [785, 15] width 25 height 9
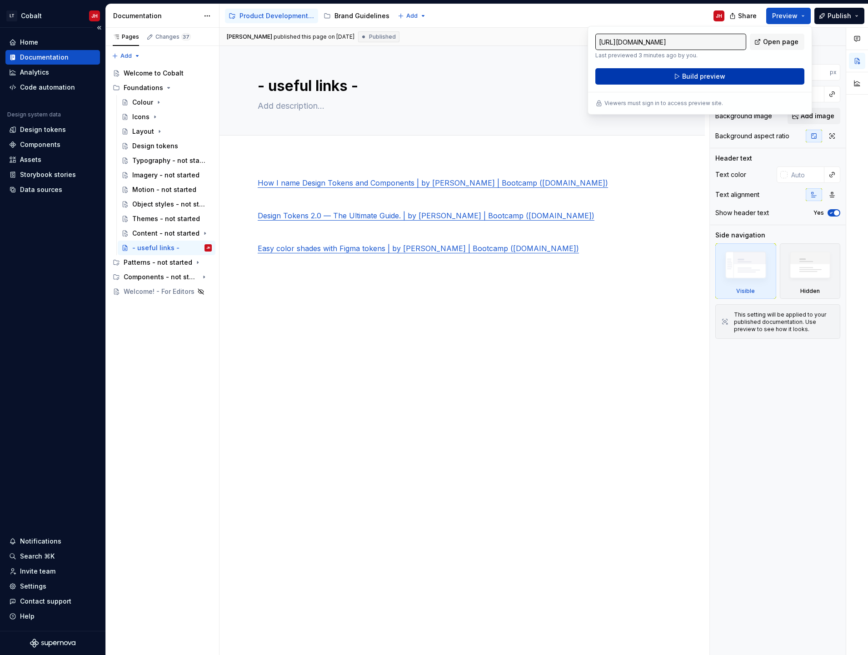
click at [696, 77] on span "Build preview" at bounding box center [704, 76] width 43 height 9
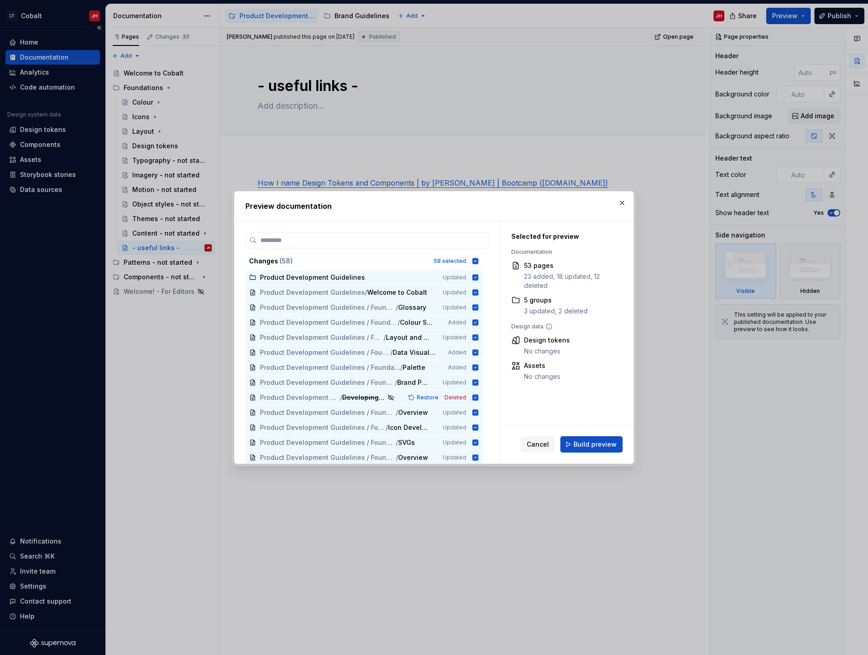
click at [587, 439] on button "Build preview" at bounding box center [592, 444] width 62 height 16
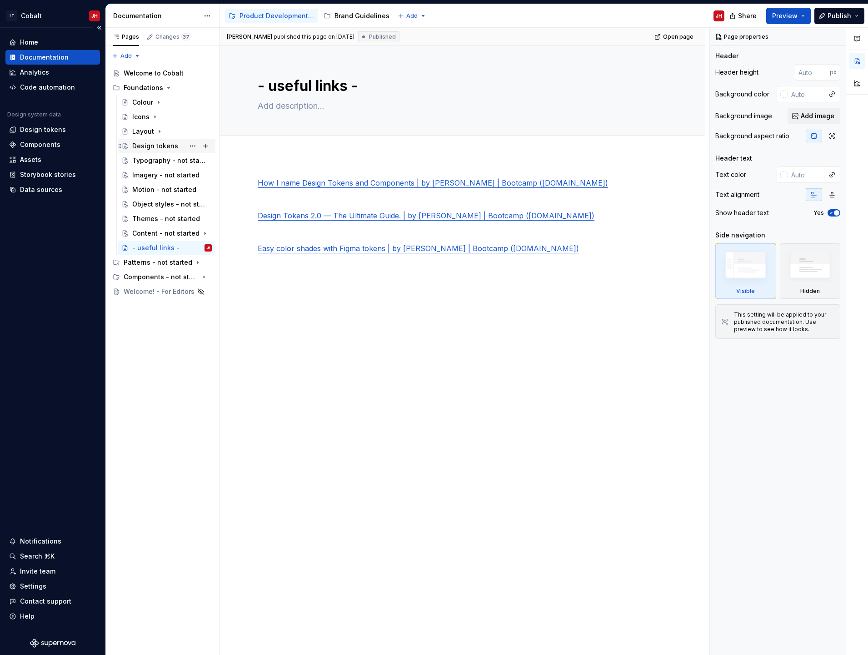
click at [149, 146] on div "Design tokens" at bounding box center [155, 145] width 46 height 9
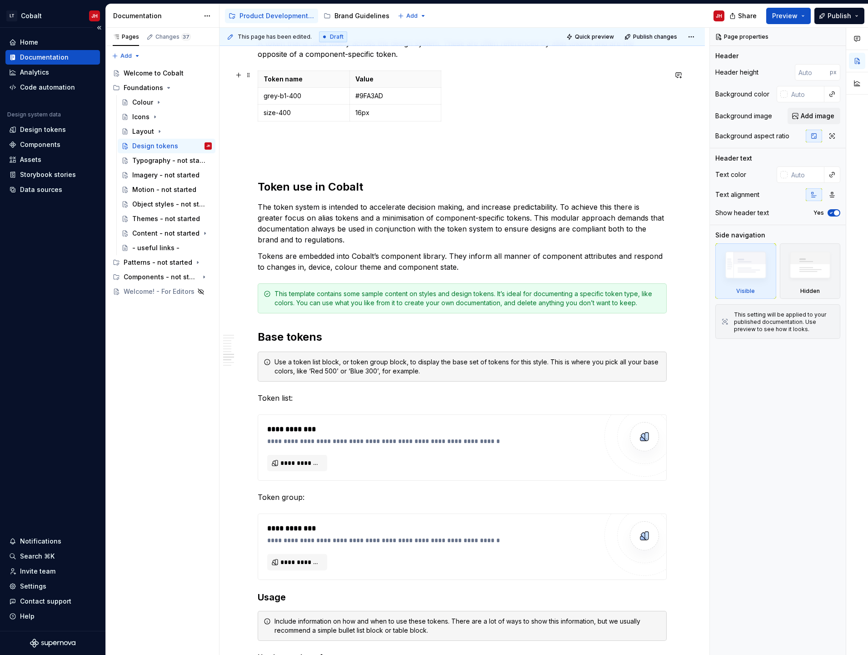
scroll to position [1000, 0]
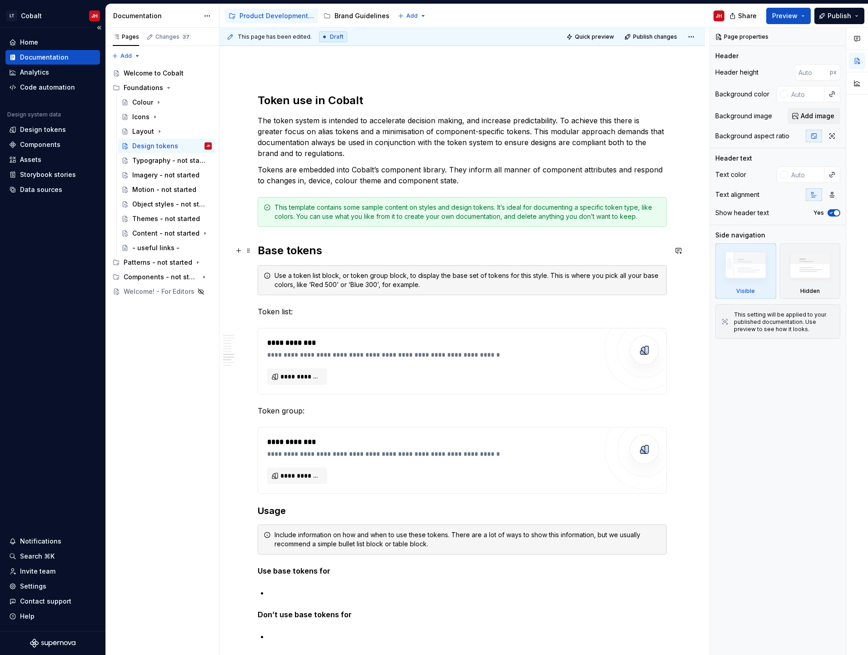
type textarea "*"
click at [256, 251] on div "What are Design Tokens? ******** ******** ******* Design tokens are variables t…" at bounding box center [463, 189] width 486 height 2047
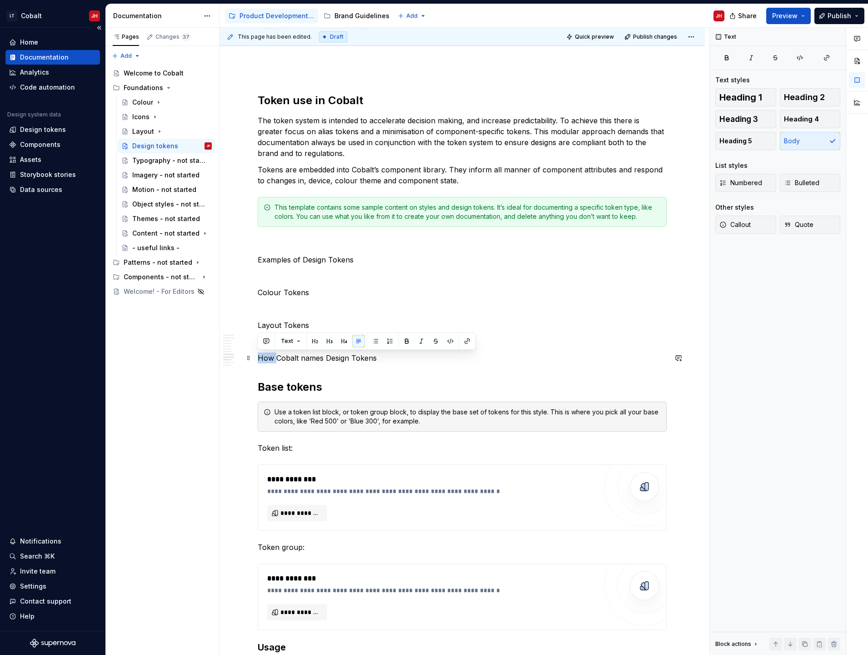
drag, startPoint x: 275, startPoint y: 357, endPoint x: 252, endPoint y: 361, distance: 23.1
click at [252, 361] on div "What are Design Tokens? ******** ******** ******* Design tokens are variables t…" at bounding box center [463, 257] width 486 height 2183
click at [417, 350] on div "What are Design Tokens? ******** ******** ******* Design tokens are variables t…" at bounding box center [462, 165] width 409 height 1954
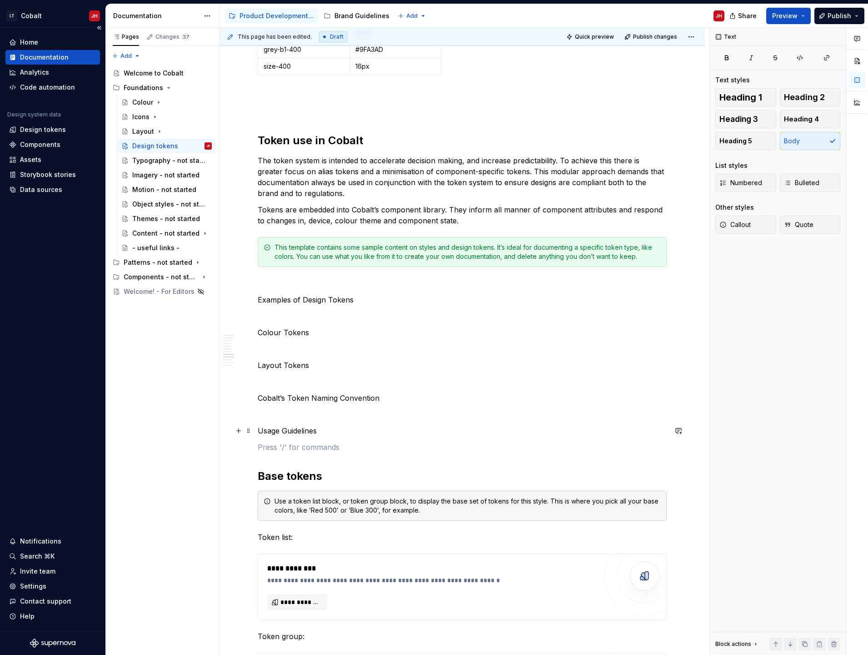
scroll to position [955, 0]
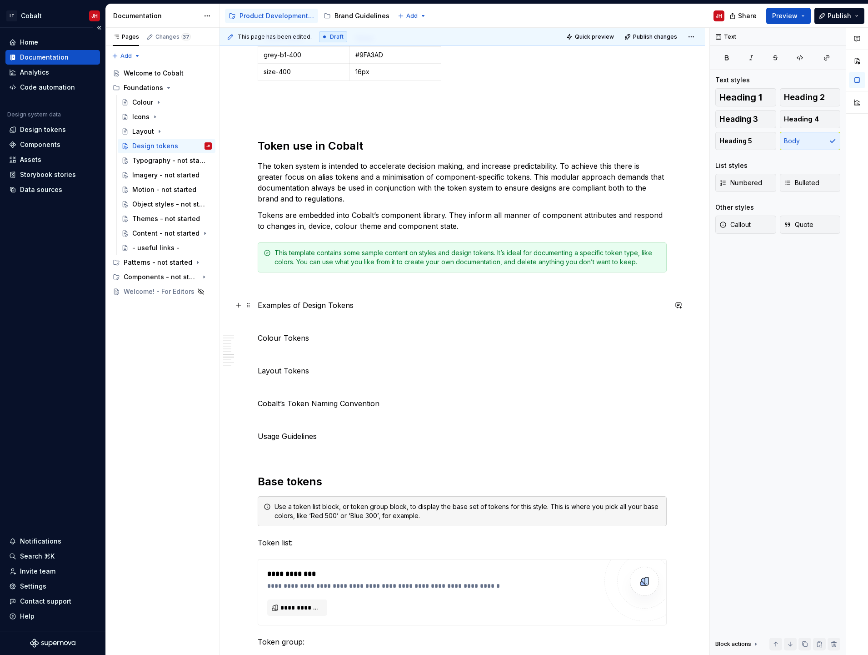
click at [330, 309] on p "Examples of Design Tokens" at bounding box center [462, 305] width 409 height 11
click at [801, 93] on button "Heading 2" at bounding box center [810, 97] width 61 height 18
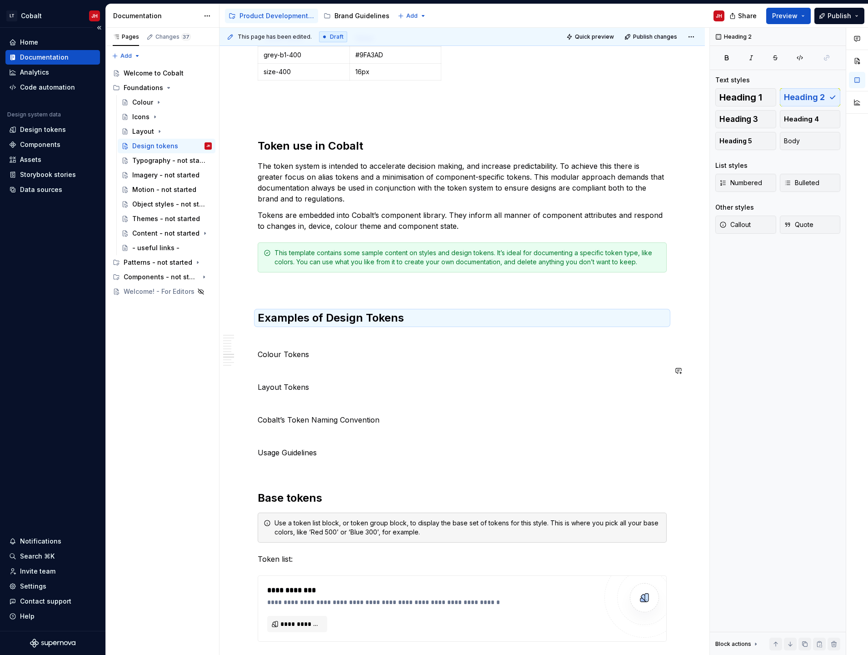
click at [270, 359] on p "Colour Tokens" at bounding box center [462, 354] width 409 height 11
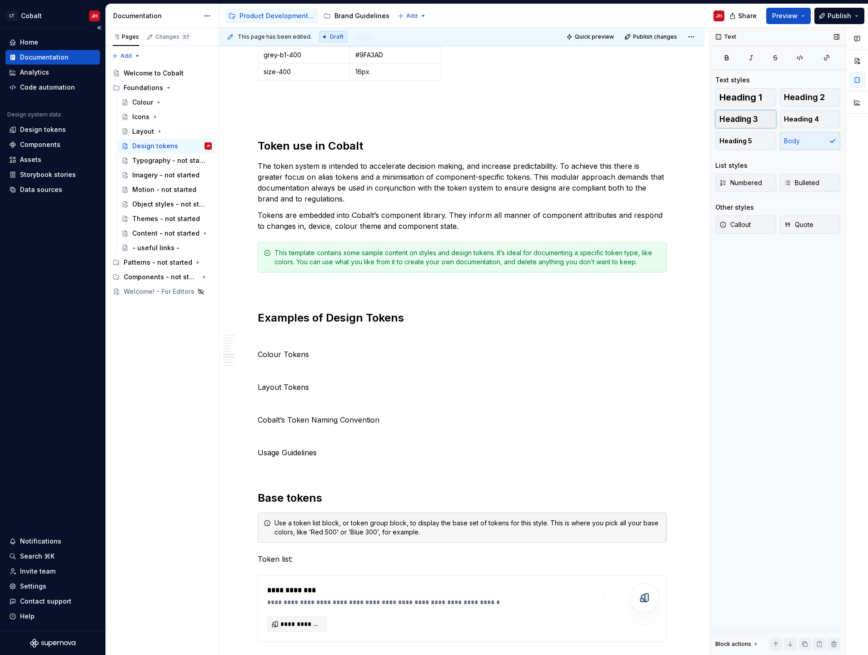
click at [725, 119] on span "Heading 3" at bounding box center [739, 119] width 39 height 9
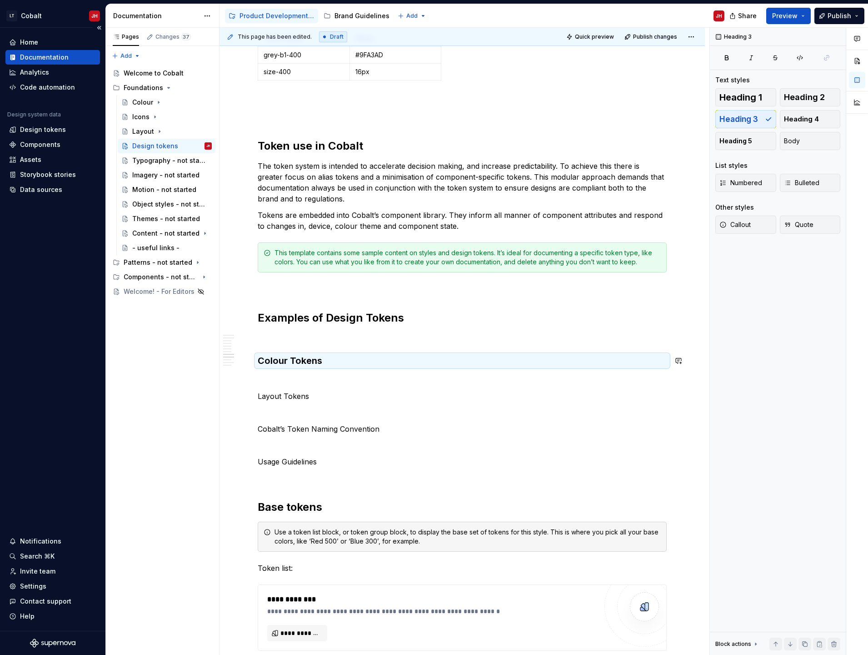
click at [281, 338] on p at bounding box center [462, 337] width 409 height 11
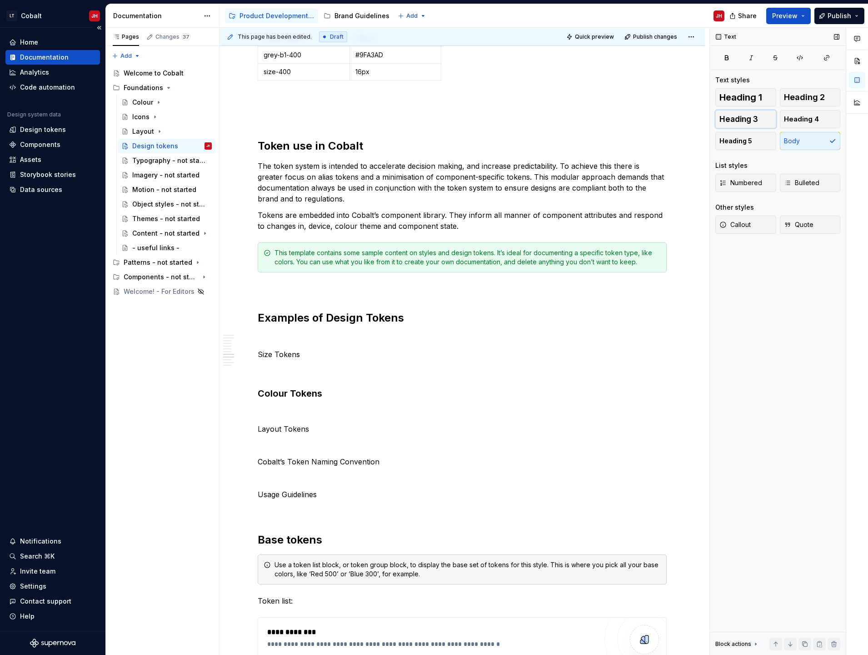
click at [755, 115] on span "Heading 3" at bounding box center [739, 119] width 39 height 9
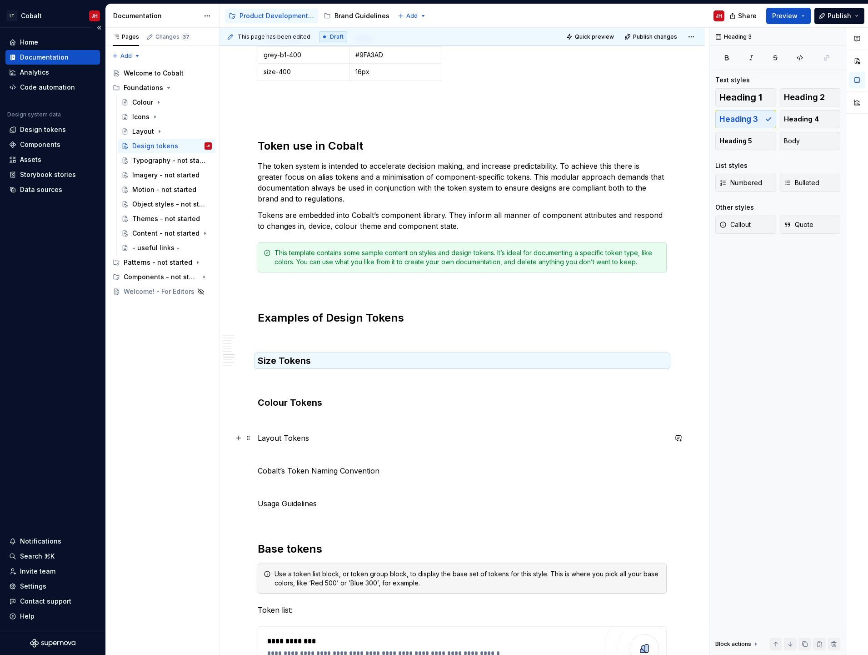
click at [289, 434] on p "Layout Tokens" at bounding box center [462, 437] width 409 height 11
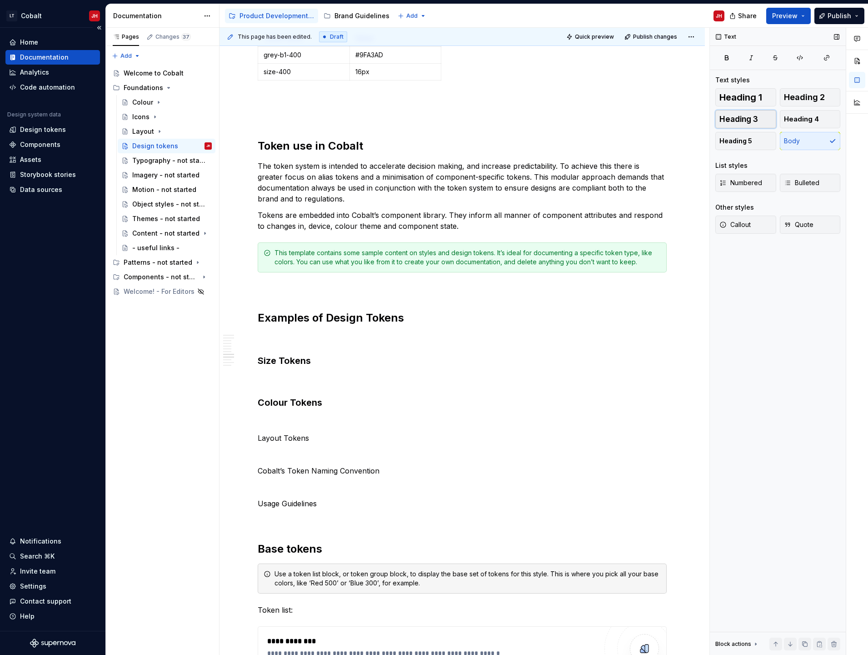
click at [727, 124] on button "Heading 3" at bounding box center [746, 119] width 61 height 18
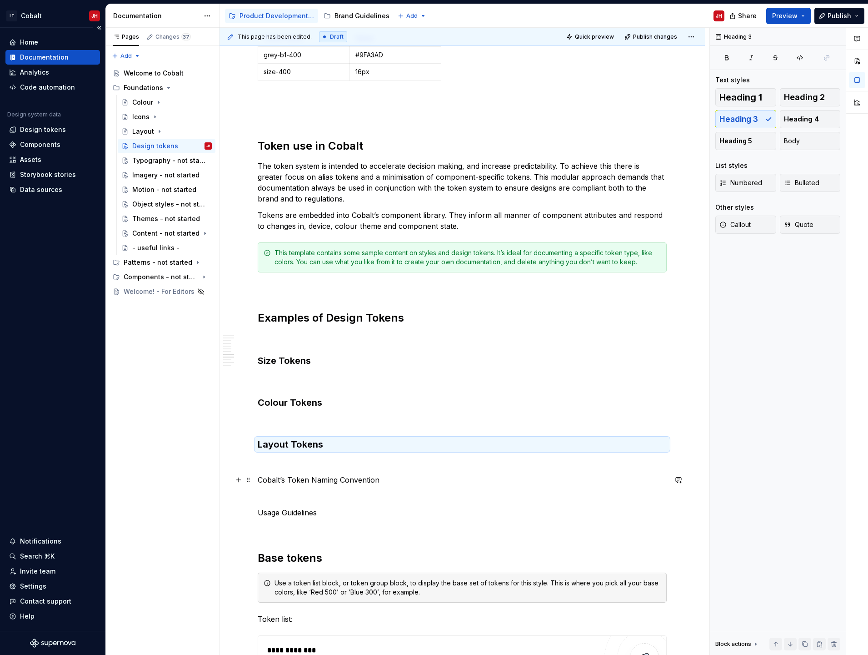
click at [365, 477] on p "Cobalt’s Token Naming Convention" at bounding box center [462, 479] width 409 height 11
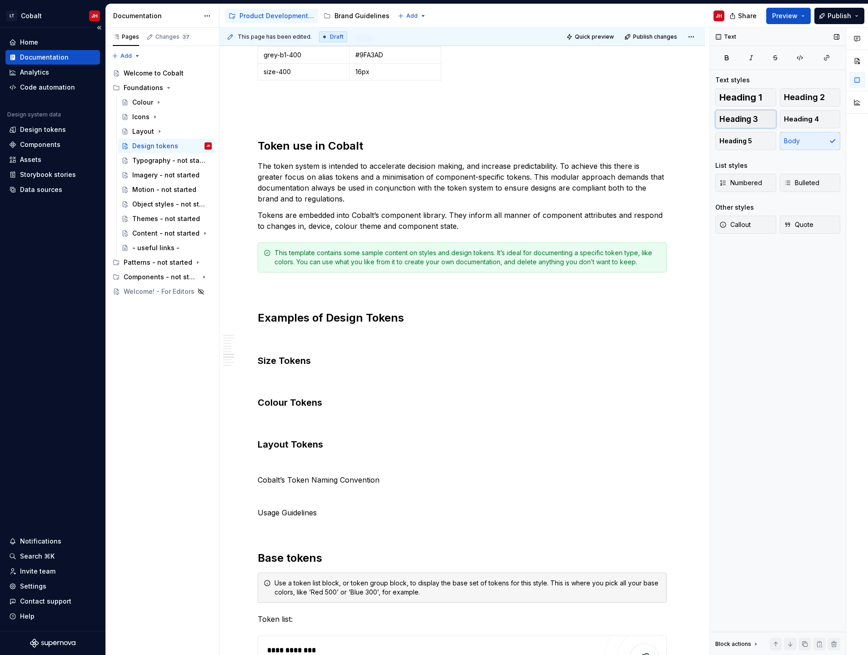
click at [739, 124] on button "Heading 3" at bounding box center [746, 119] width 61 height 18
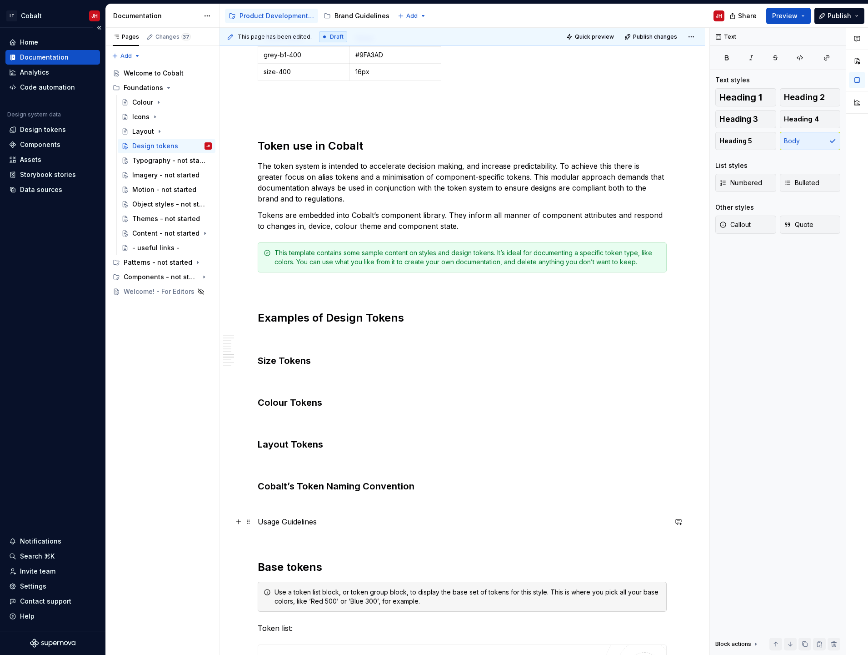
click at [272, 524] on p "Usage Guidelines" at bounding box center [462, 521] width 409 height 11
drag, startPoint x: 802, startPoint y: 93, endPoint x: 594, endPoint y: 271, distance: 273.5
click at [802, 95] on span "Heading 2" at bounding box center [804, 97] width 41 height 9
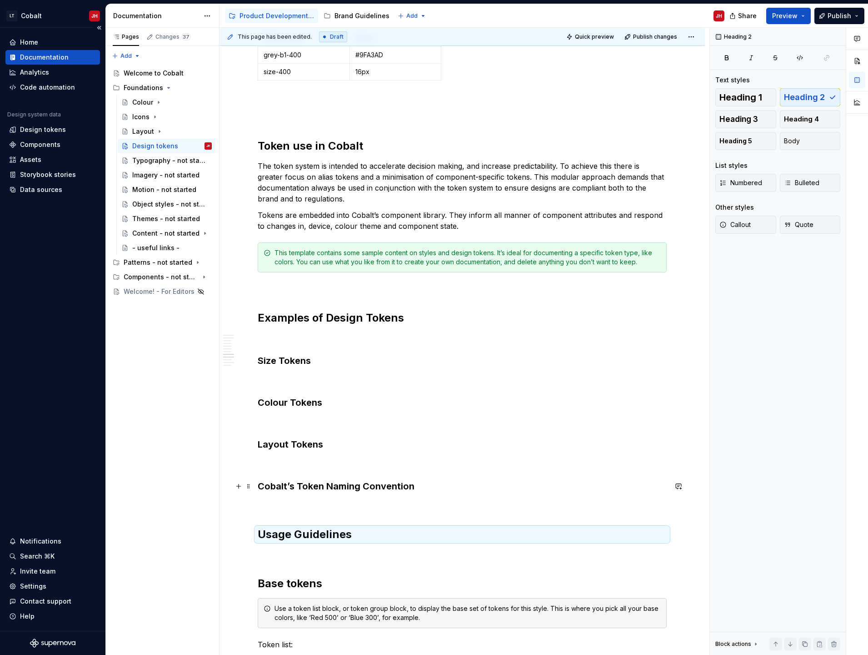
click at [350, 484] on h3 "Cobalt’s Token Naming Convention" at bounding box center [462, 486] width 409 height 13
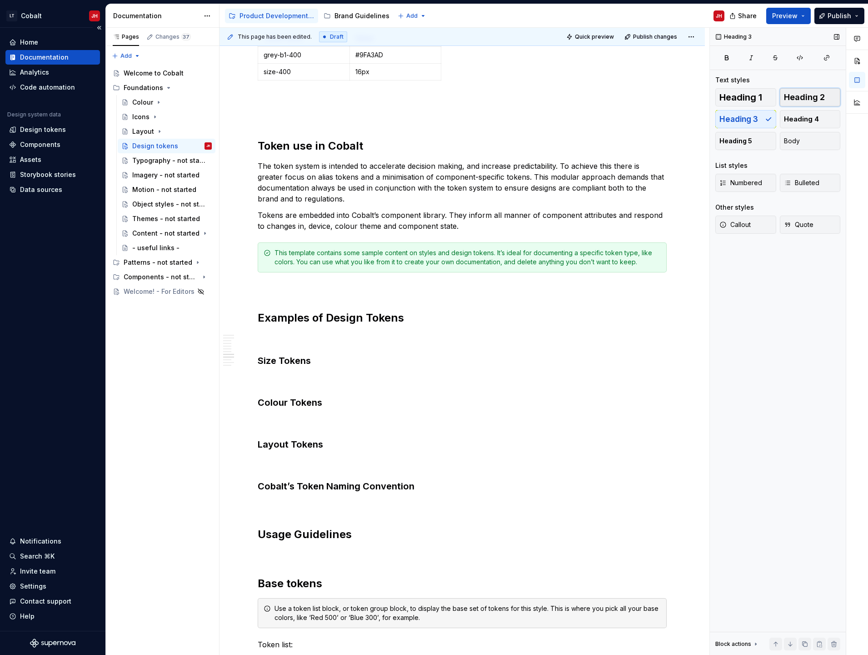
click at [798, 99] on span "Heading 2" at bounding box center [804, 97] width 41 height 9
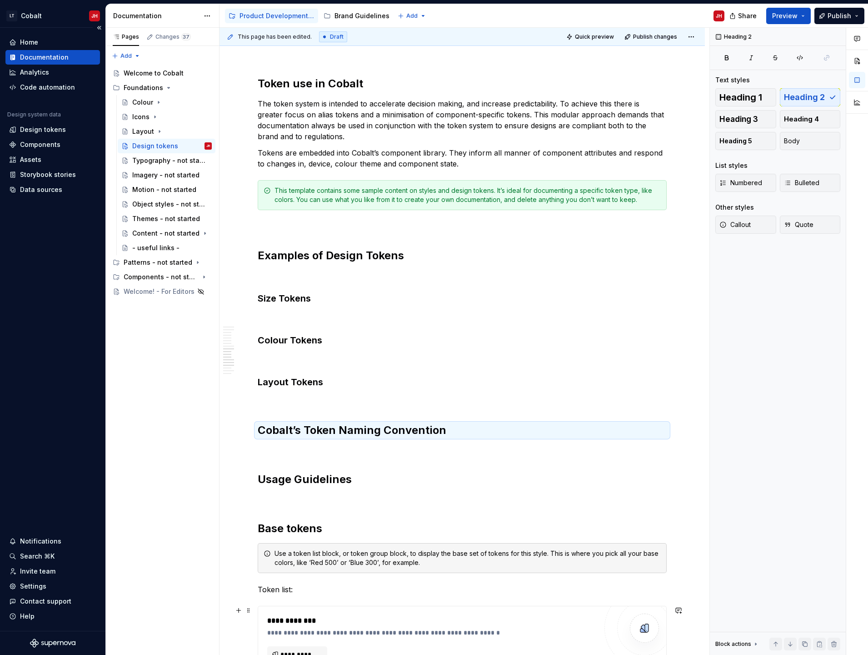
scroll to position [1091, 0]
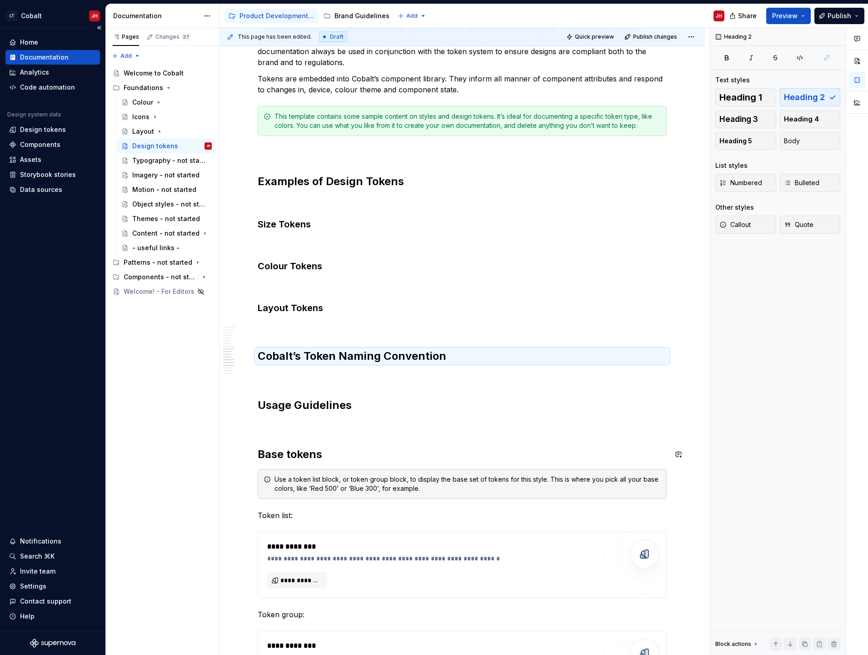
click at [315, 435] on div "What are Design Tokens? ******** ******** ******* Design tokens are variables t…" at bounding box center [462, 153] width 409 height 2113
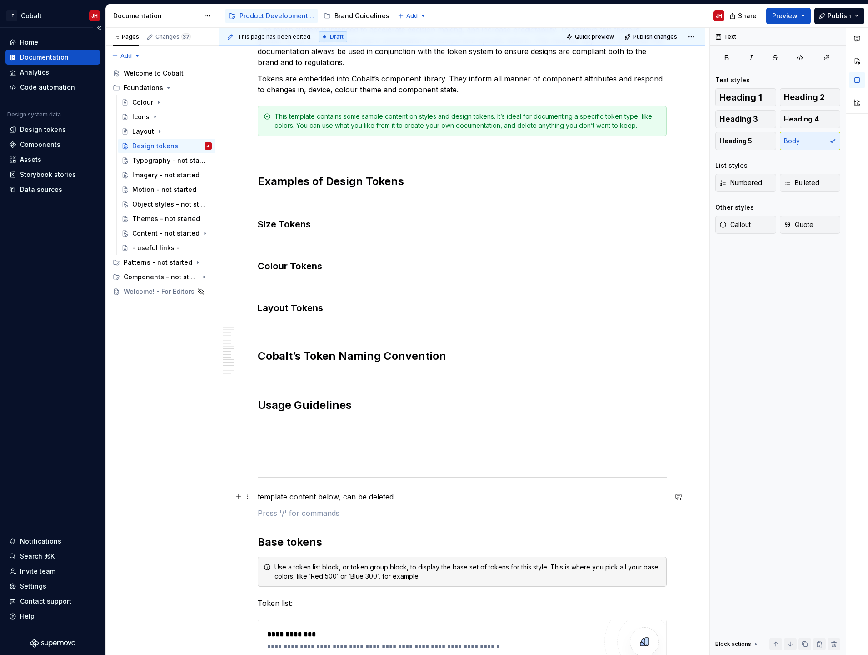
click at [373, 497] on p "template content below, can be deleted" at bounding box center [462, 496] width 409 height 11
click at [723, 100] on span "Heading 1" at bounding box center [741, 97] width 43 height 9
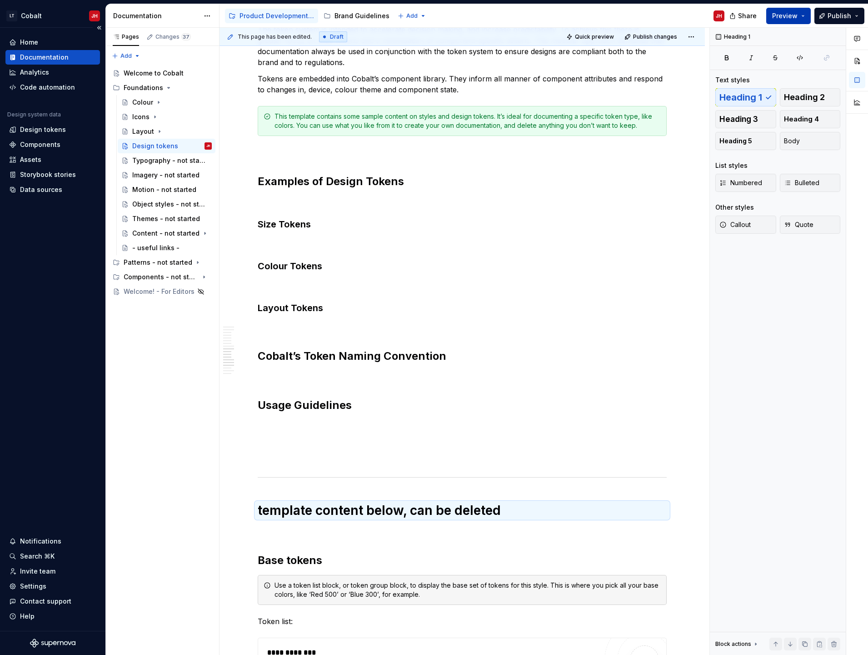
click at [796, 20] on span "Preview" at bounding box center [785, 15] width 25 height 9
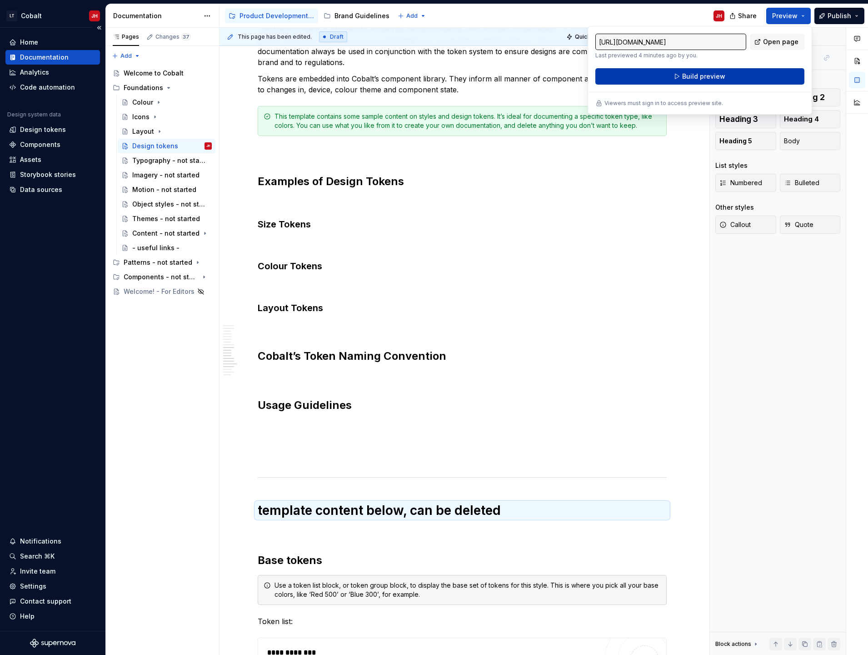
click at [714, 75] on span "Build preview" at bounding box center [704, 76] width 43 height 9
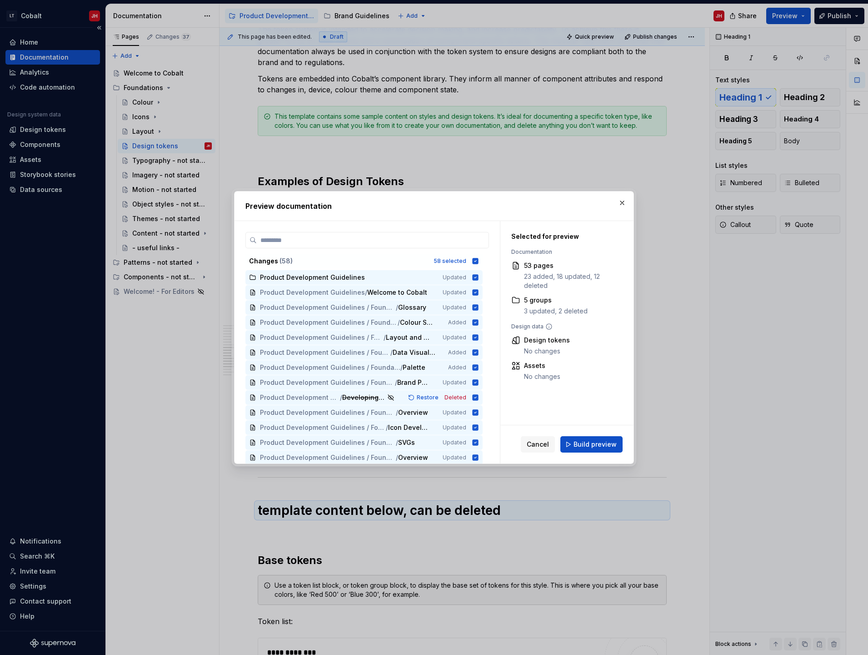
click at [588, 446] on span "Build preview" at bounding box center [595, 444] width 43 height 9
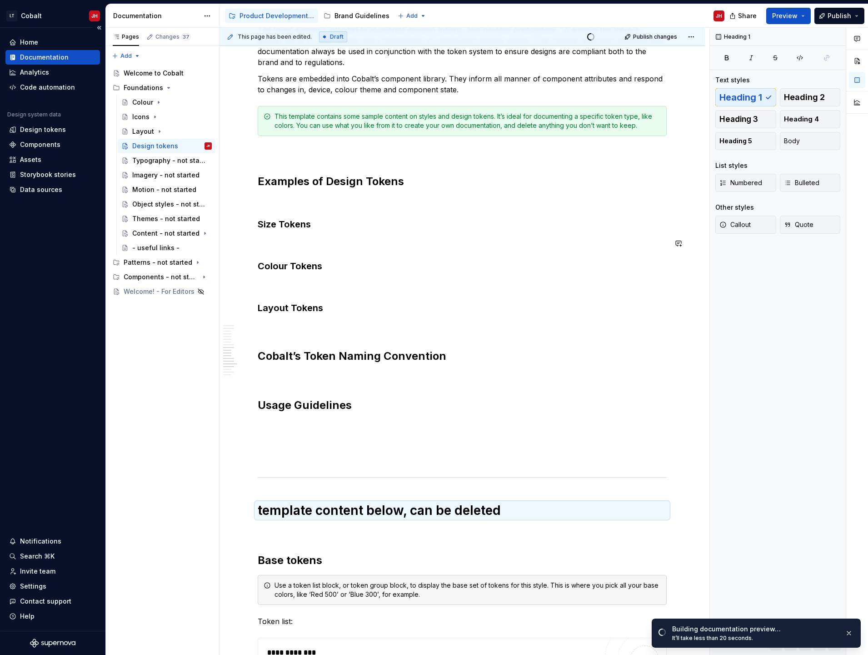
click at [284, 237] on div "What are Design Tokens? ******** ******** ******* Design tokens are variables t…" at bounding box center [462, 206] width 409 height 2219
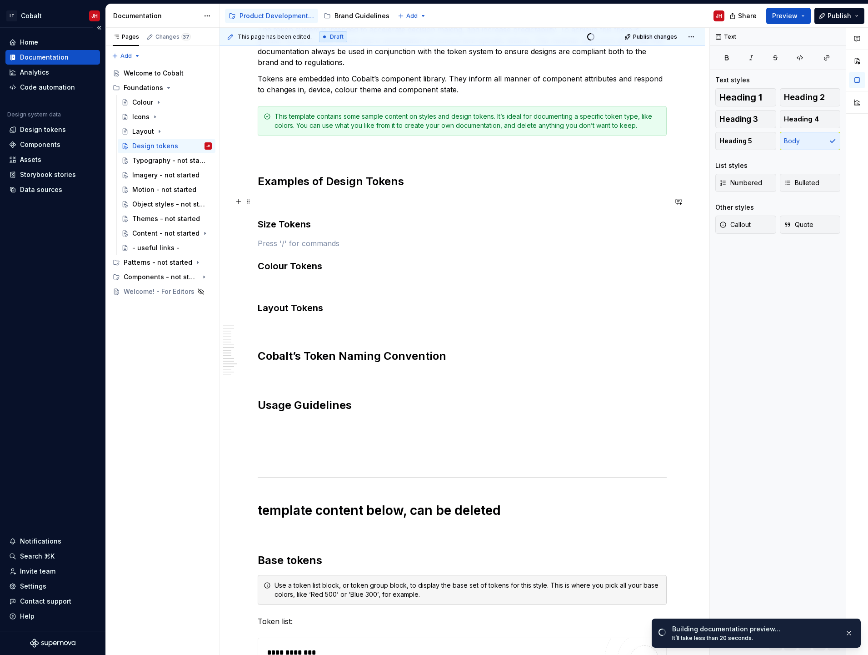
click at [268, 201] on p at bounding box center [462, 201] width 409 height 11
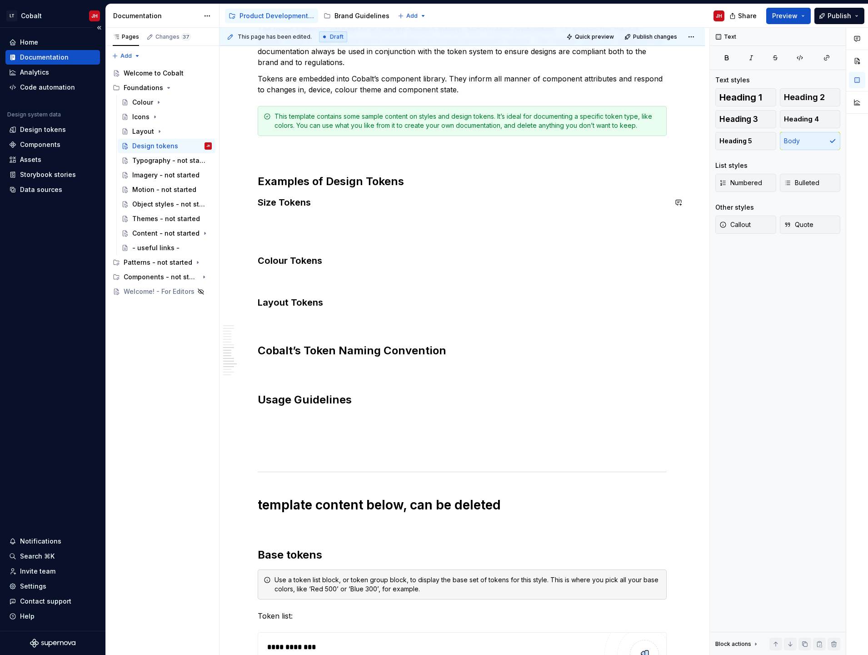
click at [313, 220] on p at bounding box center [462, 221] width 409 height 11
click at [253, 274] on div "What are Design Tokens? ******** ******** ******* Design tokens are variables t…" at bounding box center [463, 296] width 486 height 2442
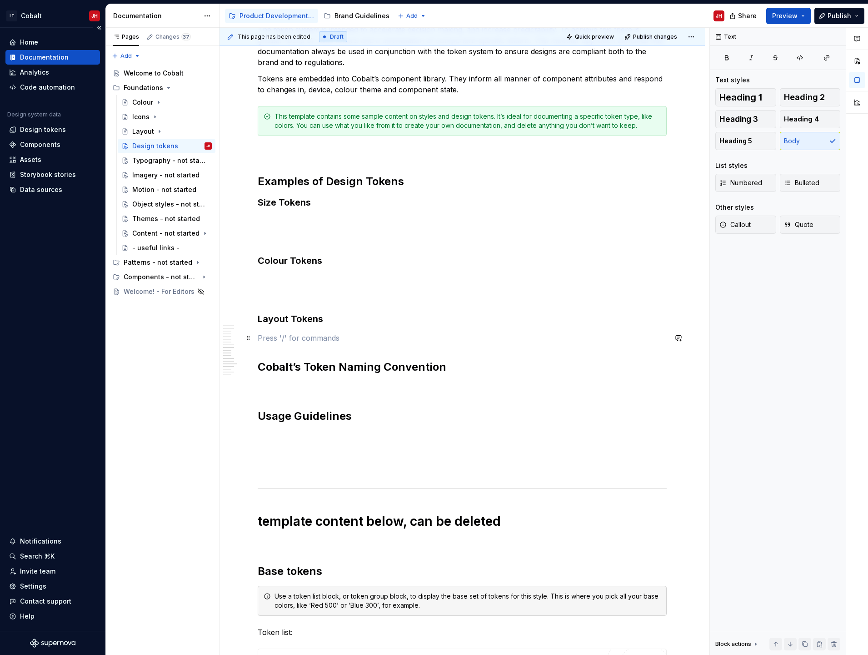
click at [268, 335] on p at bounding box center [462, 337] width 409 height 11
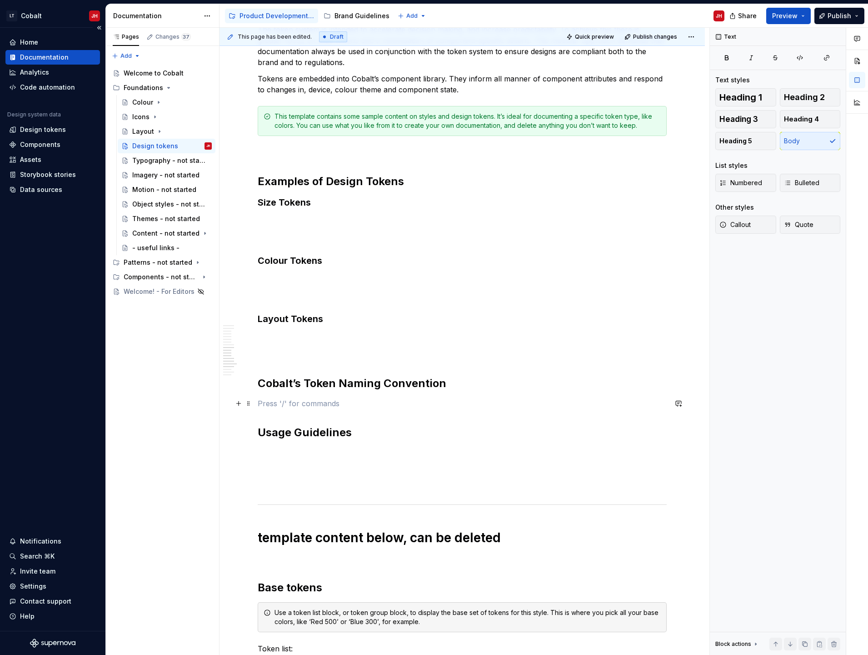
click at [269, 399] on p at bounding box center [462, 403] width 409 height 11
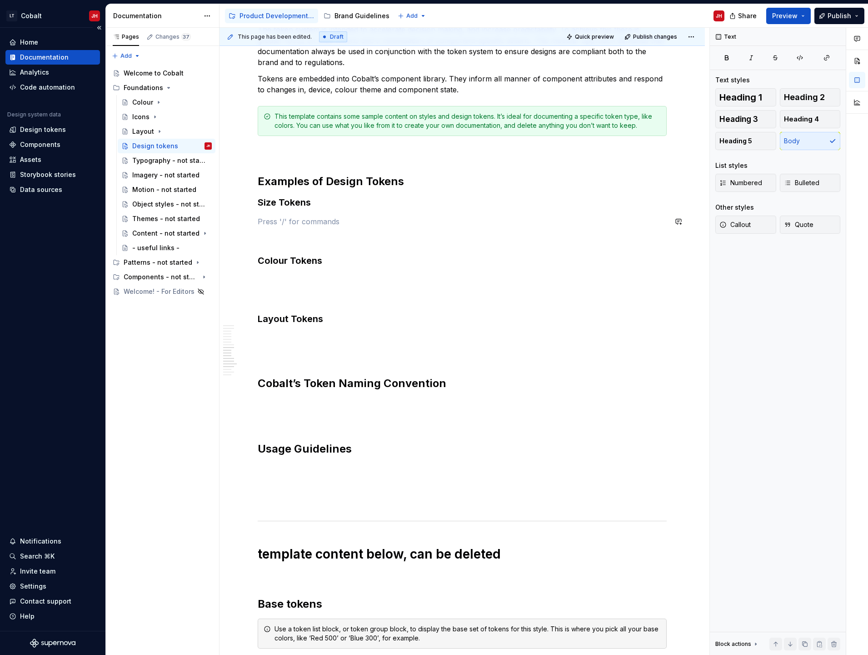
click at [294, 211] on div "What are Design Tokens? ******** ******** ******* Design tokens are variables t…" at bounding box center [462, 228] width 409 height 2262
type textarea "*"
